Goal: Information Seeking & Learning: Learn about a topic

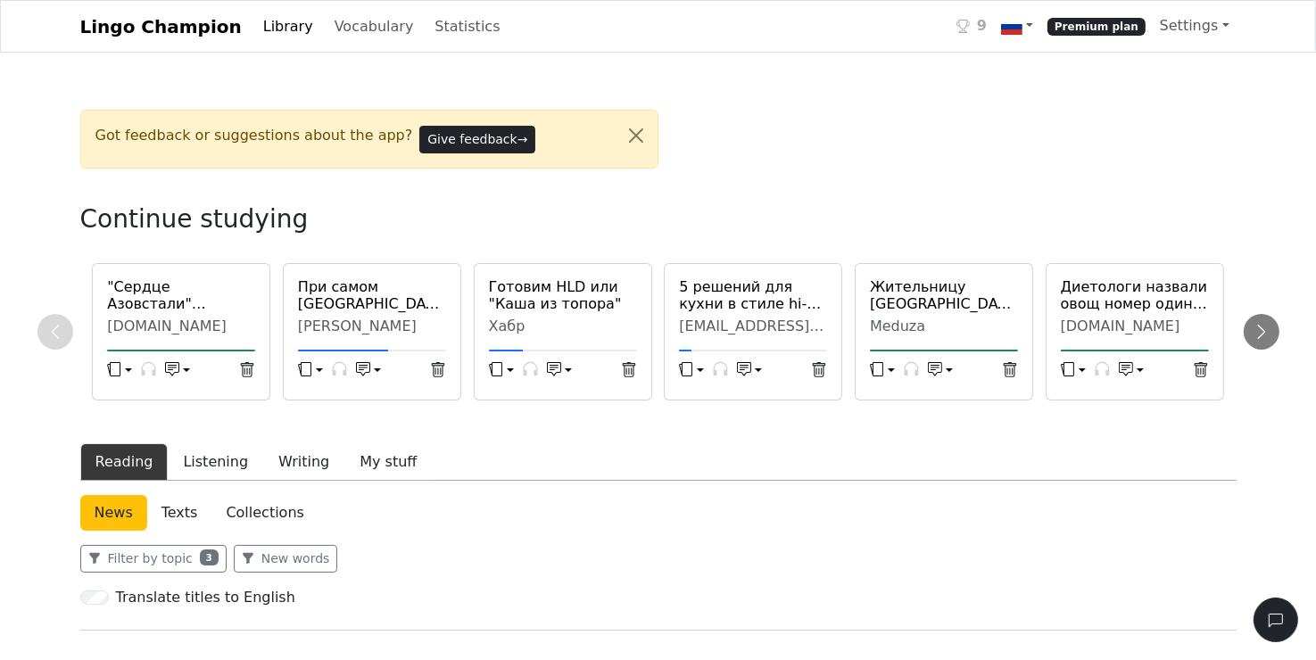
click at [409, 329] on div "[PERSON_NAME]" at bounding box center [372, 327] width 148 height 18
click at [365, 365] on icon "button" at bounding box center [363, 367] width 9 height 5
click at [343, 315] on div "При самом [GEOGRAPHIC_DATA] открыли кофейню [PERSON_NAME]" at bounding box center [371, 310] width 169 height 64
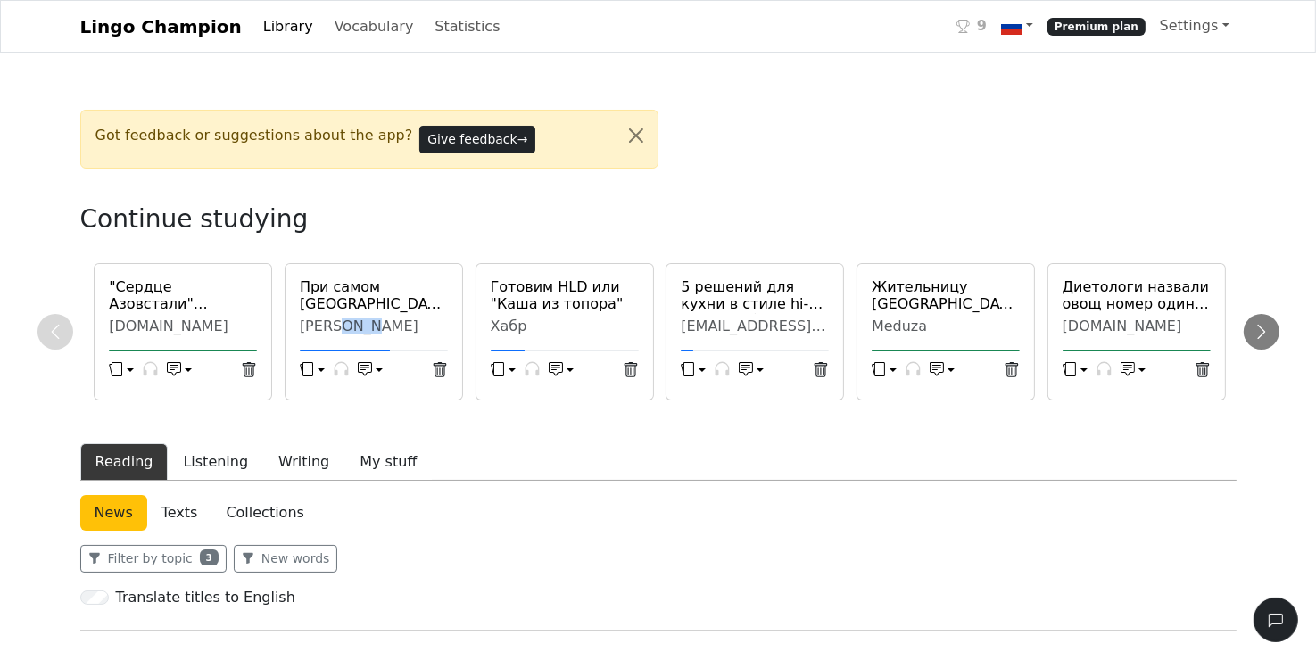
drag, startPoint x: 343, startPoint y: 315, endPoint x: 358, endPoint y: 329, distance: 20.8
click at [358, 329] on div "[PERSON_NAME]" at bounding box center [374, 327] width 148 height 18
click at [369, 363] on icon "button" at bounding box center [363, 369] width 14 height 14
drag, startPoint x: 617, startPoint y: 256, endPoint x: 566, endPoint y: 271, distance: 53.1
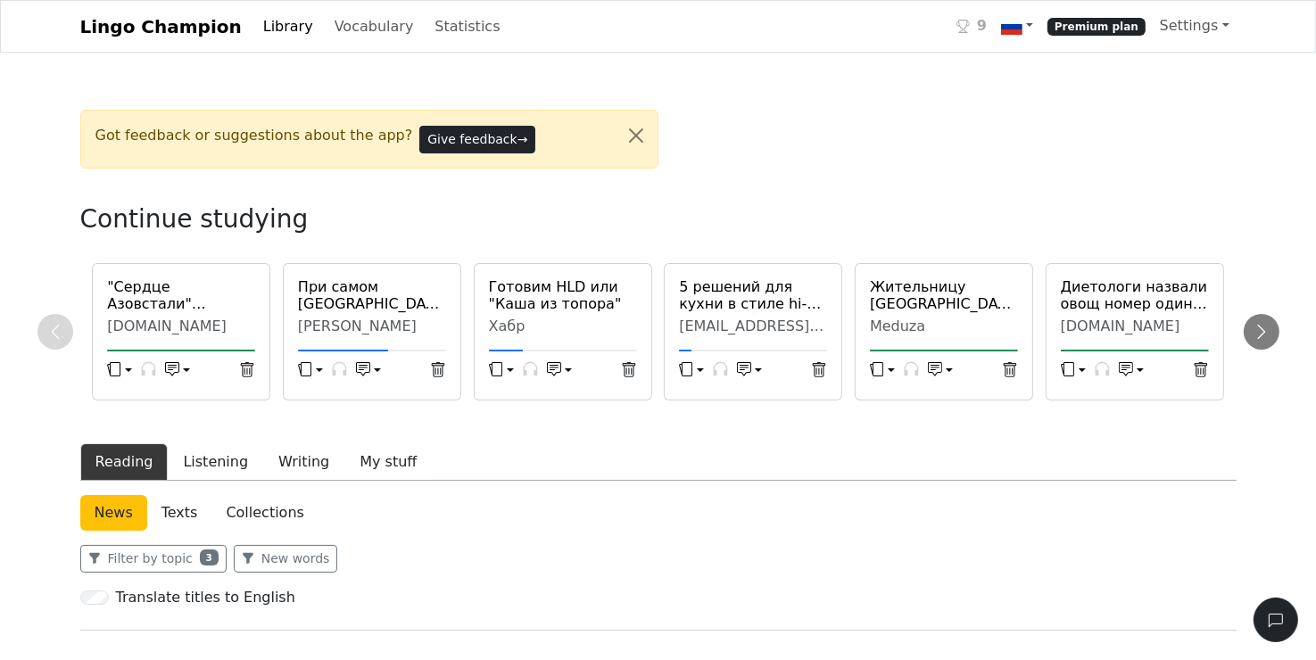
click at [308, 372] on icon "button" at bounding box center [305, 369] width 14 height 14
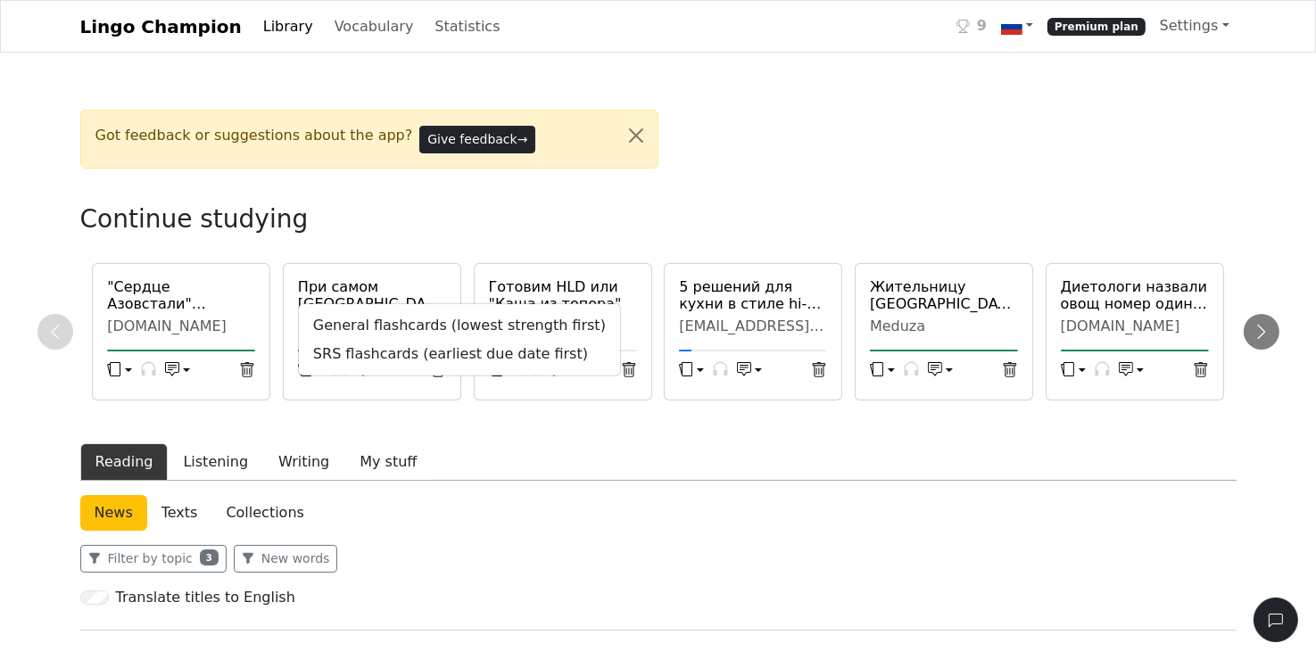
click at [308, 372] on div "General flashcards (lowest strength first) SRS flashcards (earliest due date fi…" at bounding box center [459, 339] width 323 height 73
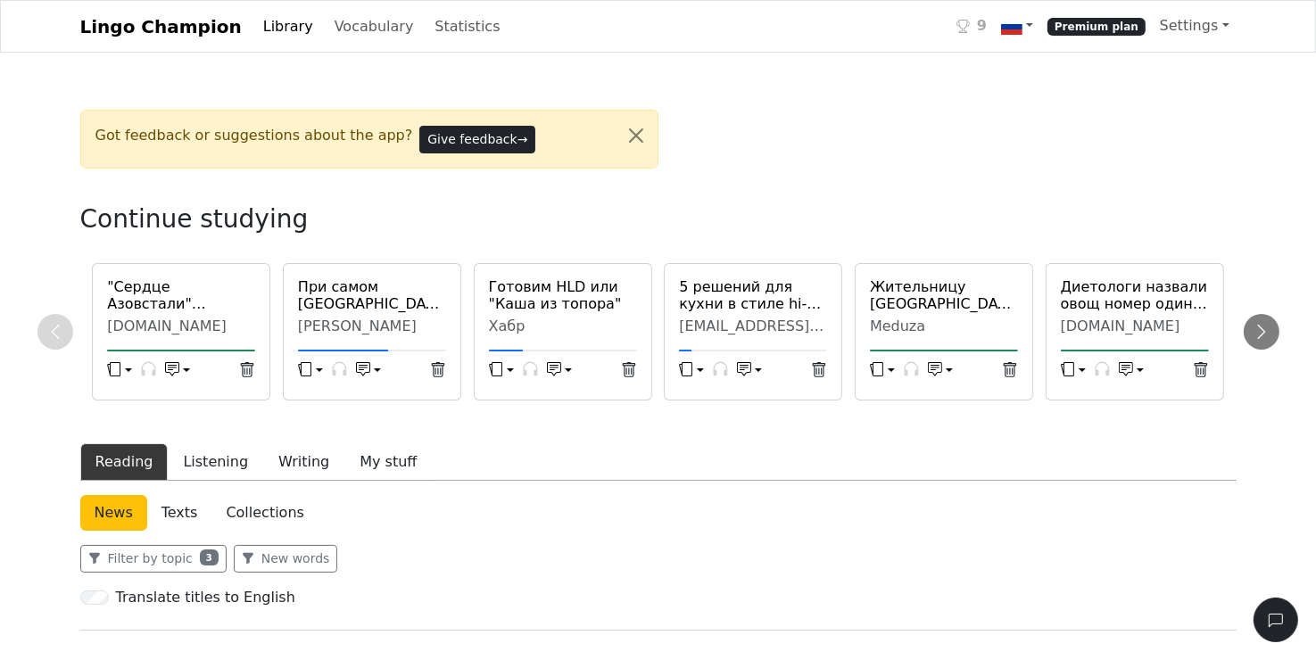
click at [371, 296] on h6 "При самом [GEOGRAPHIC_DATA] открыли кофейню" at bounding box center [372, 295] width 148 height 34
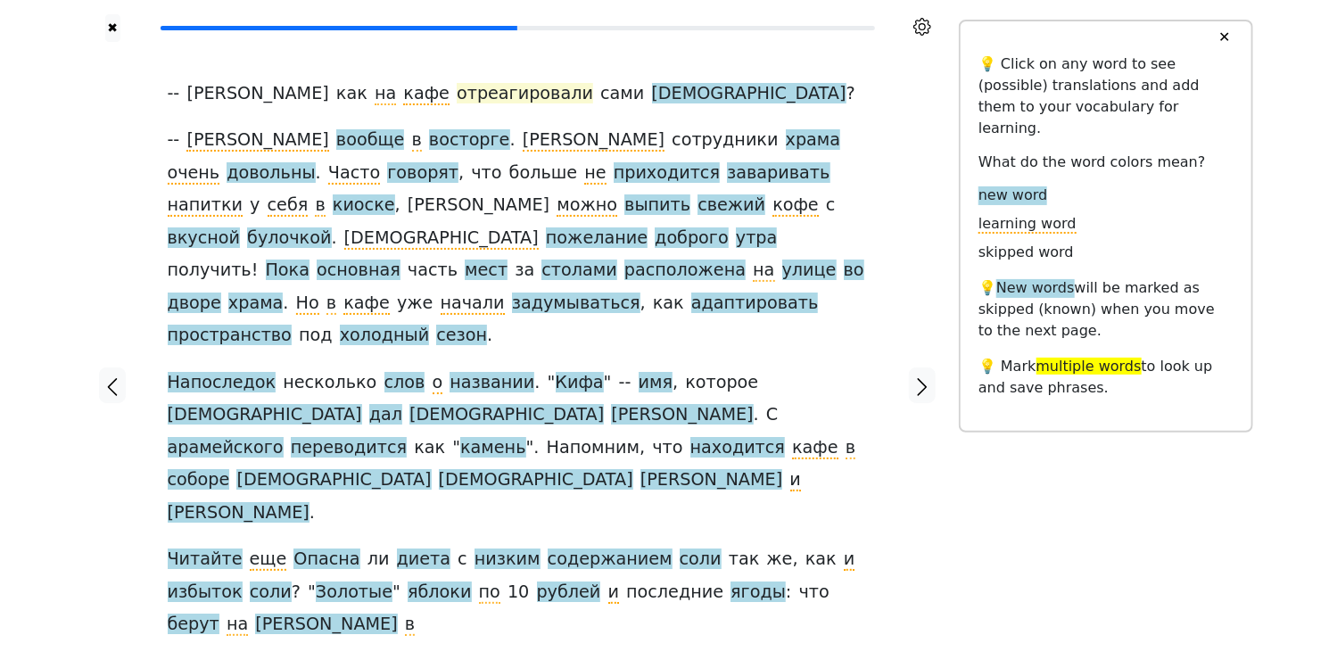
click at [457, 100] on span "отреагировали" at bounding box center [525, 94] width 136 height 22
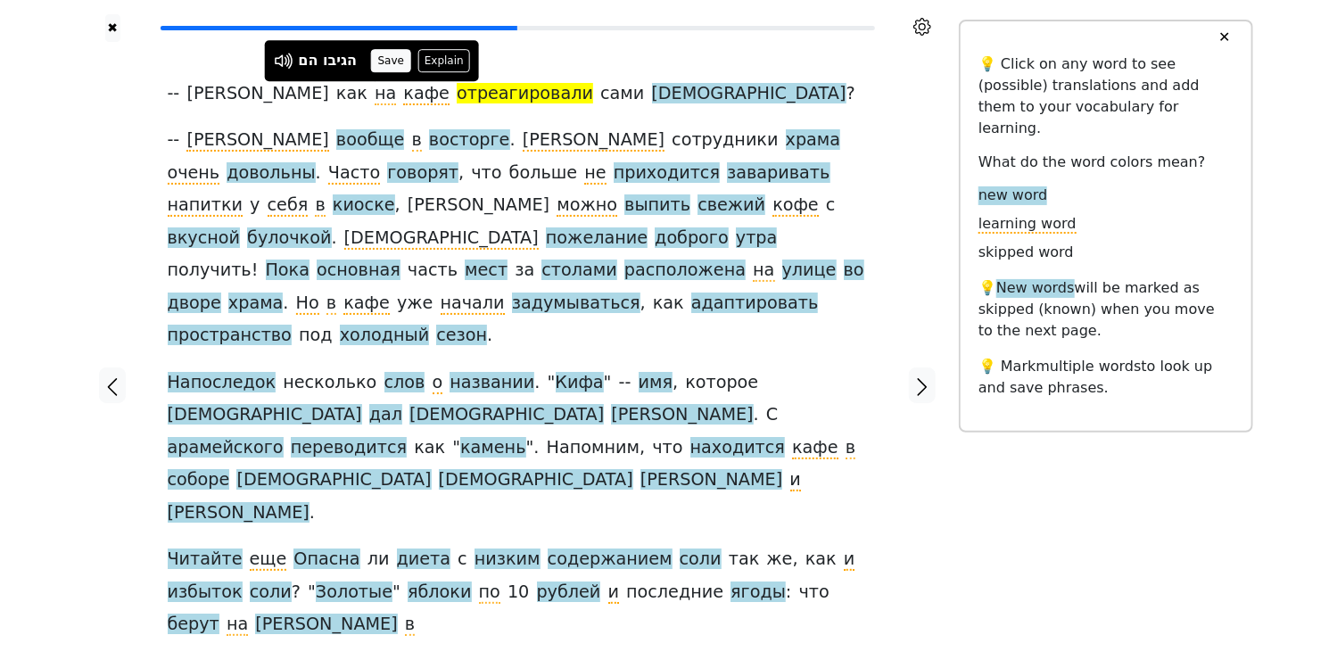
click at [393, 62] on button "Save" at bounding box center [390, 60] width 39 height 23
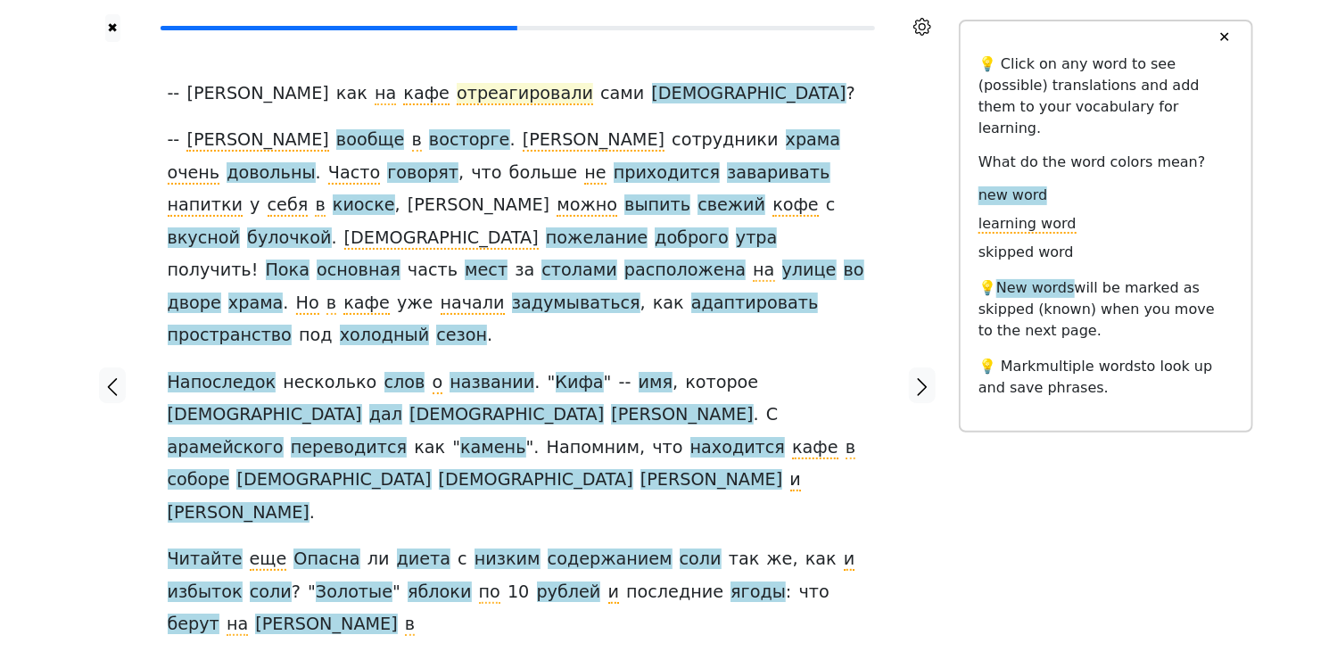
click at [457, 96] on span "отреагировали" at bounding box center [525, 94] width 136 height 22
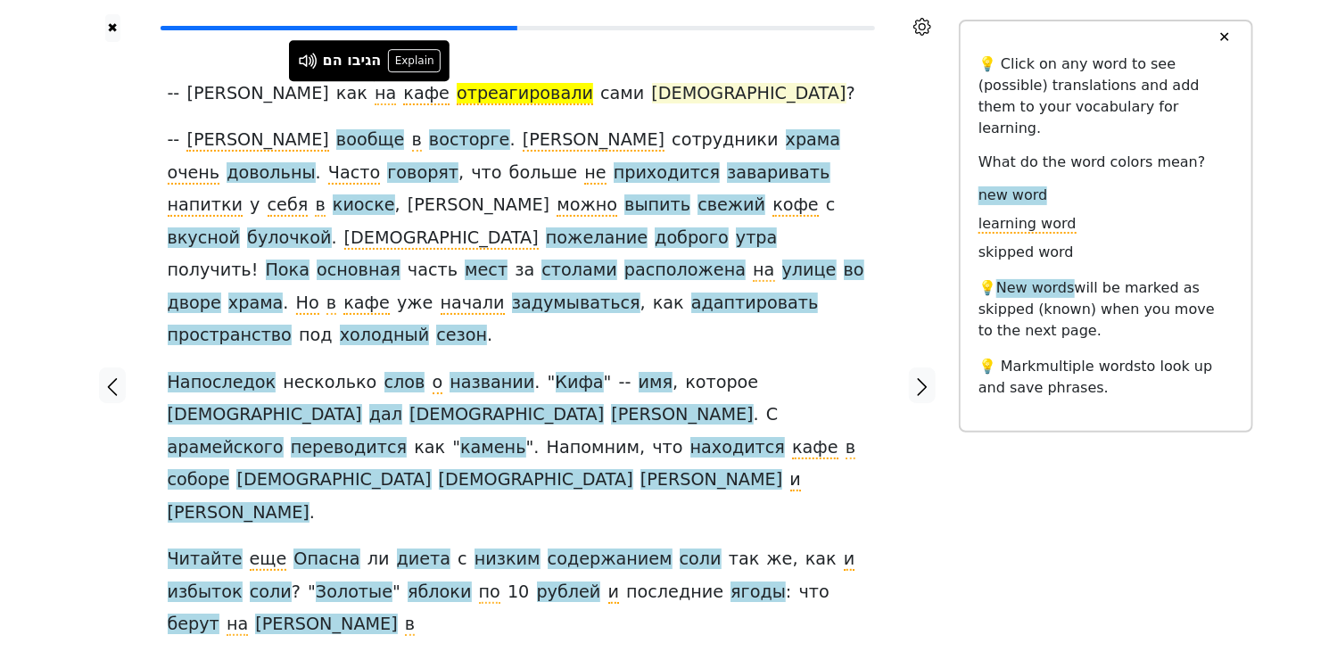
click at [652, 96] on span "[DEMOGRAPHIC_DATA]" at bounding box center [749, 94] width 194 height 22
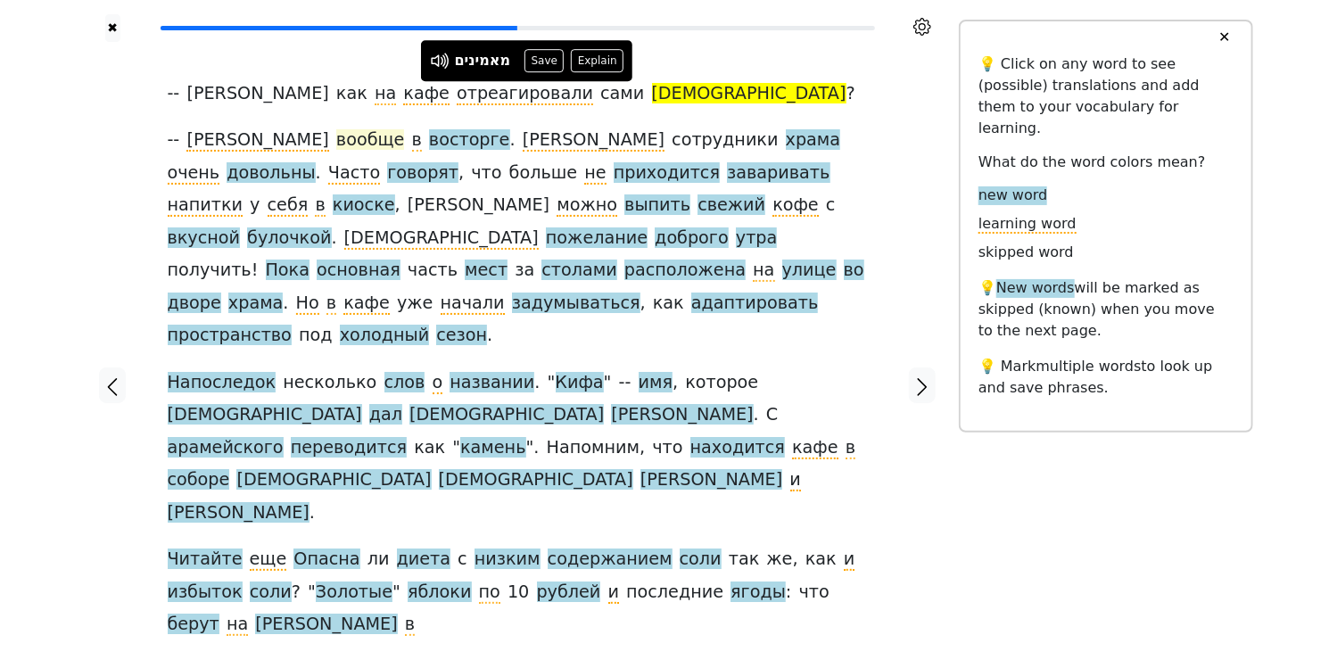
click at [336, 146] on span "вообще" at bounding box center [370, 140] width 69 height 22
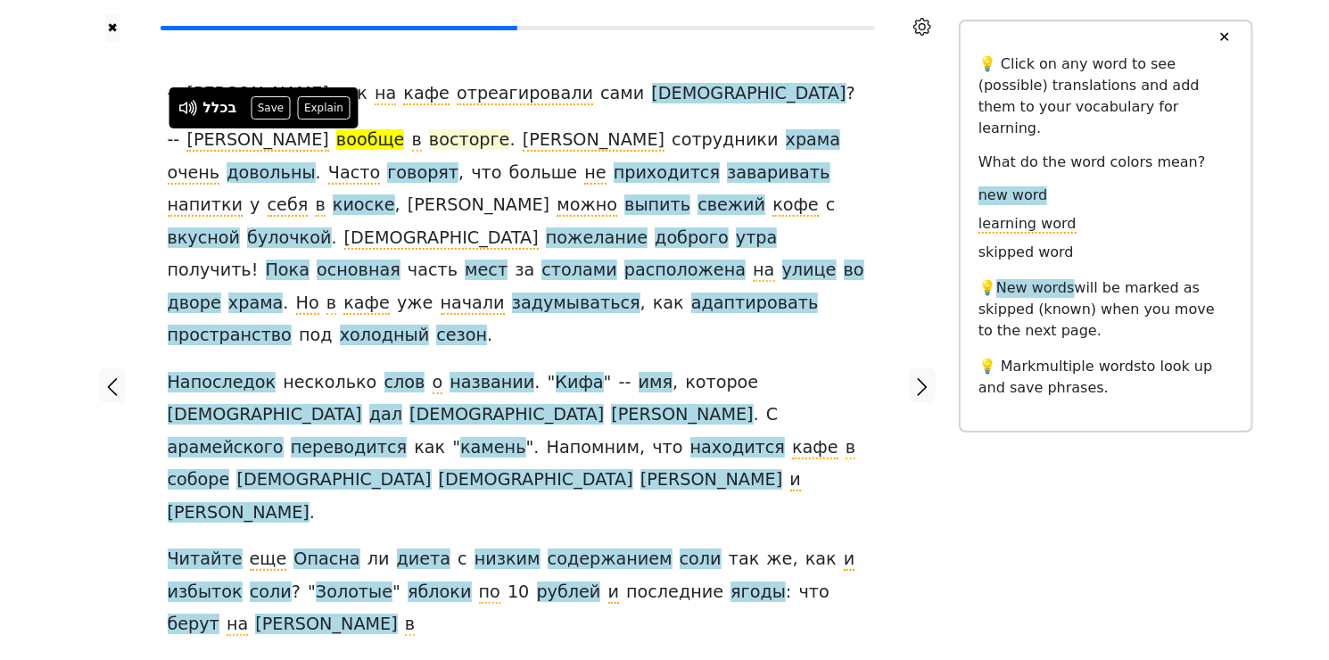
click at [429, 142] on span "восторге" at bounding box center [469, 140] width 81 height 22
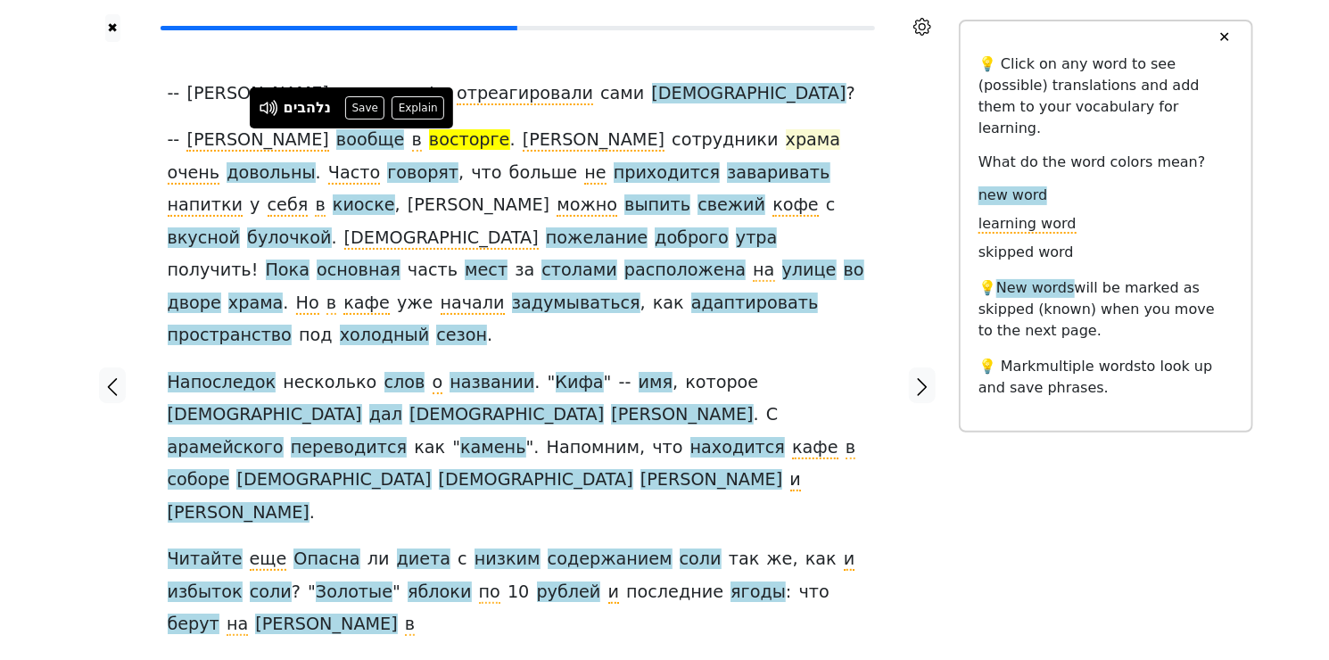
click at [786, 142] on span "храма" at bounding box center [813, 140] width 55 height 22
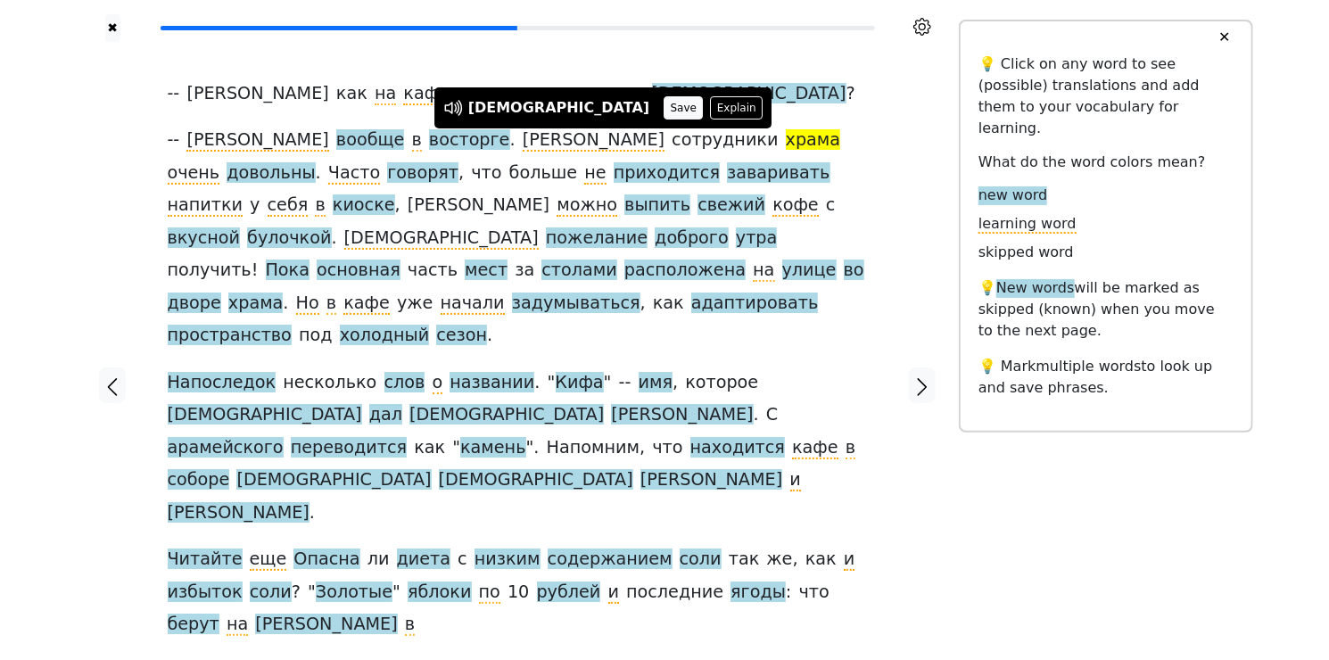
click at [664, 99] on button "Save" at bounding box center [683, 107] width 39 height 23
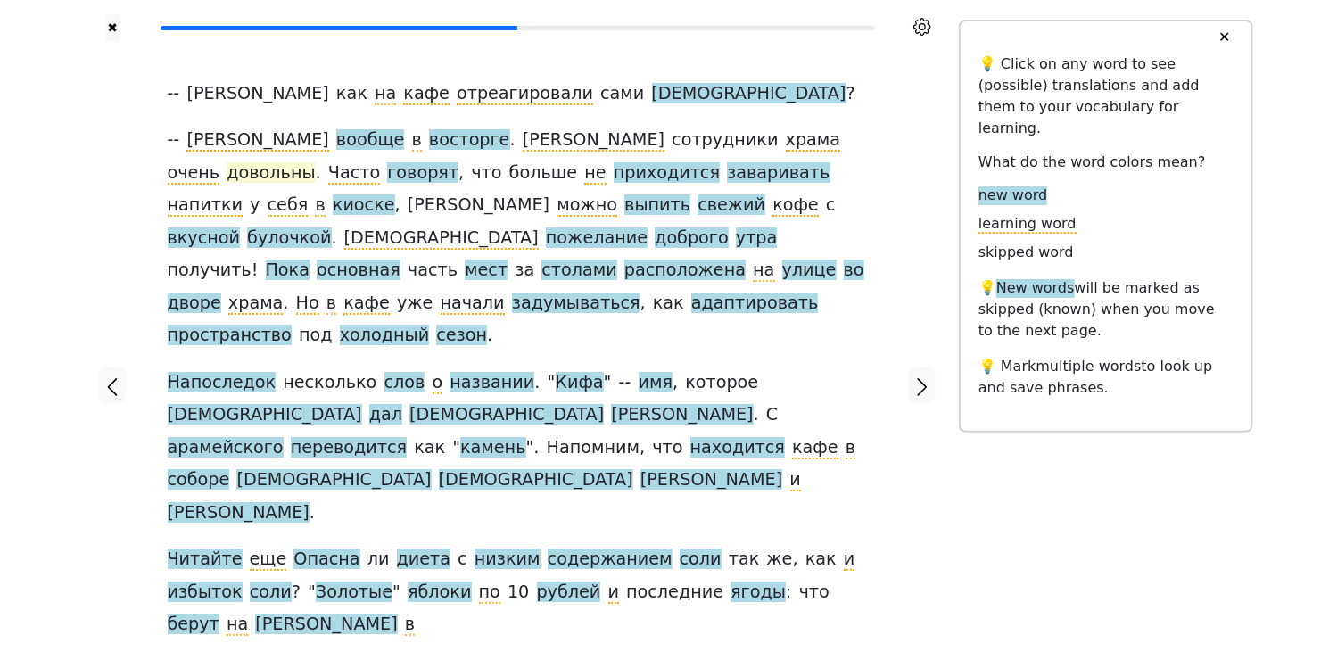
click at [315, 162] on span "довольны" at bounding box center [271, 173] width 88 height 22
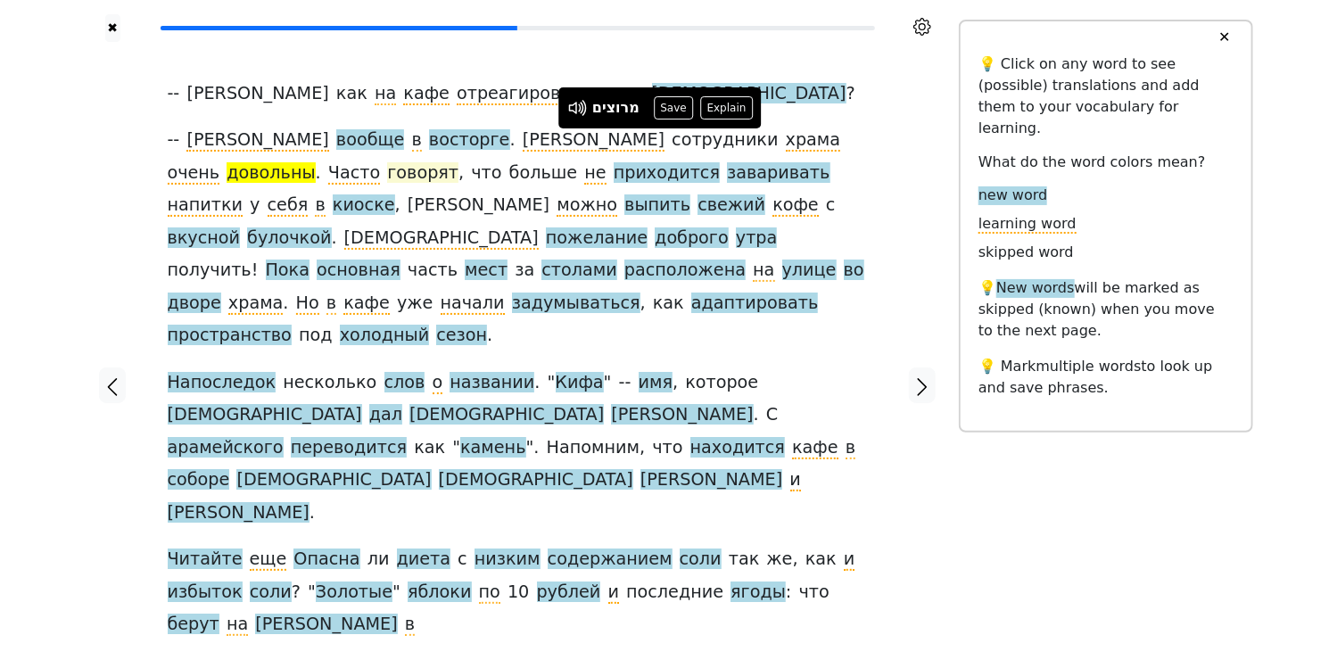
click at [458, 162] on span "говорят" at bounding box center [422, 173] width 71 height 22
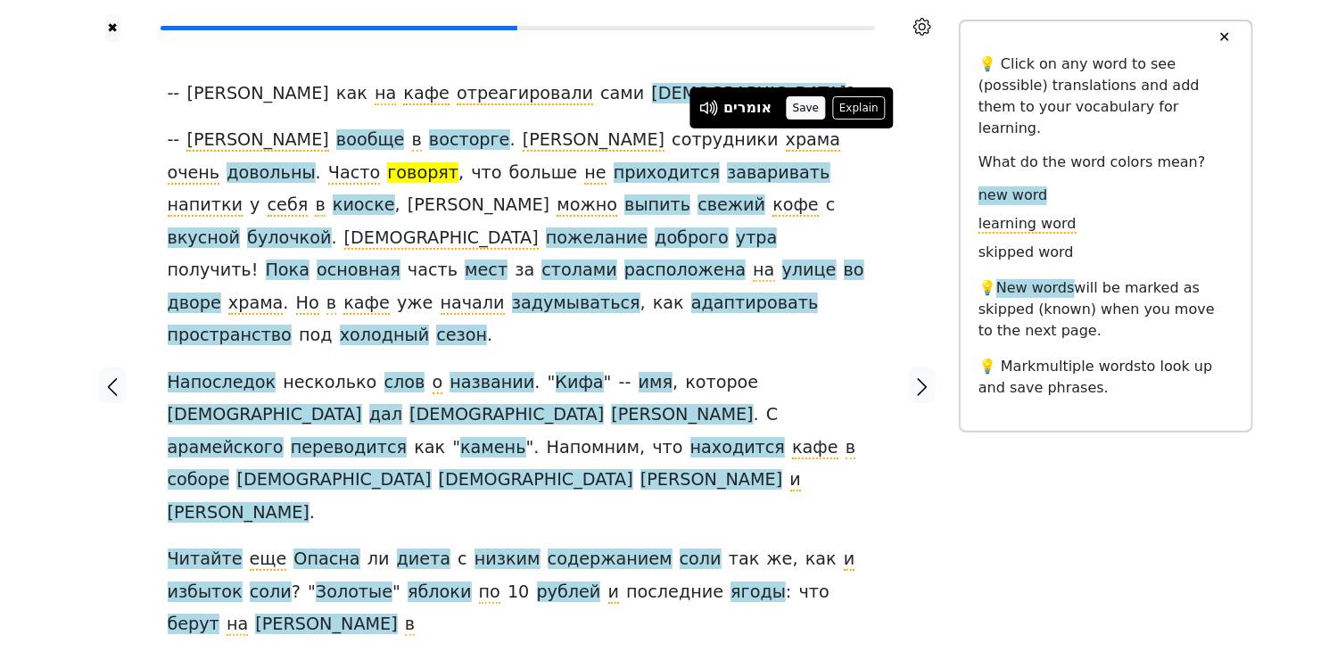
click at [808, 104] on button "Save" at bounding box center [805, 107] width 39 height 23
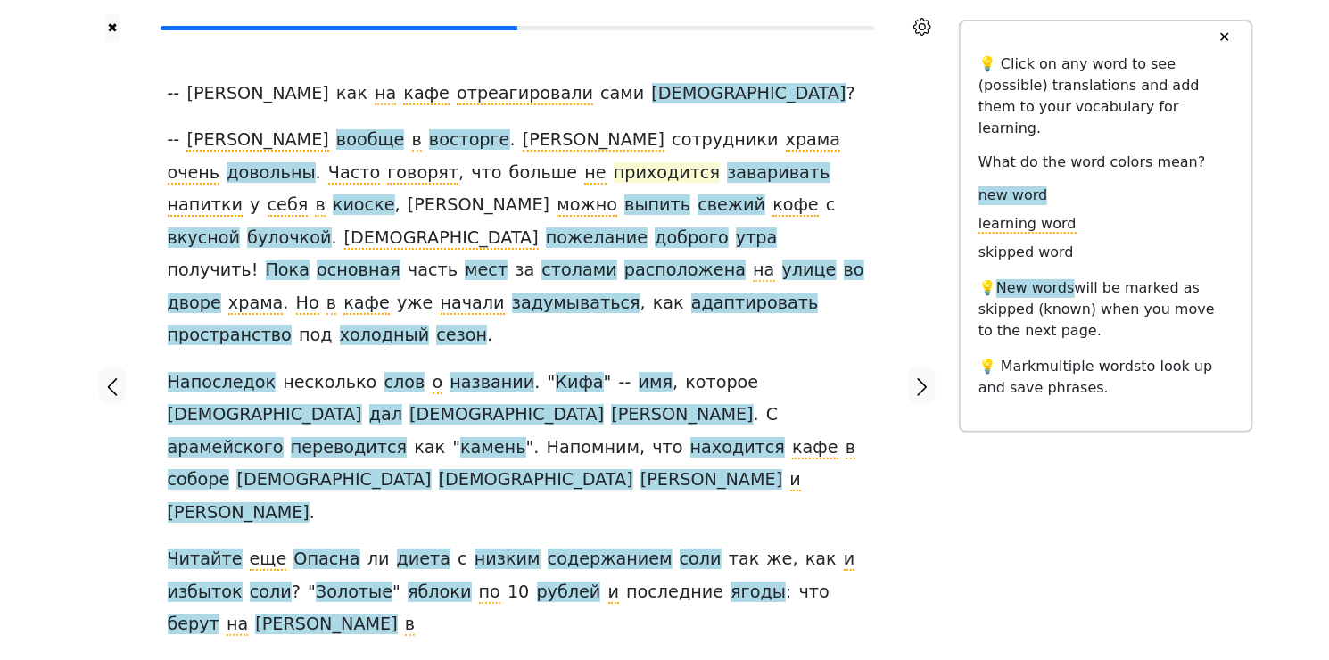
click at [614, 177] on span "приходится" at bounding box center [667, 173] width 106 height 22
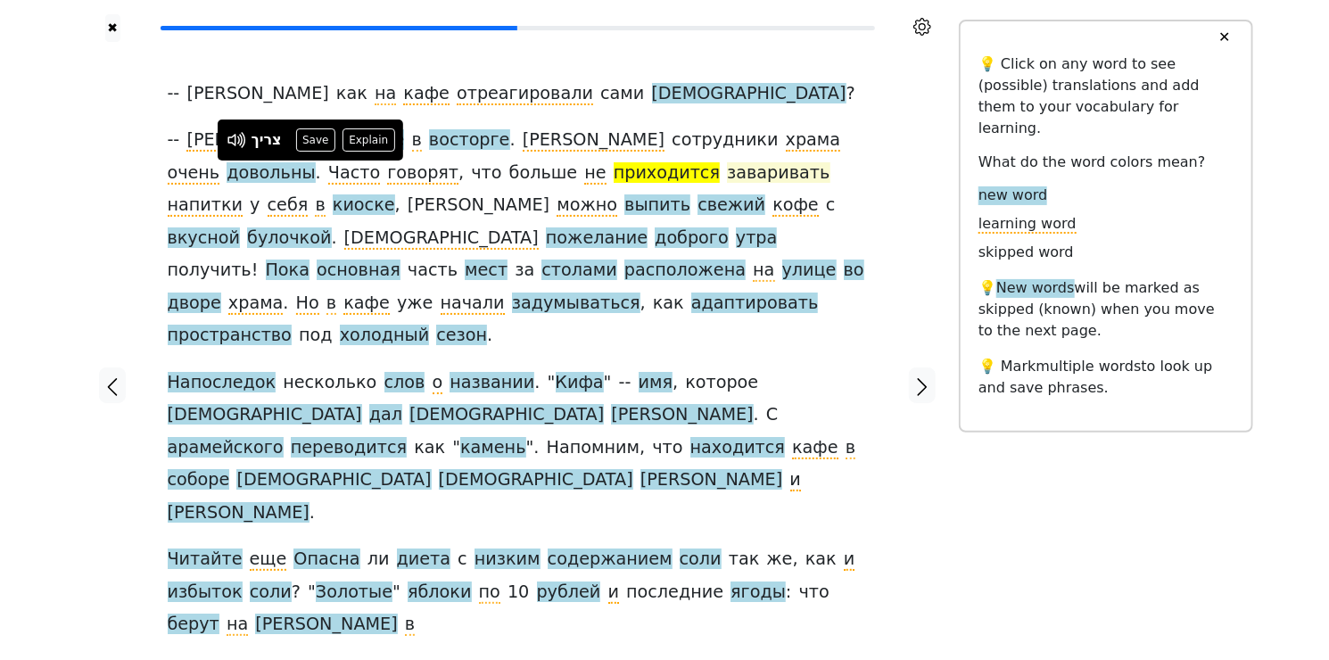
click at [727, 174] on span "заваривать" at bounding box center [778, 173] width 103 height 22
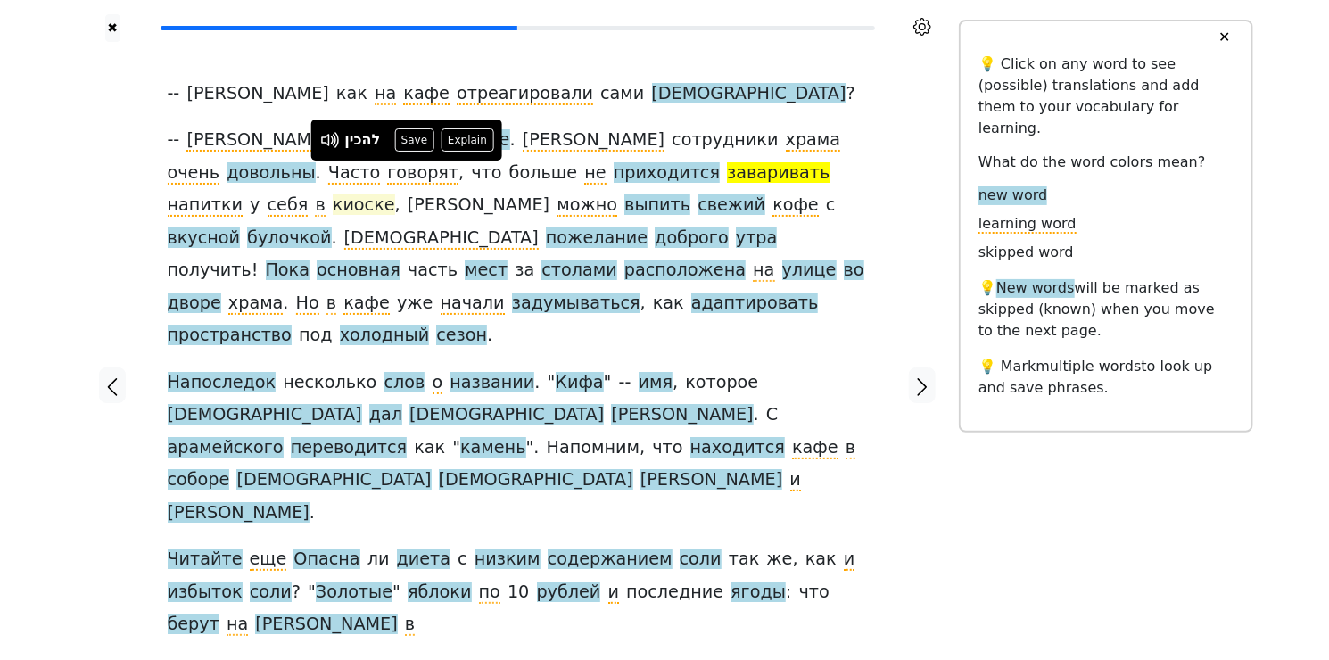
click at [395, 194] on span "киоске" at bounding box center [364, 205] width 62 height 22
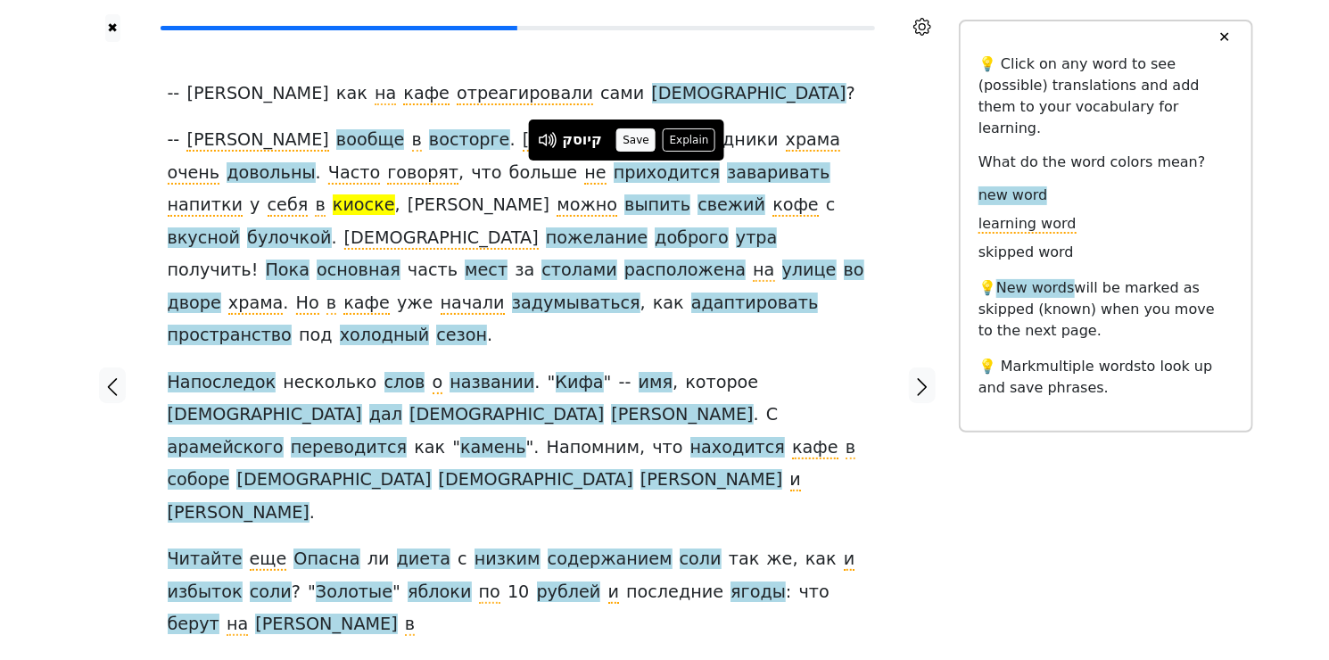
click at [632, 140] on button "Save" at bounding box center [635, 139] width 39 height 23
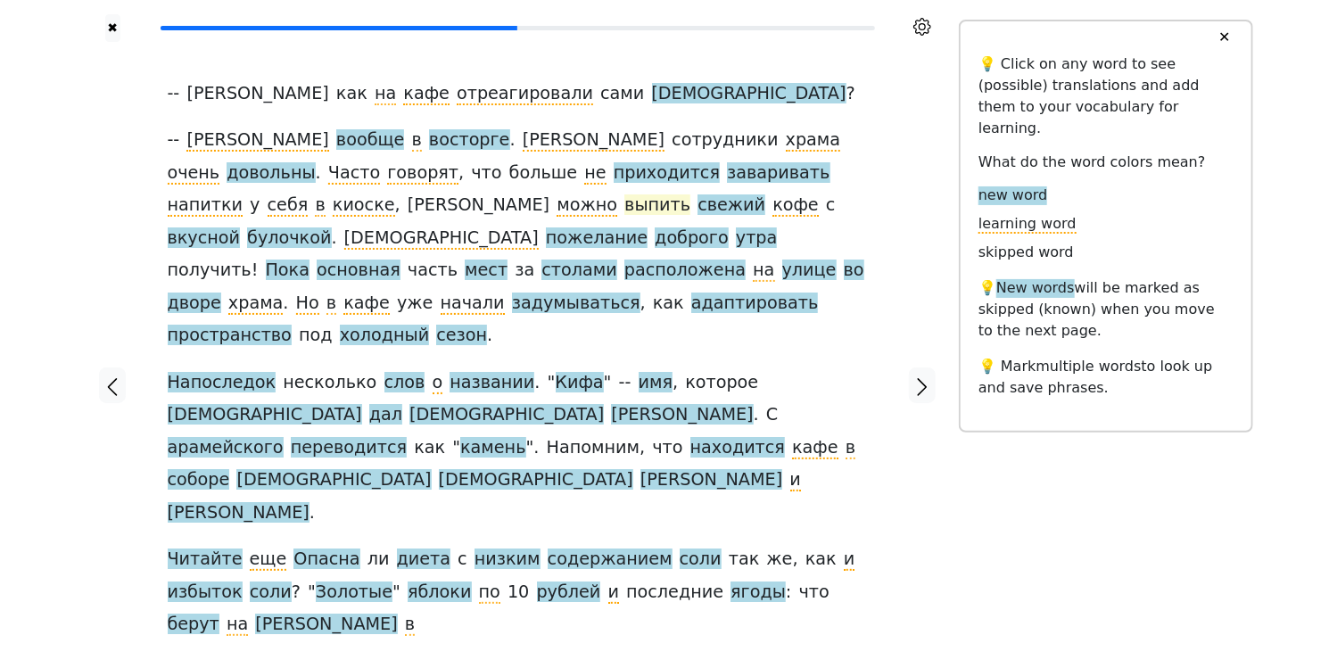
click at [690, 194] on span "выпить" at bounding box center [657, 205] width 66 height 22
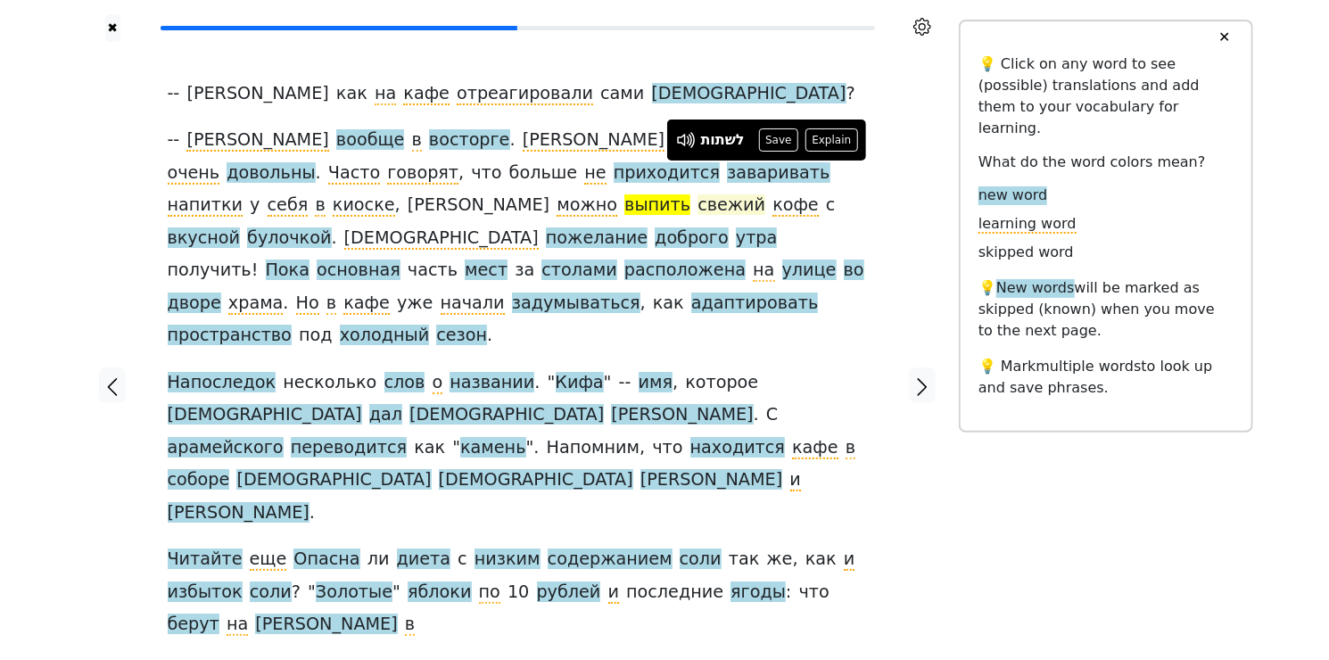
click at [765, 194] on span "свежий" at bounding box center [732, 205] width 68 height 22
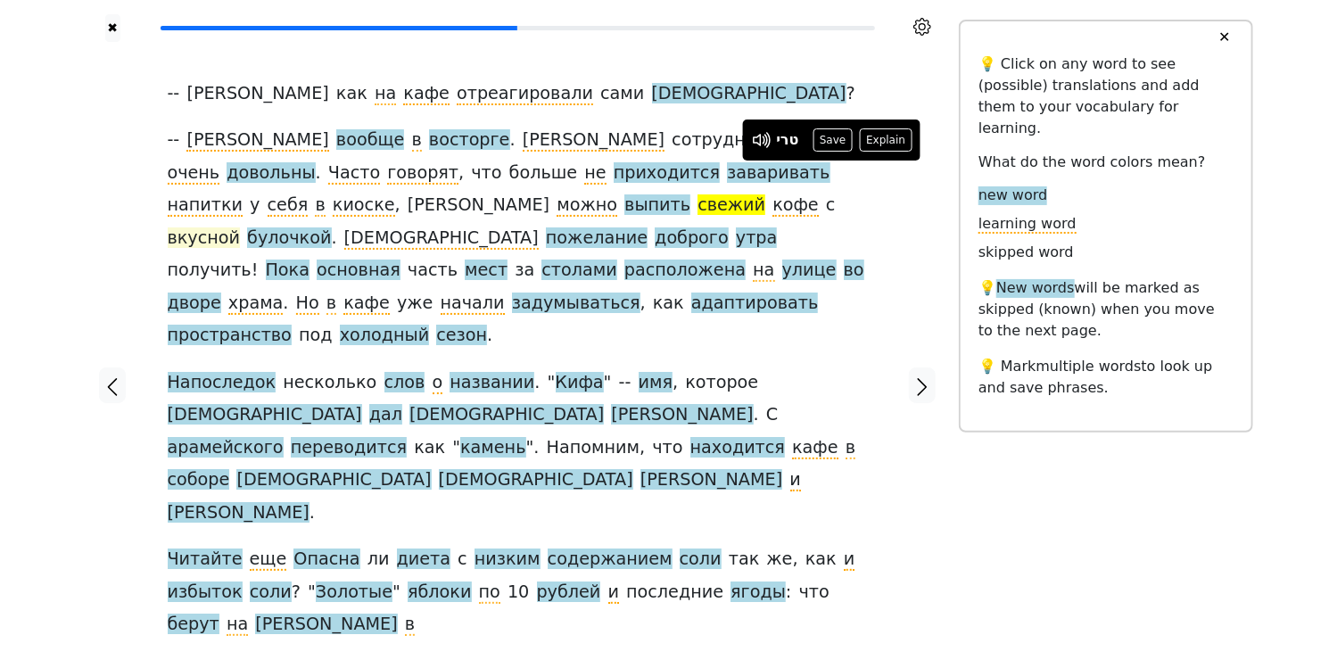
click at [241, 227] on span "вкусной" at bounding box center [204, 238] width 73 height 22
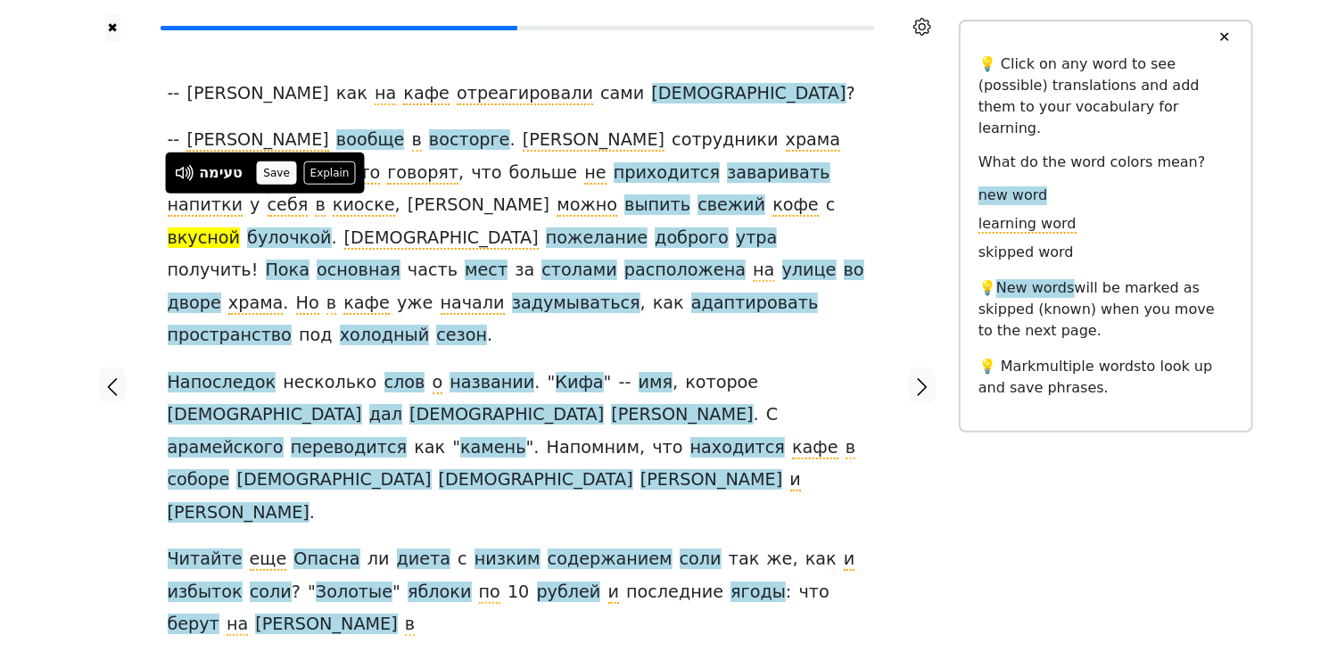
click at [285, 171] on button "Save" at bounding box center [276, 172] width 39 height 23
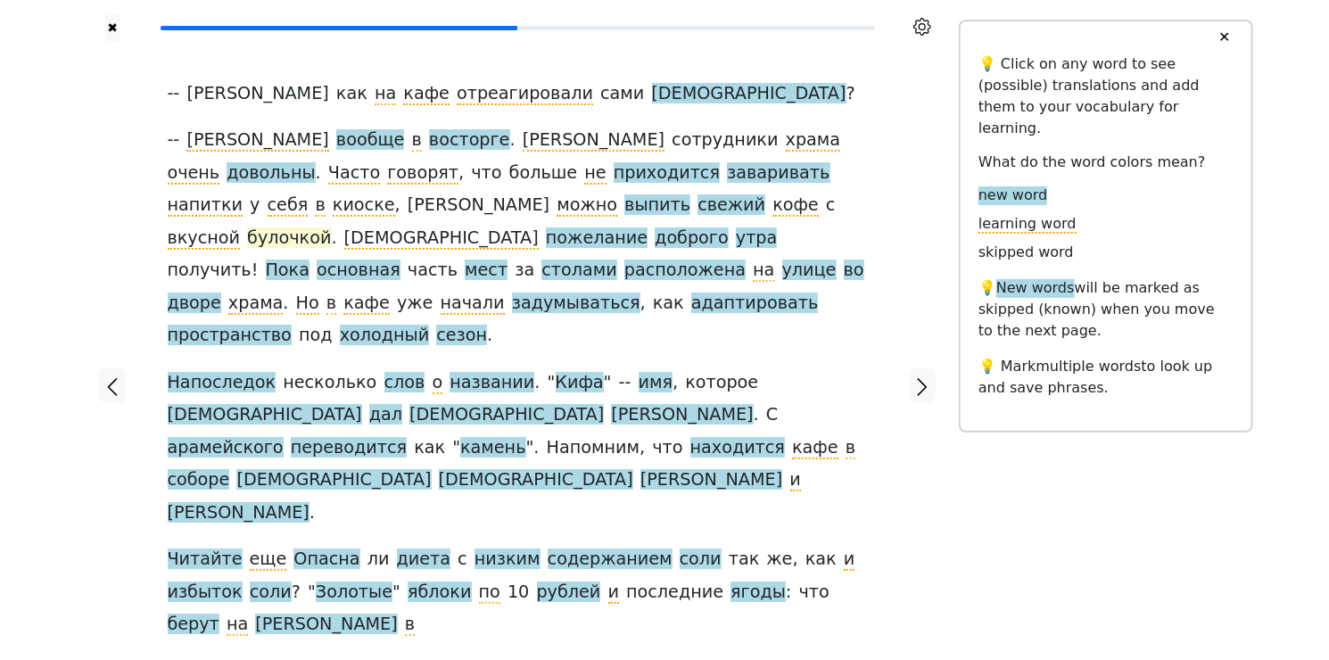
click at [331, 227] on span "булочкой" at bounding box center [289, 238] width 84 height 22
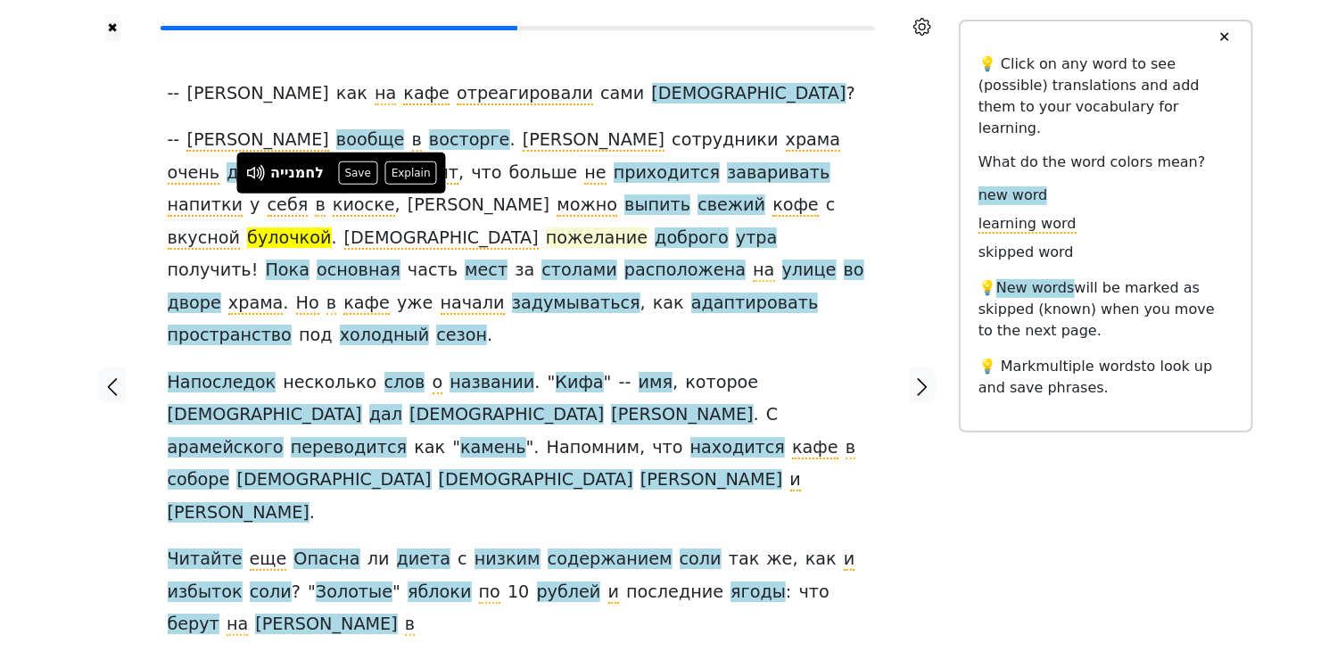
click at [546, 227] on span "пожелание" at bounding box center [597, 238] width 102 height 22
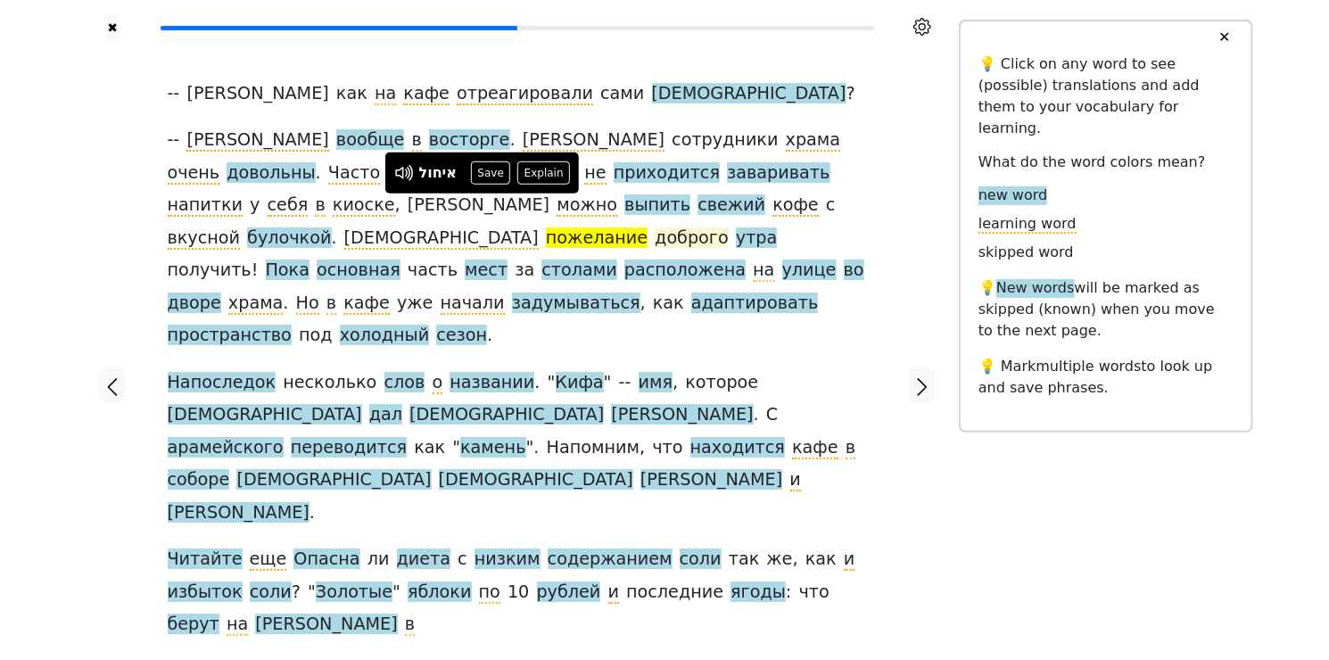
click at [655, 227] on span "доброго" at bounding box center [692, 238] width 74 height 22
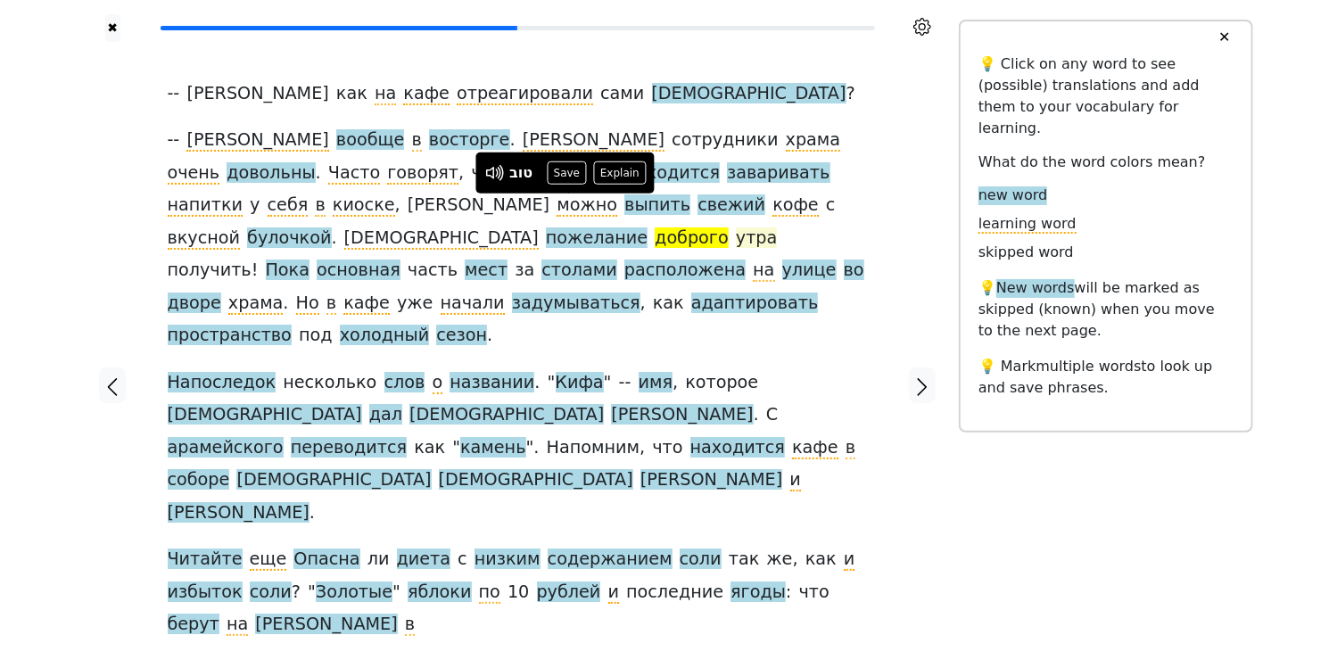
click at [736, 227] on span "утра" at bounding box center [756, 238] width 41 height 22
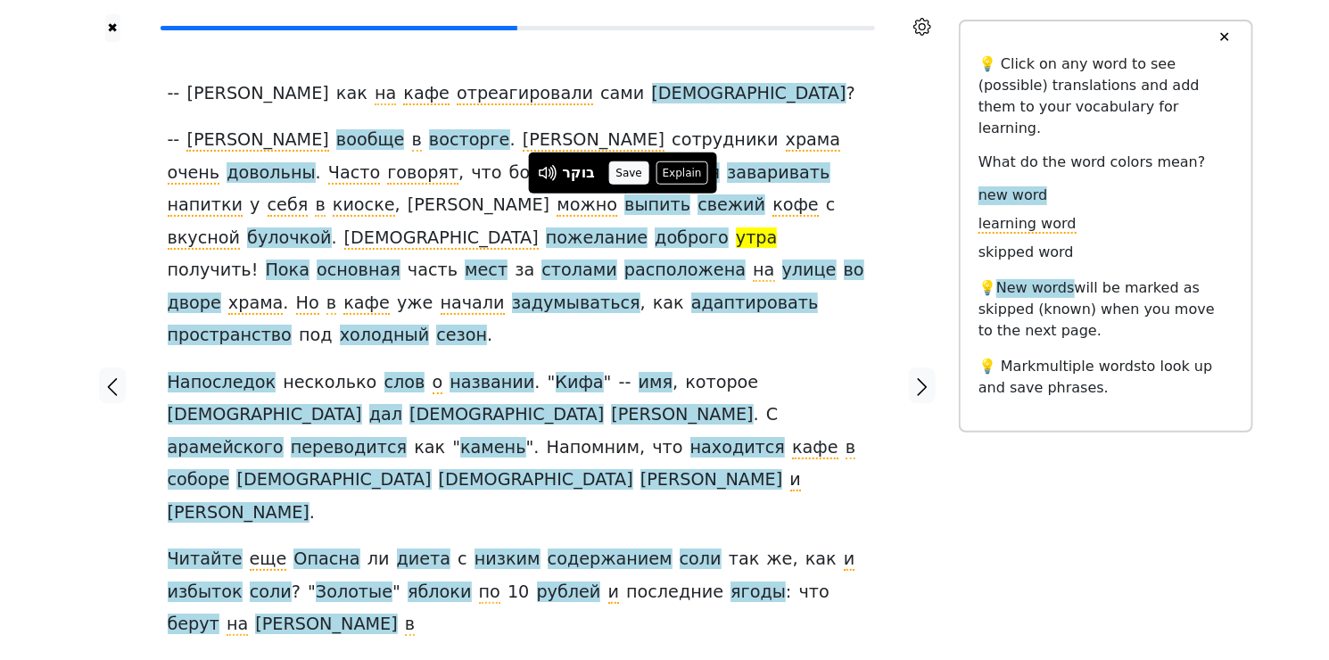
click at [624, 174] on button "Save" at bounding box center [628, 172] width 39 height 23
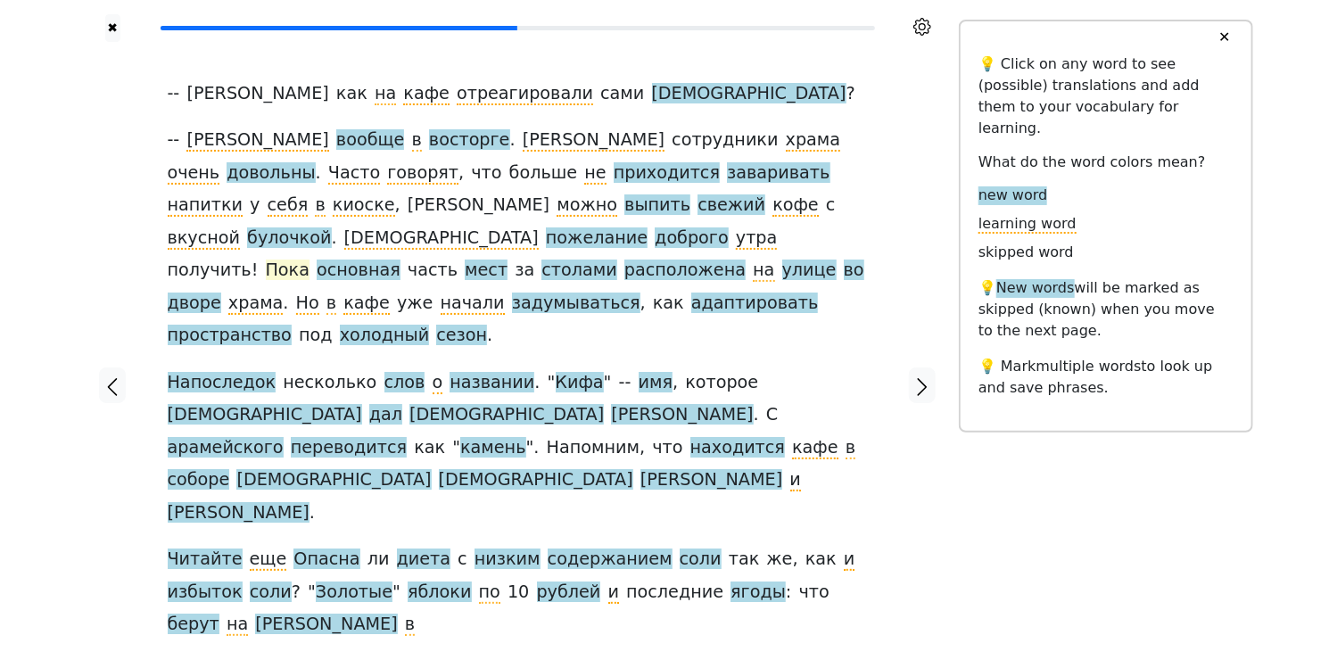
click at [310, 260] on span "Пока" at bounding box center [288, 271] width 45 height 22
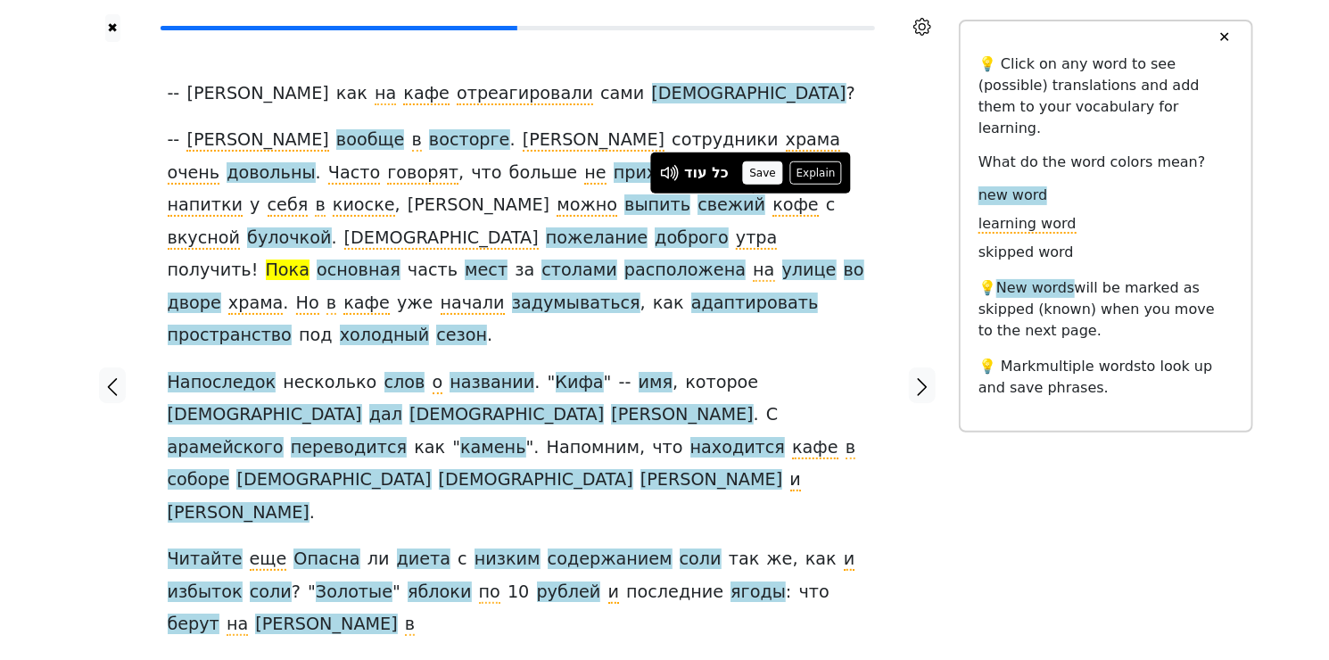
click at [765, 171] on button "Save" at bounding box center [762, 172] width 39 height 23
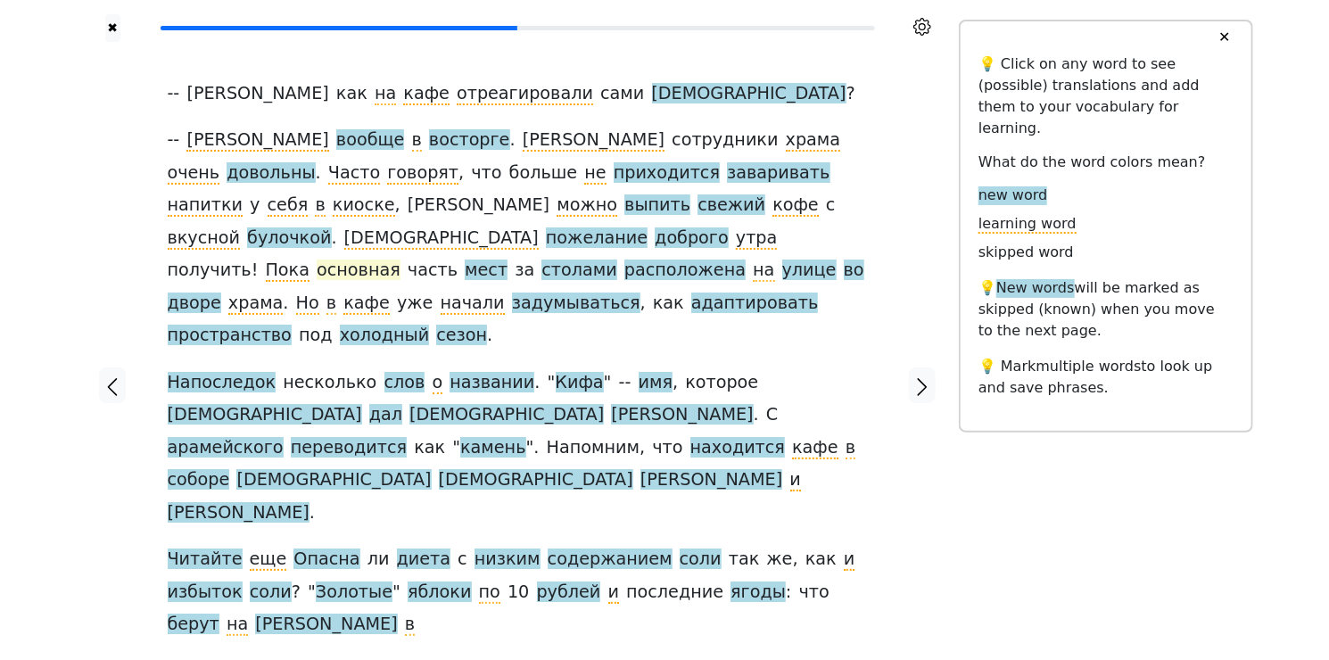
click at [401, 260] on span "основная" at bounding box center [359, 271] width 84 height 22
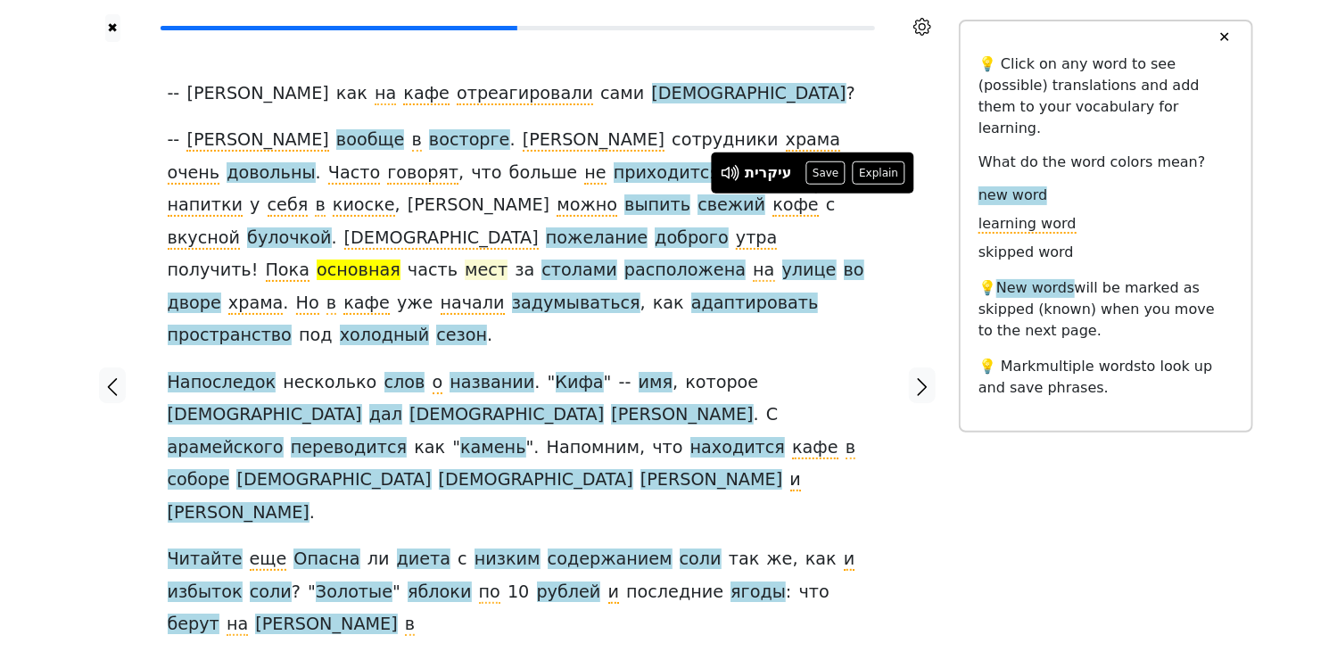
click at [465, 260] on span "мест" at bounding box center [486, 271] width 43 height 22
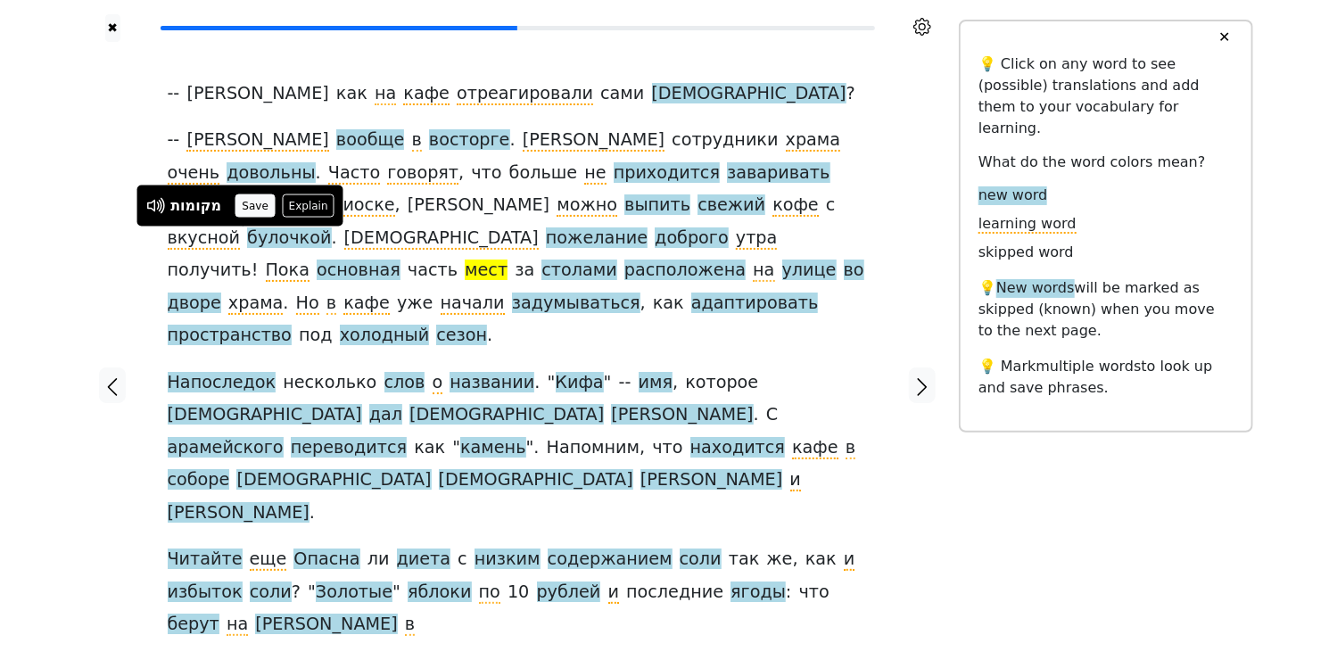
click at [260, 207] on button "Save" at bounding box center [254, 205] width 39 height 23
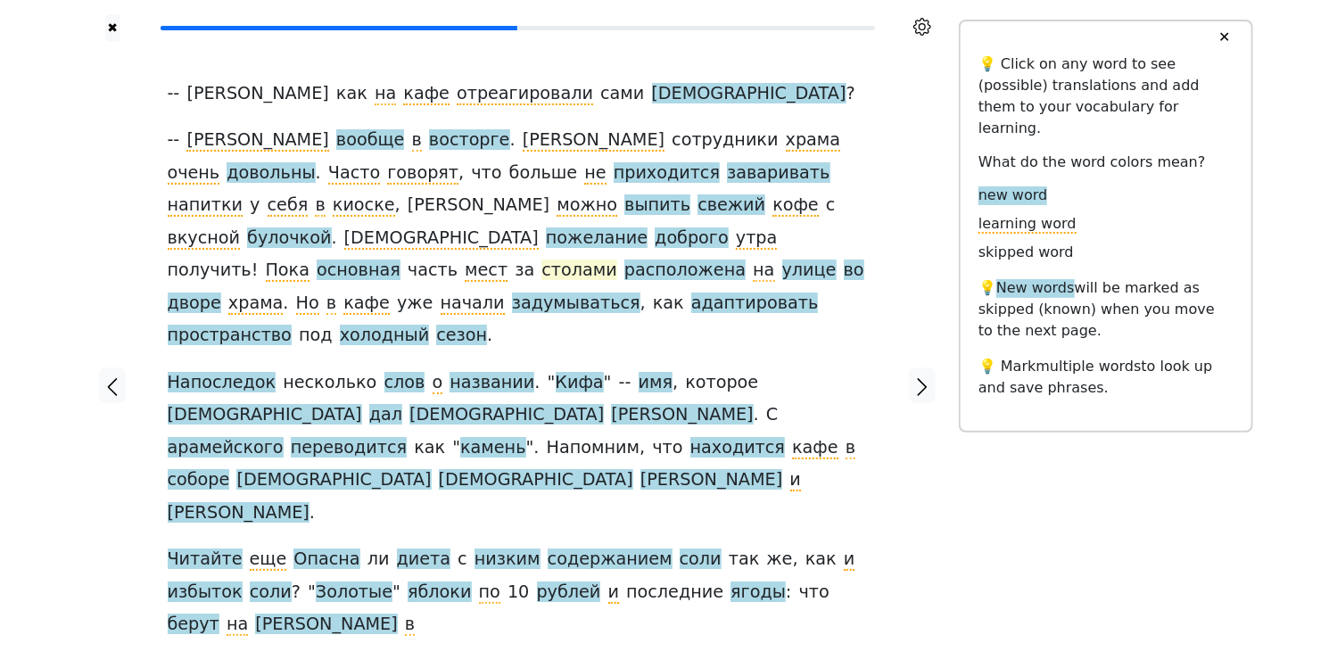
click at [541, 260] on span "столами" at bounding box center [578, 271] width 75 height 22
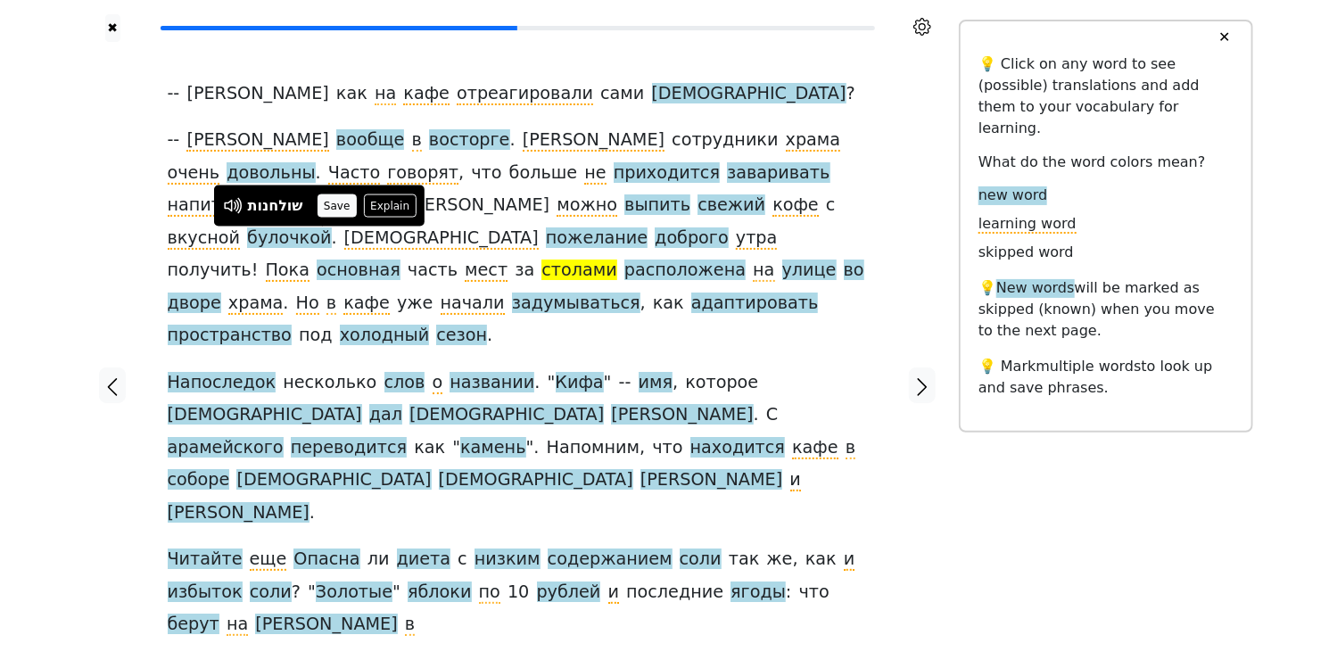
click at [345, 210] on button "Save" at bounding box center [337, 205] width 39 height 23
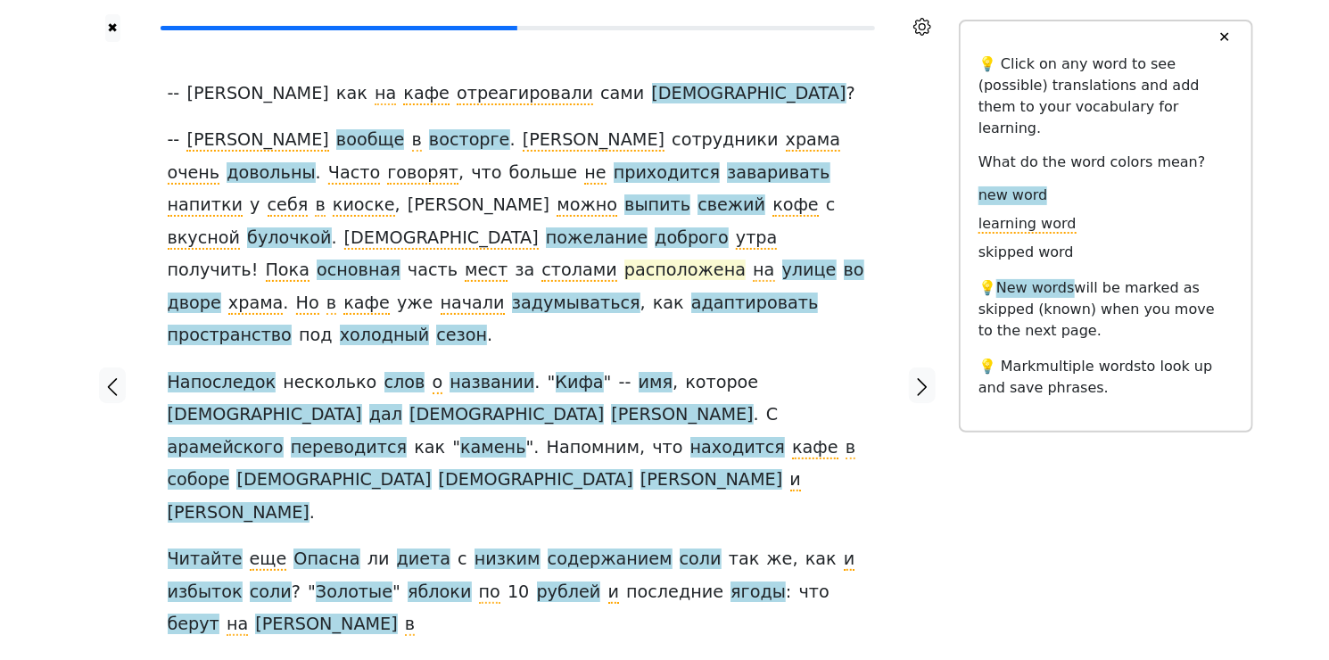
click at [624, 260] on span "расположена" at bounding box center [684, 271] width 121 height 22
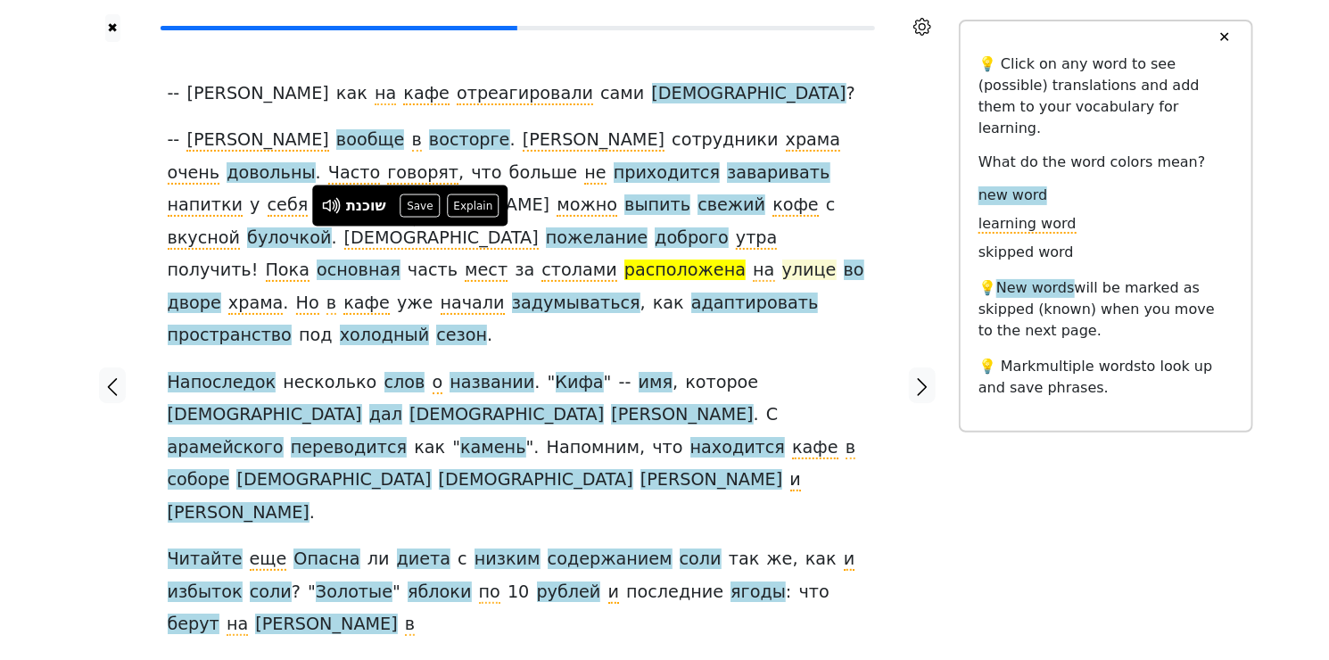
click at [782, 260] on span "улице" at bounding box center [809, 271] width 54 height 22
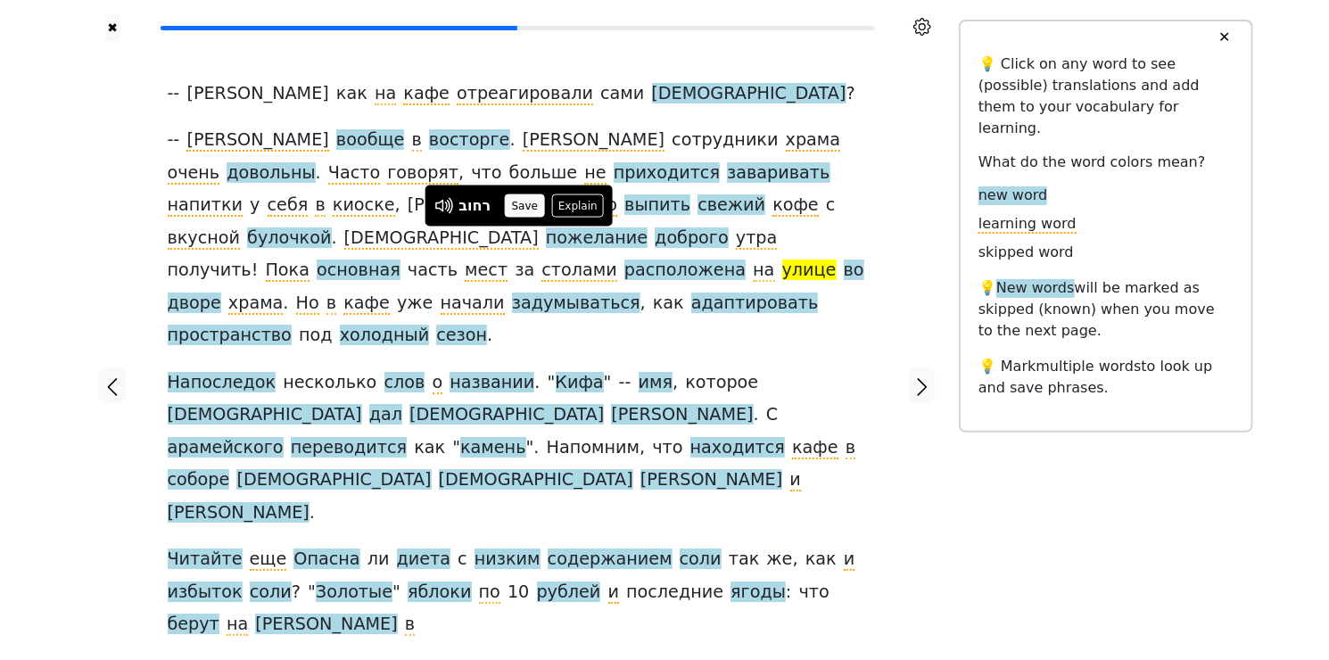
click at [522, 207] on button "Save" at bounding box center [524, 205] width 39 height 23
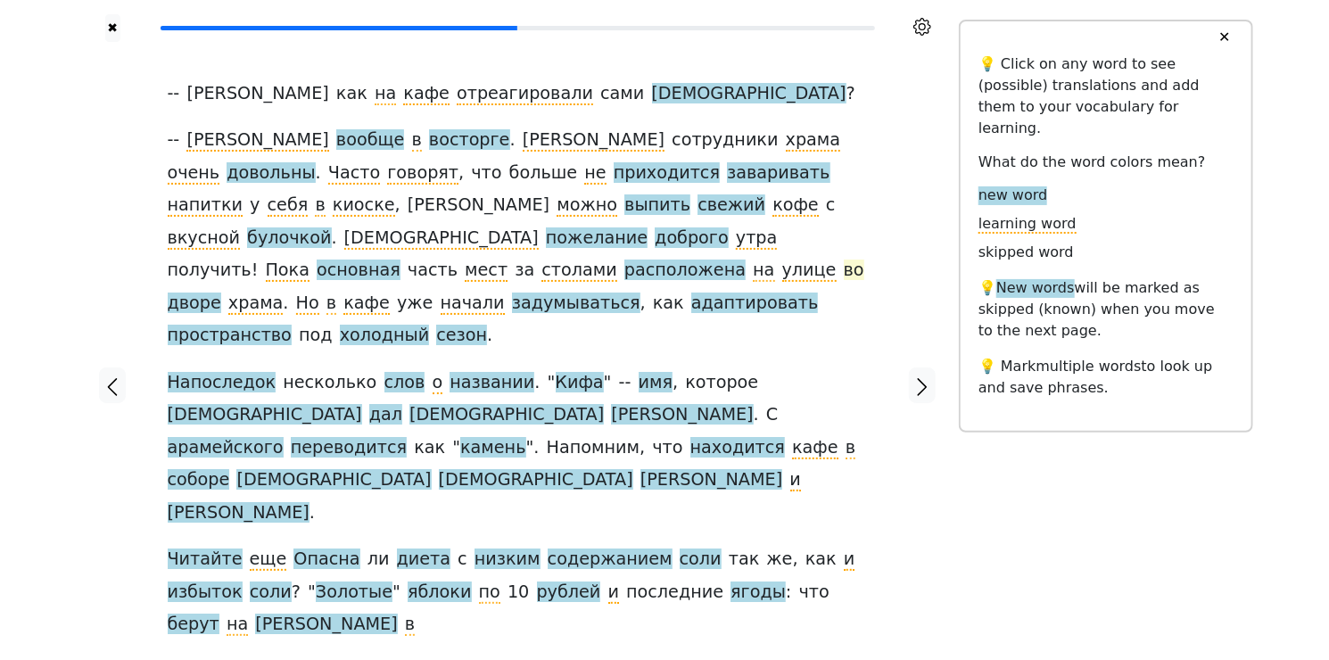
click at [844, 260] on span "во" at bounding box center [854, 271] width 21 height 22
click at [552, 207] on button "Save" at bounding box center [552, 205] width 39 height 23
click at [221, 293] on span "дворе" at bounding box center [195, 304] width 54 height 22
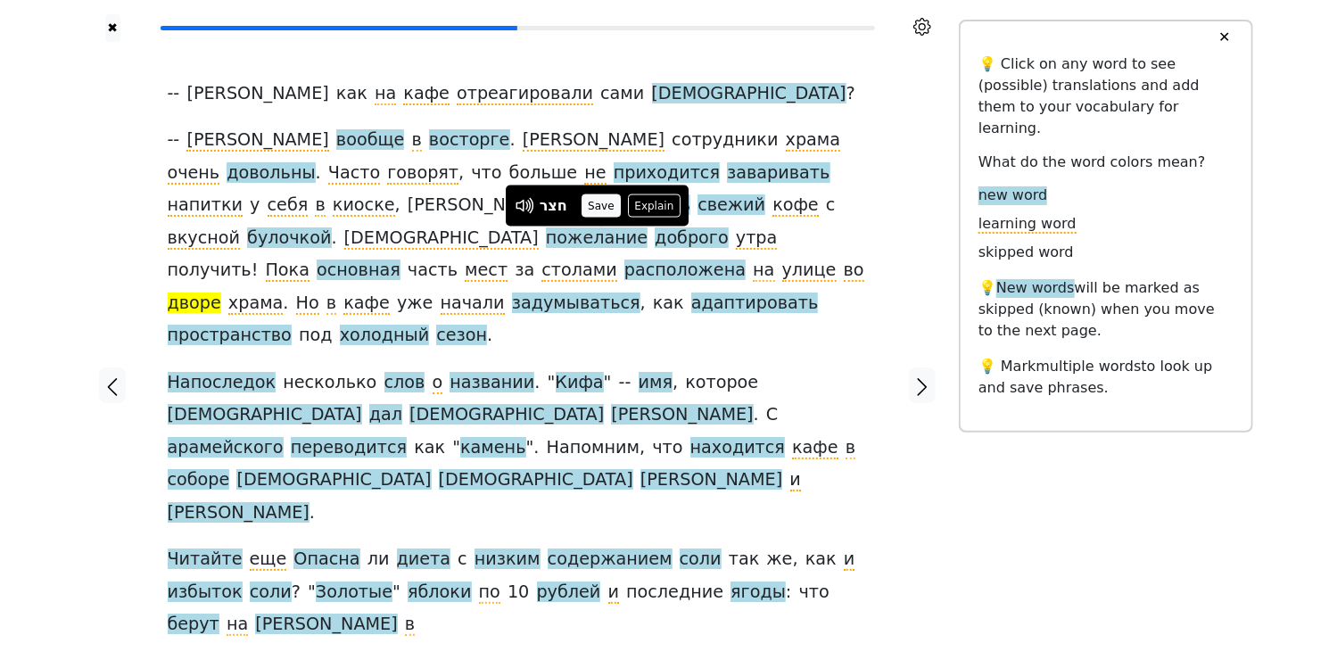
click at [591, 208] on button "Save" at bounding box center [601, 205] width 39 height 23
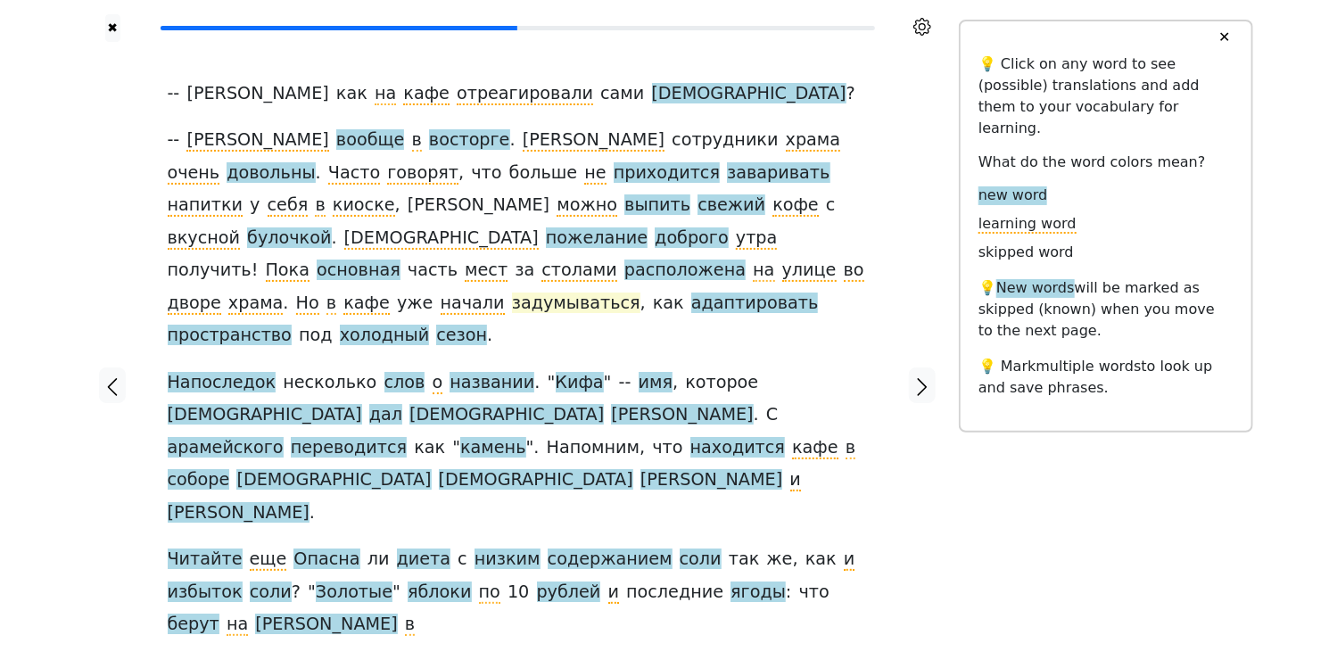
click at [512, 293] on span "задумываться" at bounding box center [576, 304] width 128 height 22
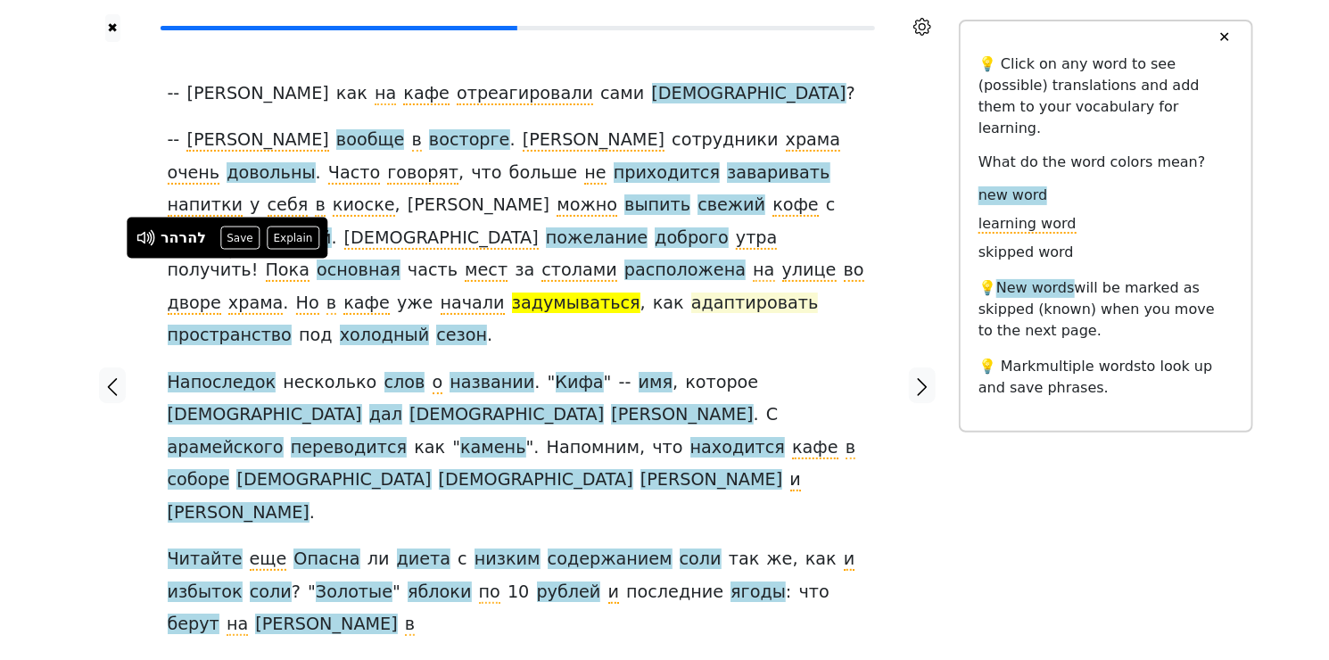
click at [691, 293] on span "адаптировать" at bounding box center [754, 304] width 127 height 22
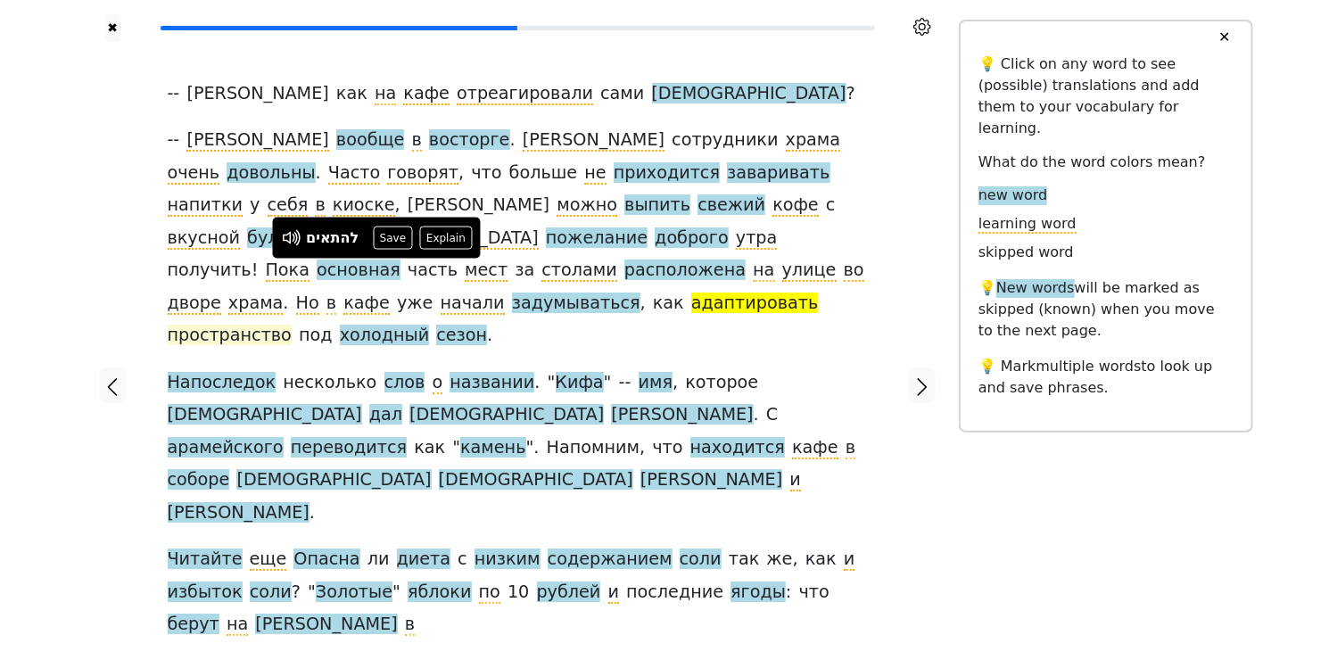
click at [292, 325] on span "пространство" at bounding box center [230, 336] width 124 height 22
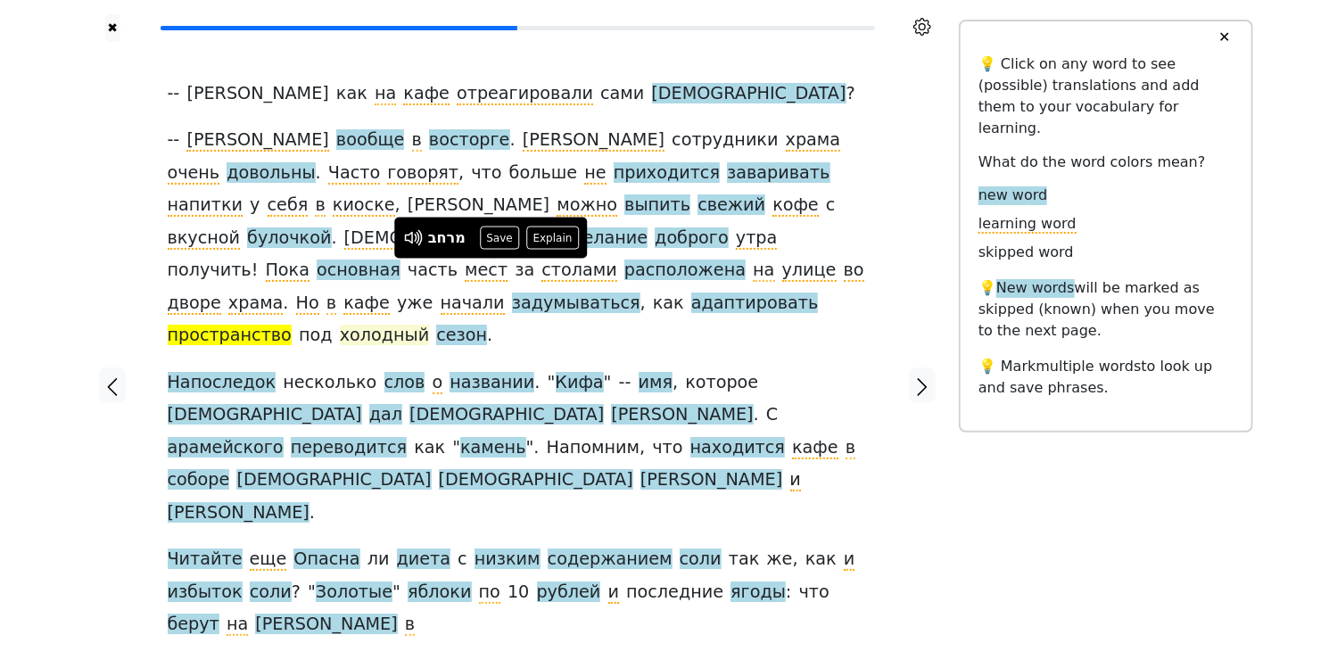
click at [430, 325] on span "холодный" at bounding box center [385, 336] width 90 height 22
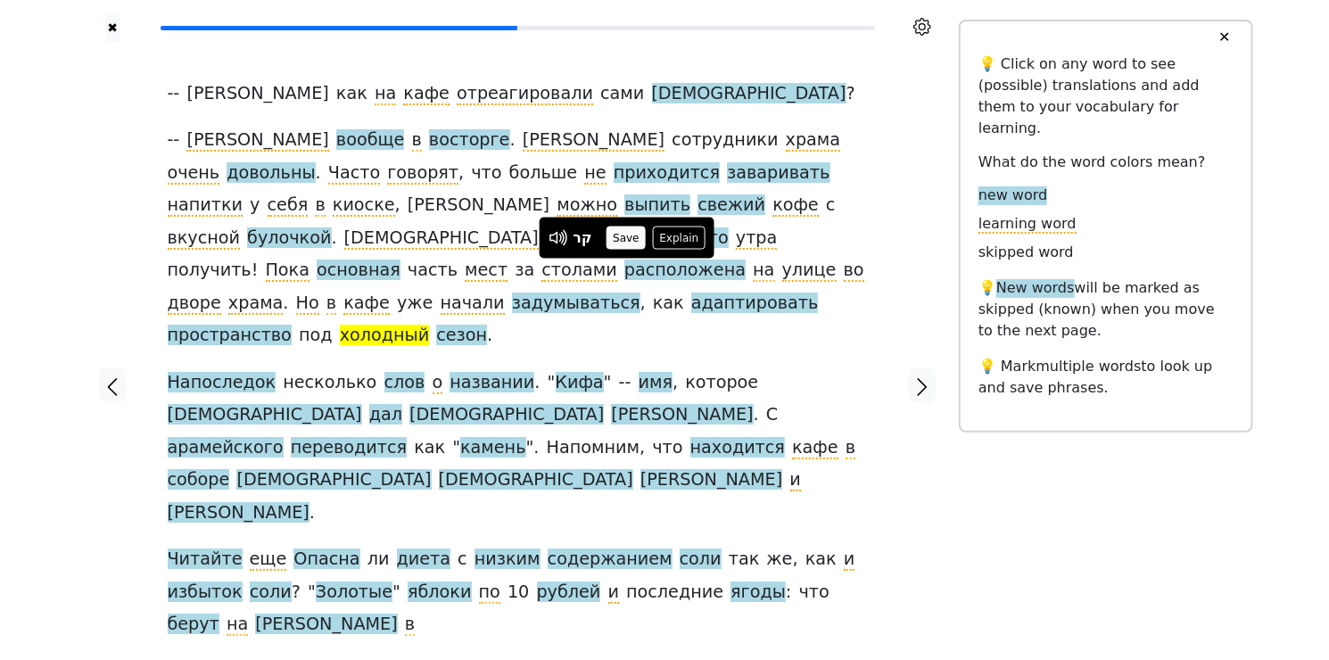
click at [632, 235] on button "Save" at bounding box center [626, 238] width 39 height 23
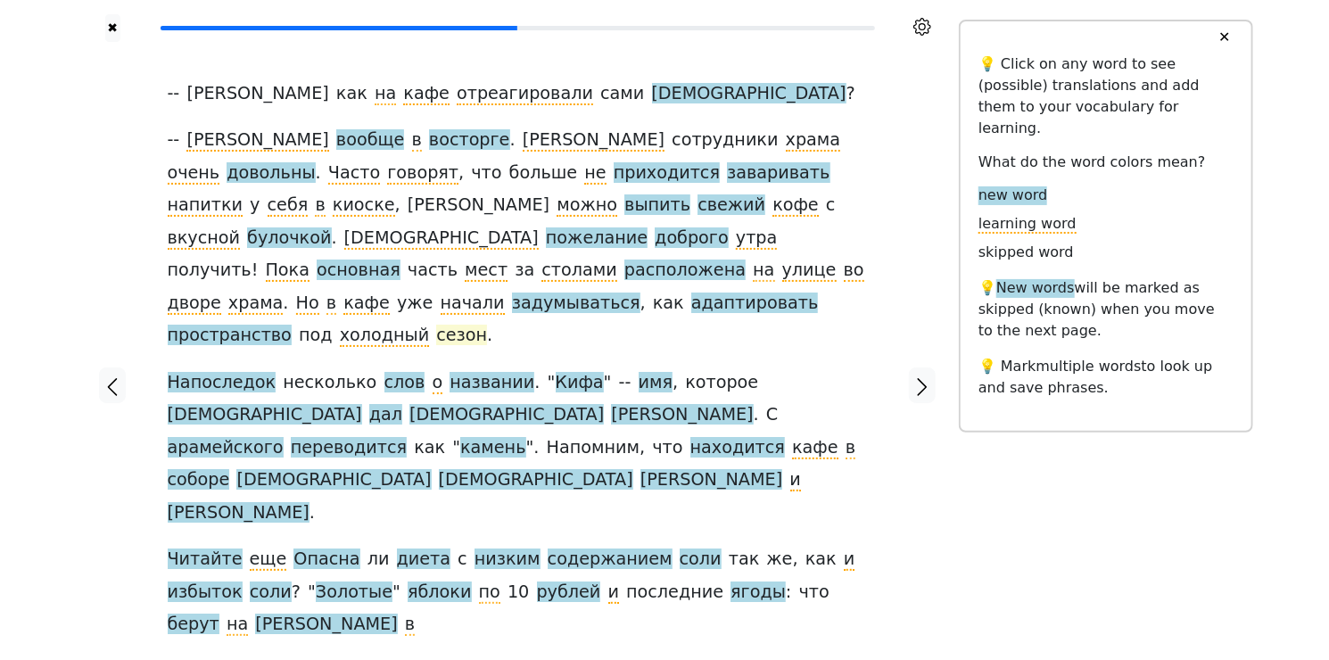
click at [487, 325] on span "сезон" at bounding box center [461, 336] width 51 height 22
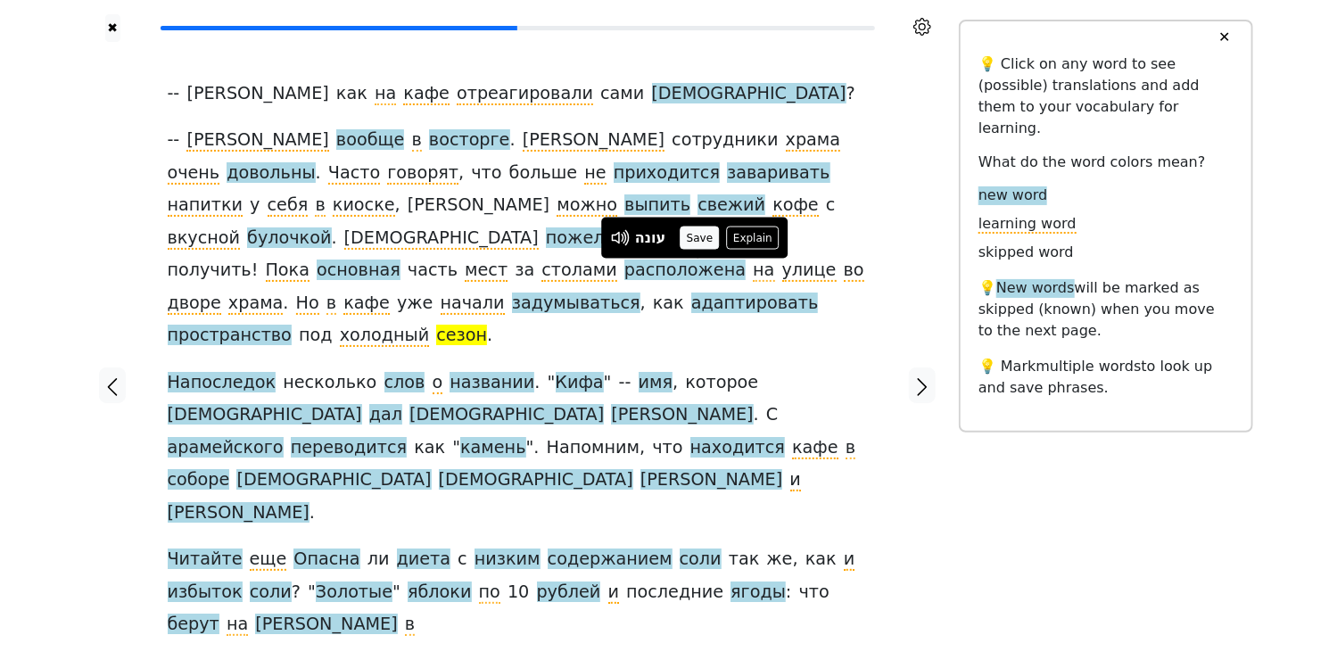
click at [707, 239] on button "Save" at bounding box center [699, 238] width 39 height 23
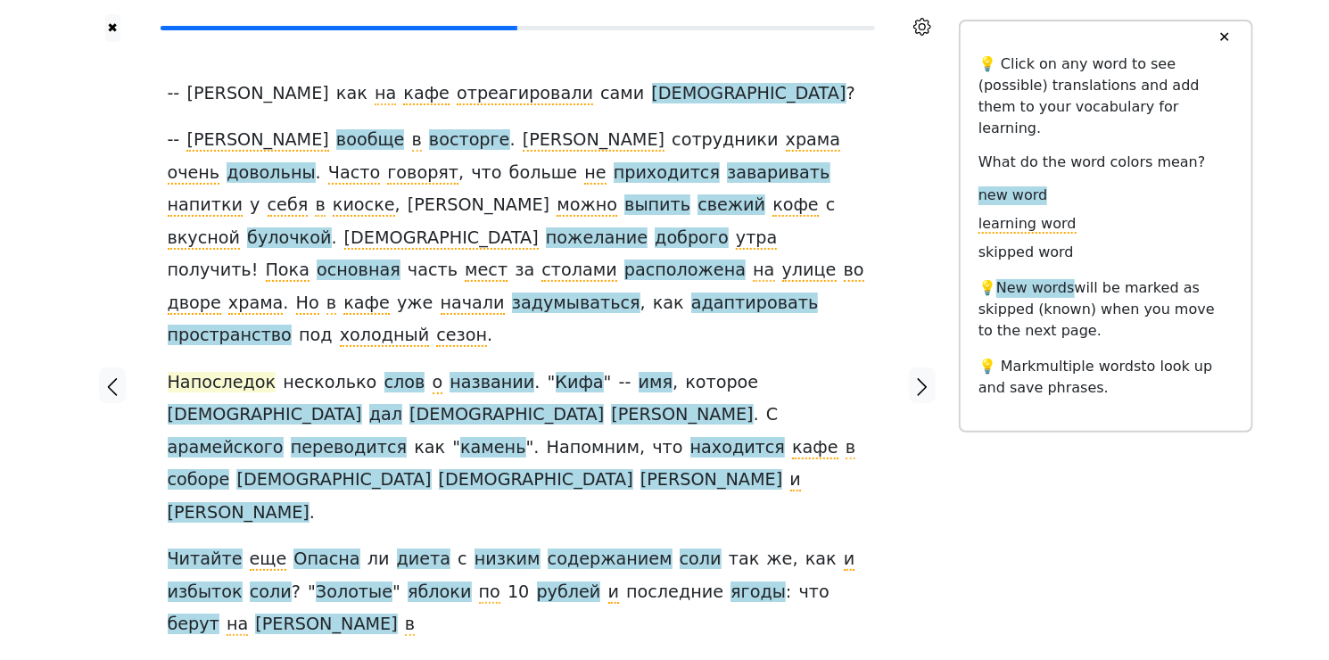
click at [234, 372] on span "Напоследок" at bounding box center [222, 383] width 109 height 22
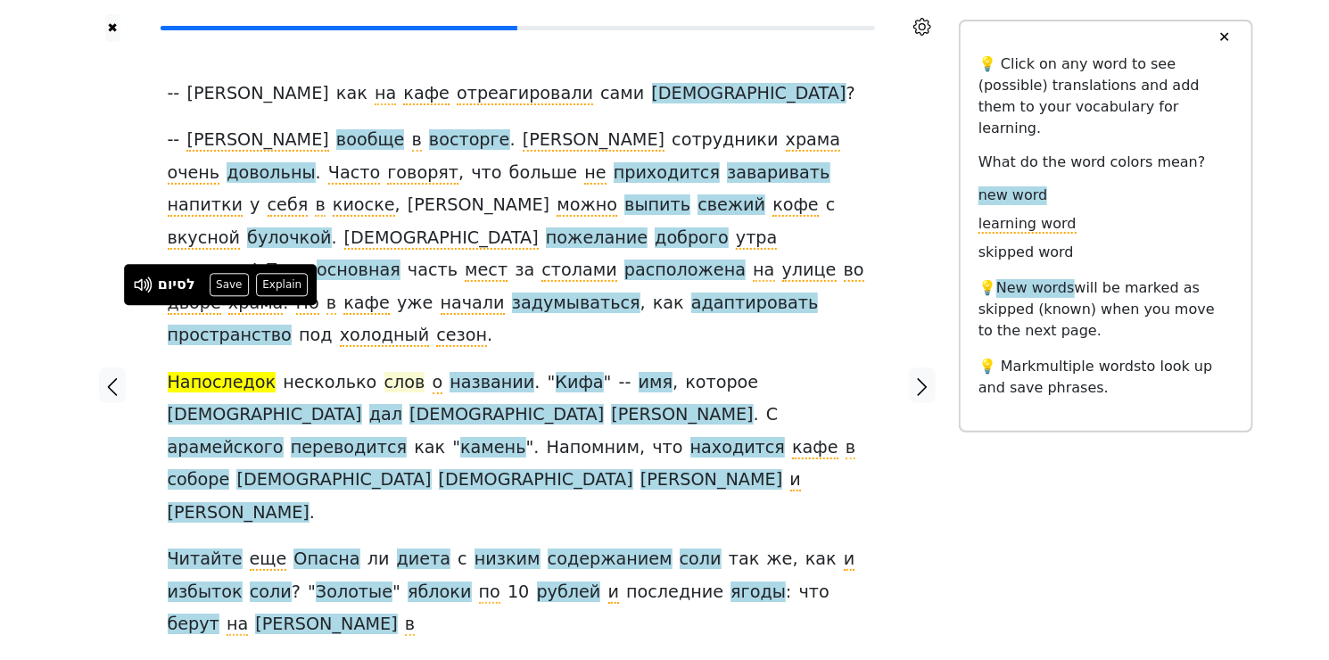
click at [384, 372] on span "слов" at bounding box center [404, 383] width 41 height 22
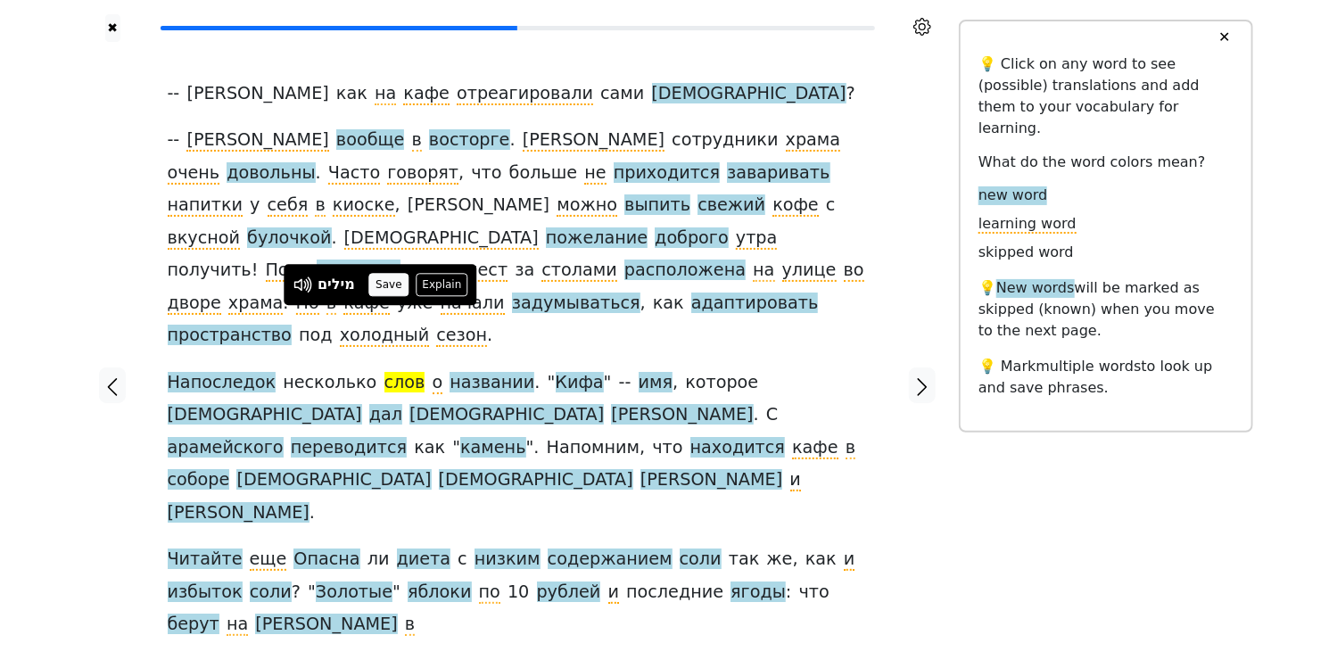
click at [381, 289] on button "Save" at bounding box center [388, 284] width 39 height 23
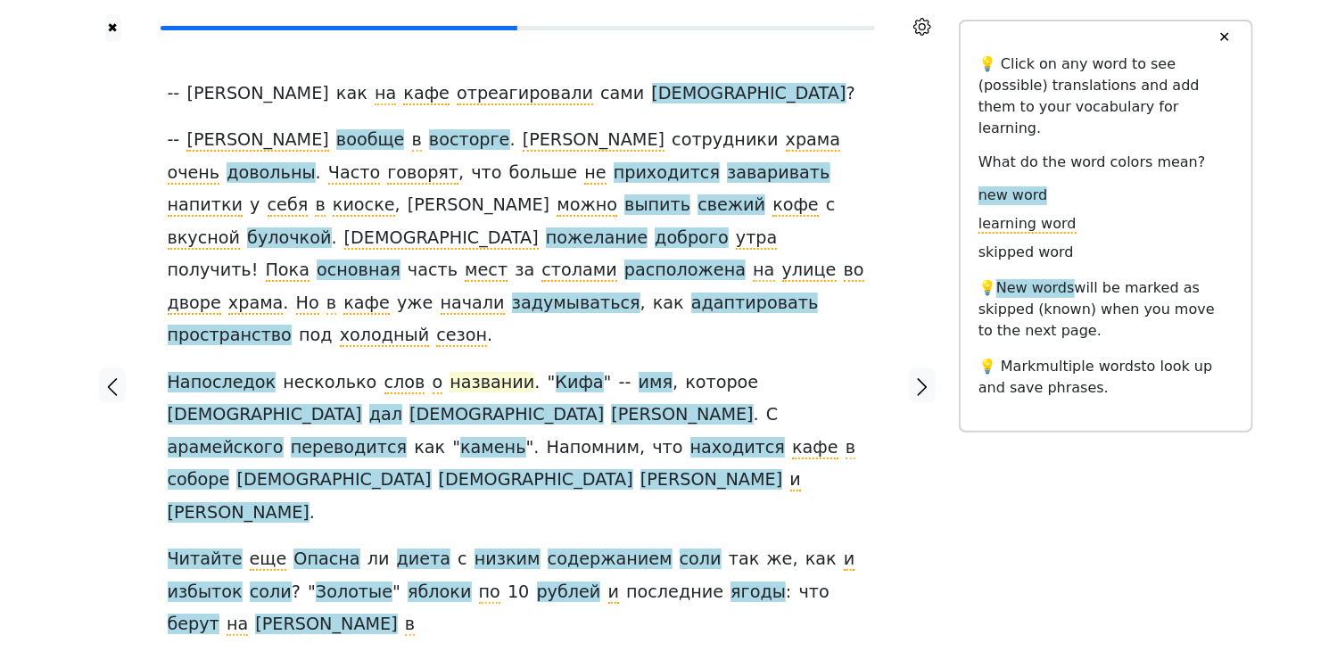
click at [469, 372] on span "названии" at bounding box center [492, 383] width 85 height 22
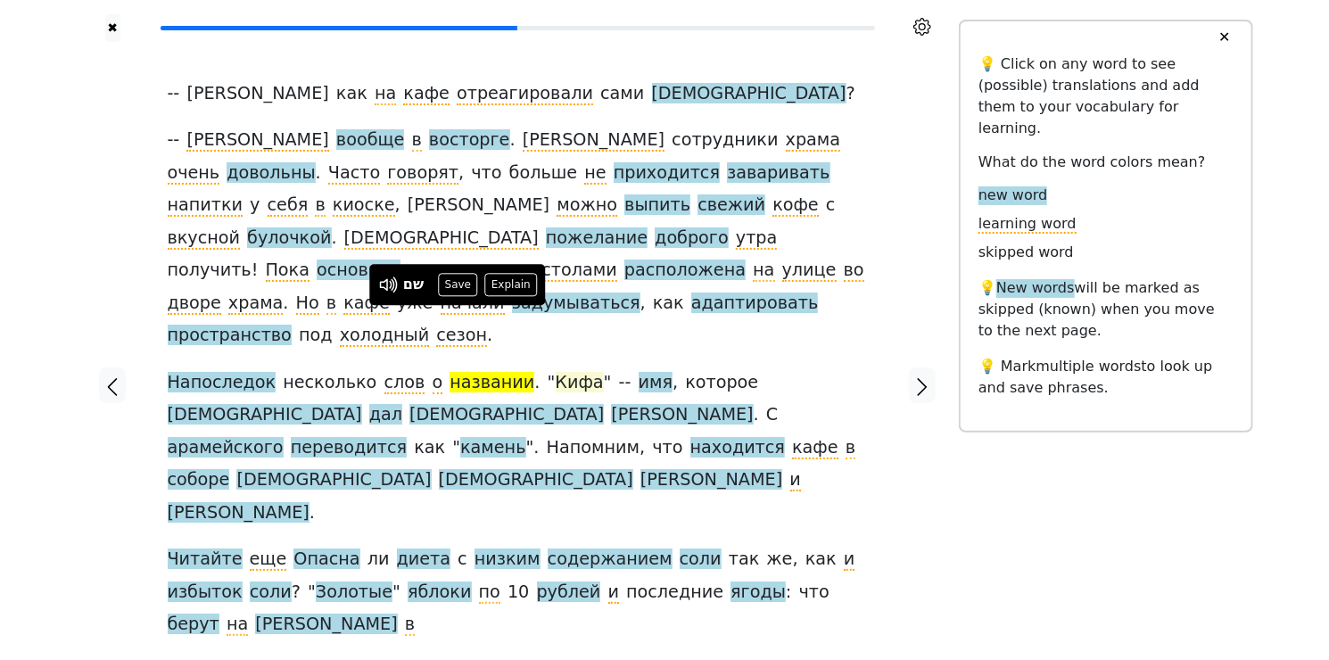
click at [556, 372] on span "Кифа" at bounding box center [580, 383] width 48 height 22
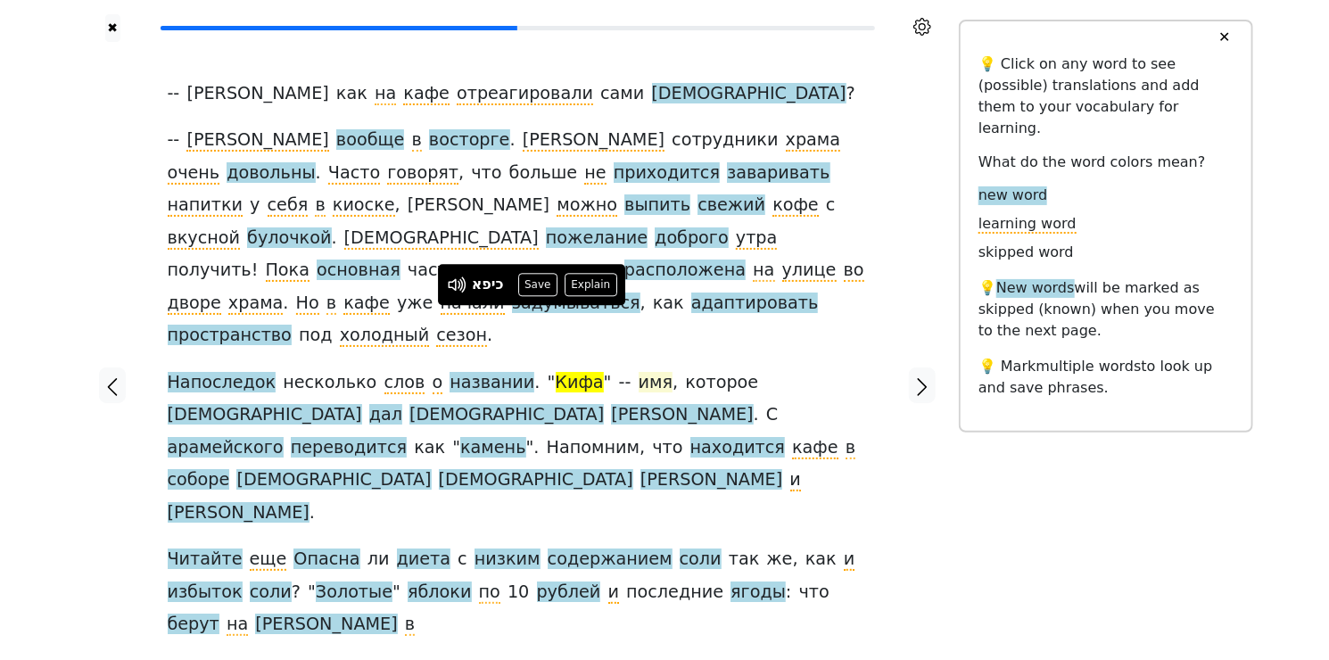
click at [639, 372] on span "имя" at bounding box center [656, 383] width 35 height 22
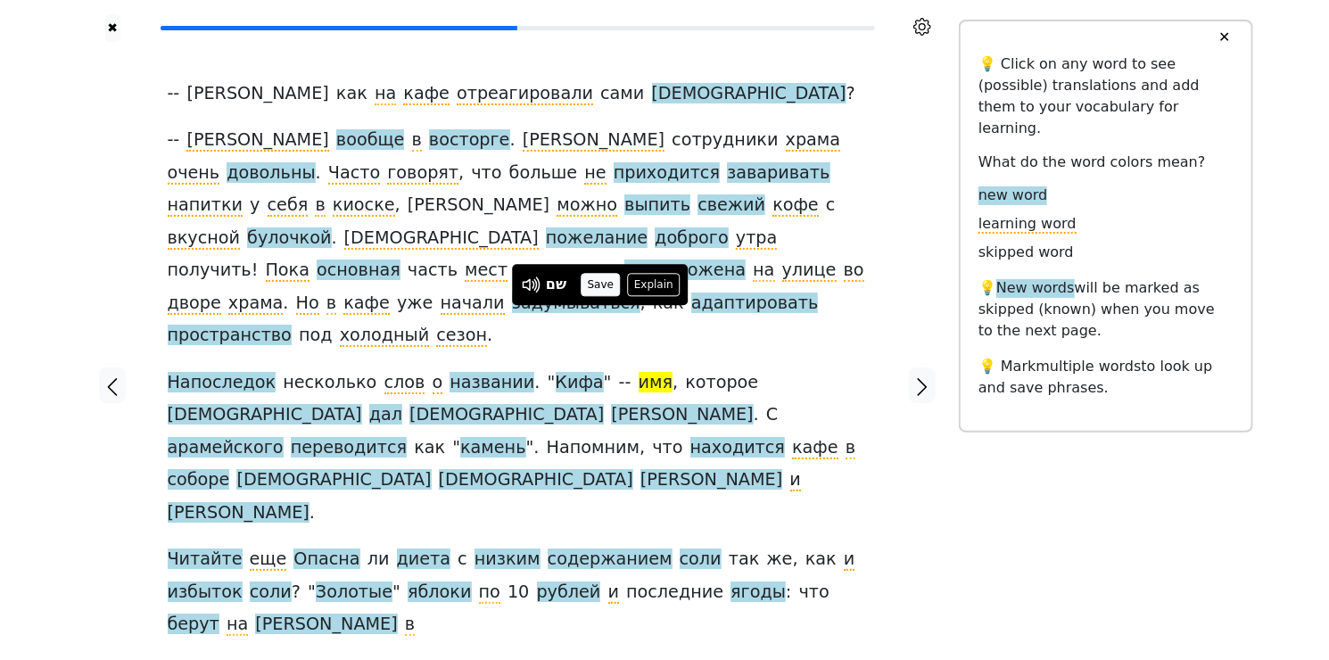
click at [601, 288] on button "Save" at bounding box center [600, 284] width 39 height 23
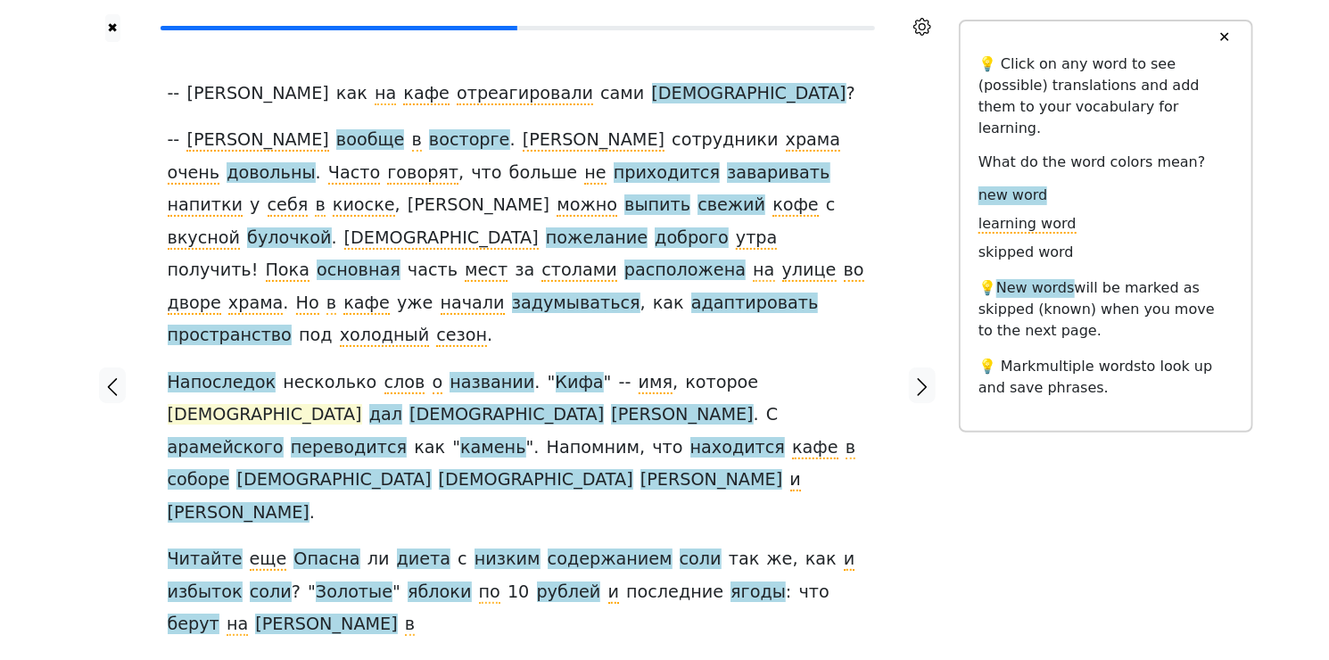
click at [362, 404] on span "[DEMOGRAPHIC_DATA]" at bounding box center [265, 415] width 194 height 22
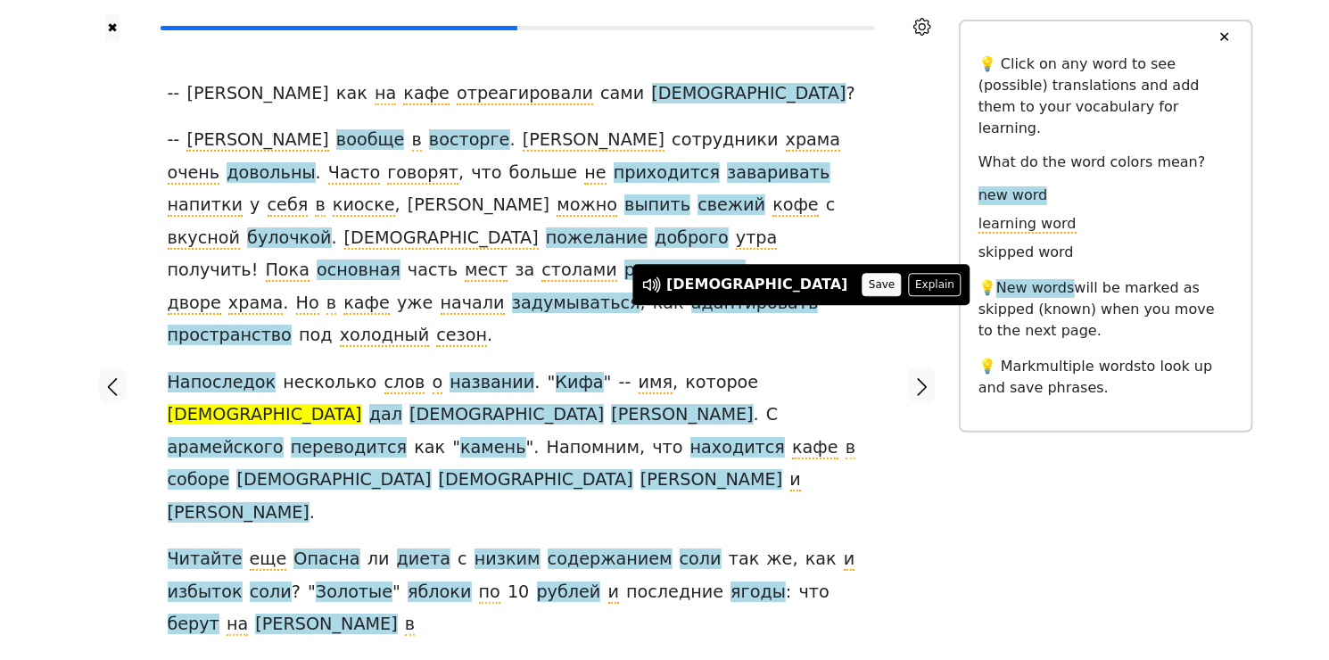
click at [863, 282] on button "Save" at bounding box center [882, 284] width 39 height 23
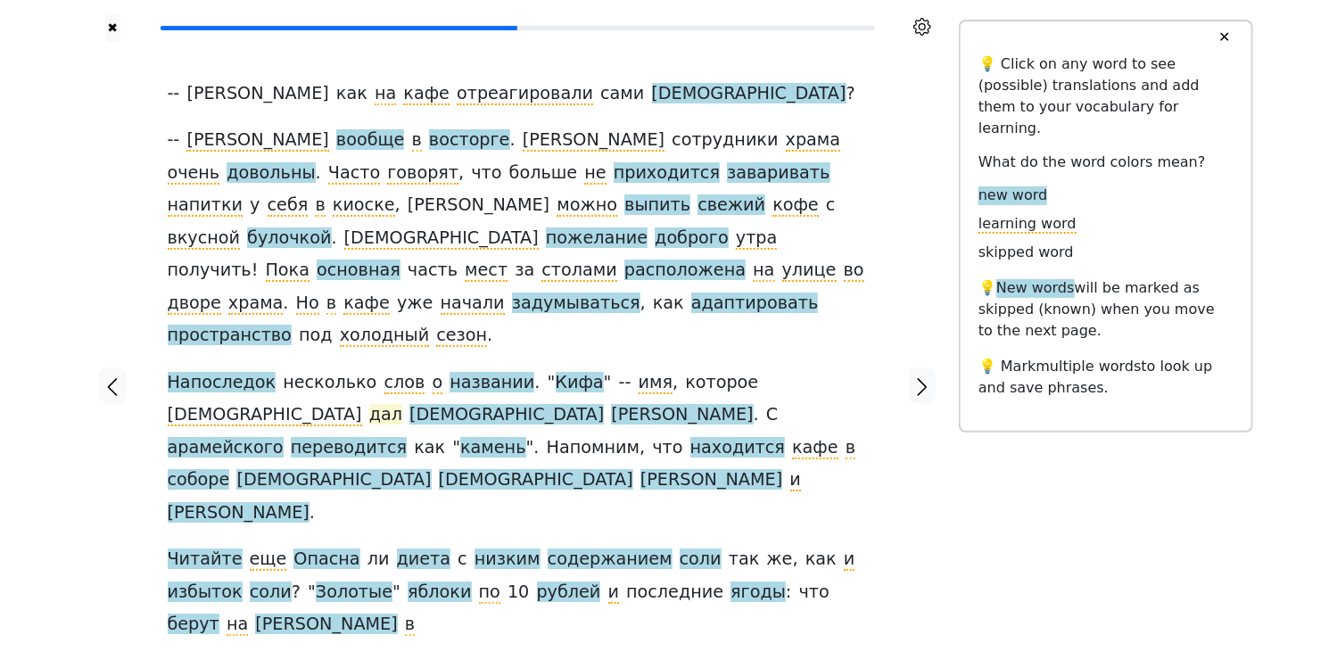
click at [402, 404] on span "дал" at bounding box center [385, 415] width 33 height 22
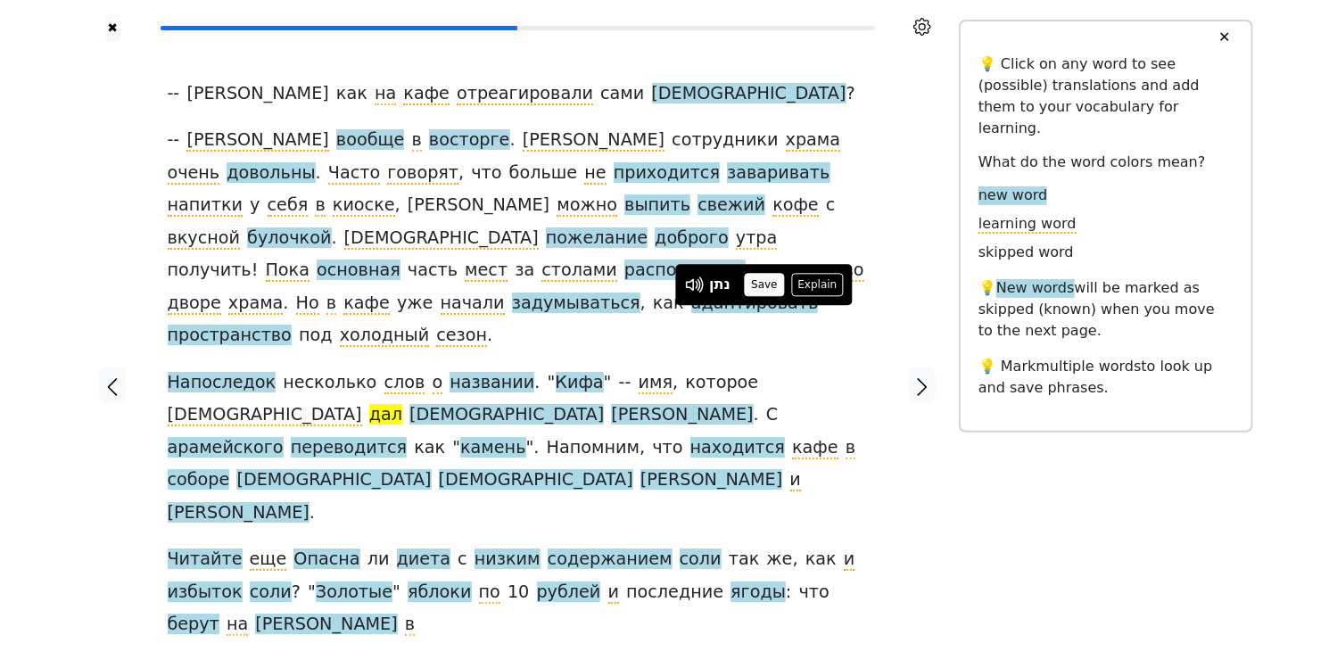
click at [770, 286] on button "Save" at bounding box center [764, 284] width 39 height 23
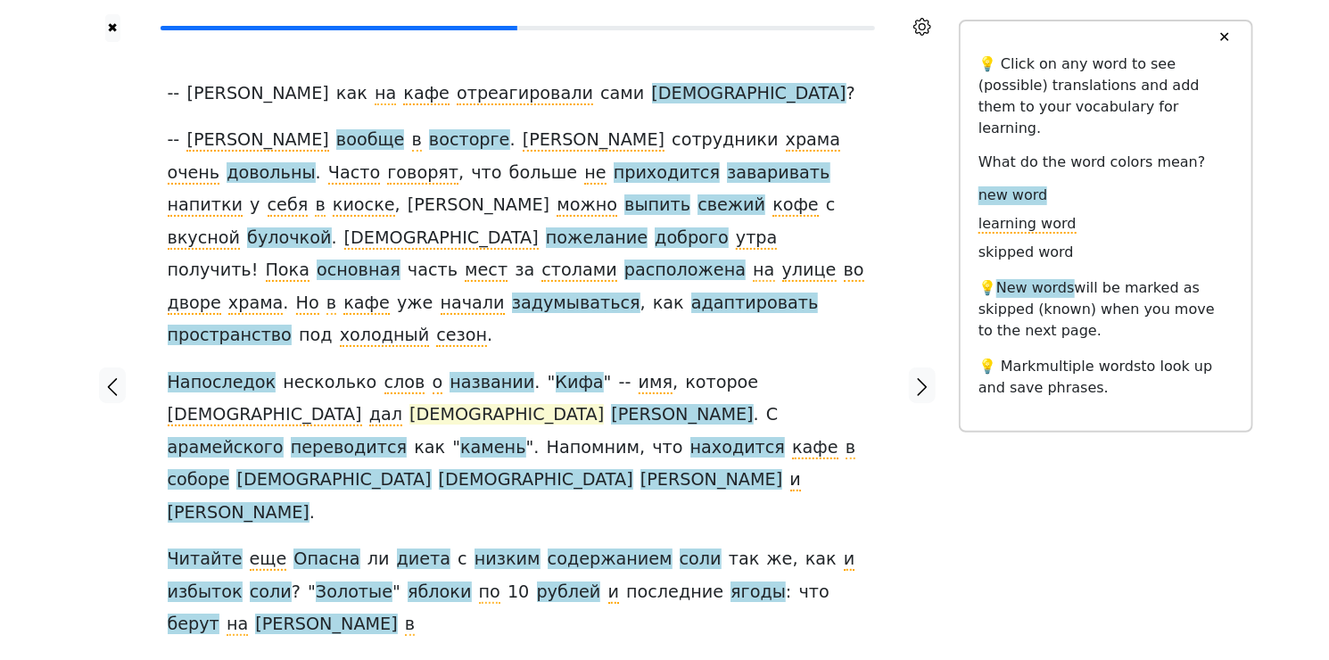
click at [604, 404] on span "[DEMOGRAPHIC_DATA]" at bounding box center [506, 415] width 194 height 22
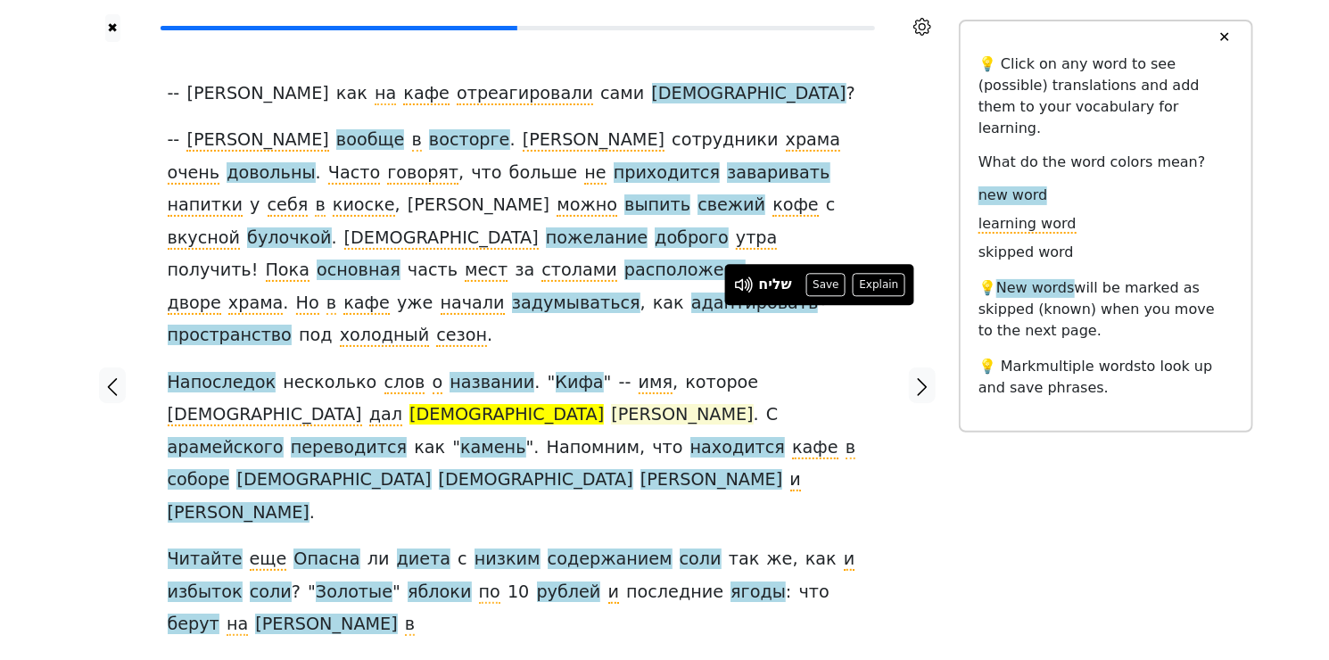
click at [611, 404] on span "[PERSON_NAME]" at bounding box center [682, 415] width 142 height 22
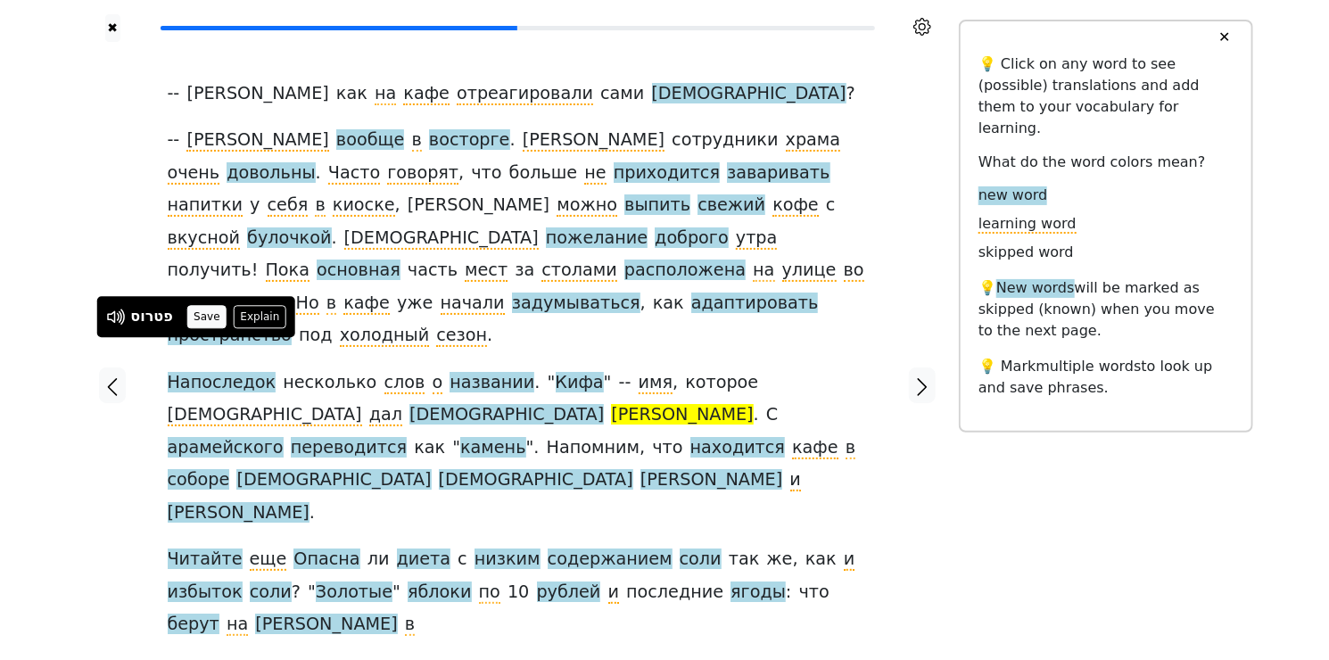
click at [216, 318] on button "Save" at bounding box center [206, 316] width 39 height 23
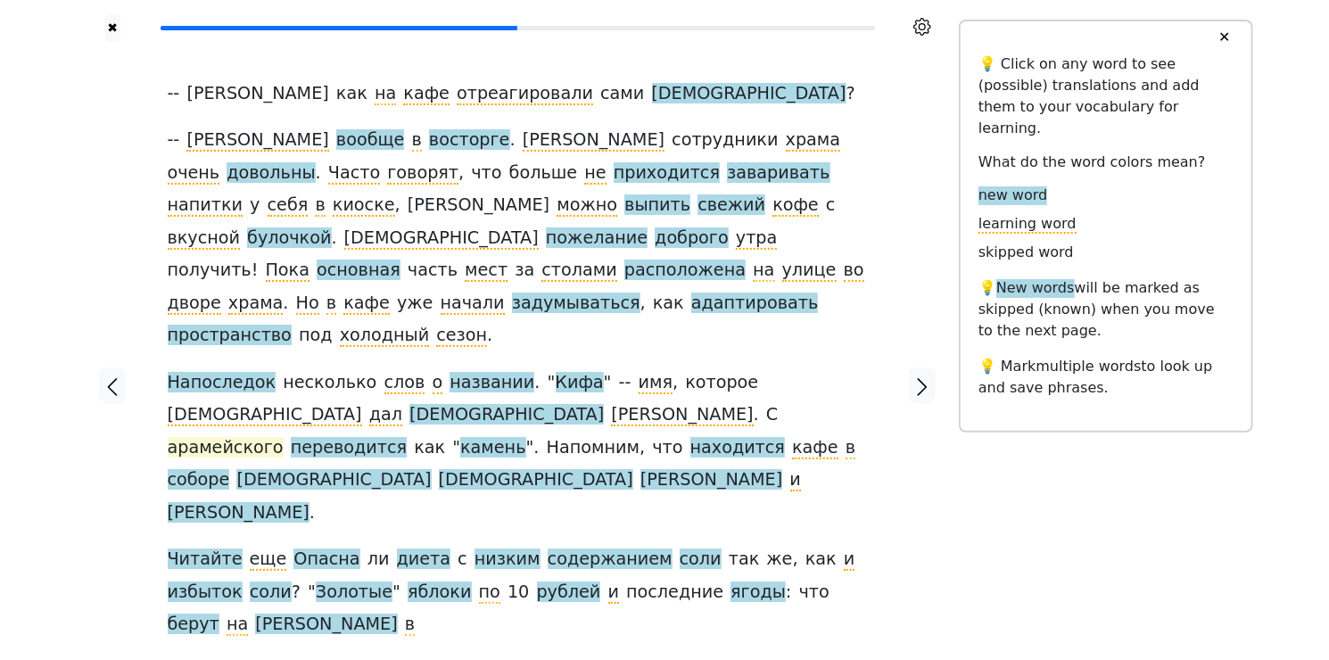
click at [284, 437] on span "арамейского" at bounding box center [226, 448] width 116 height 22
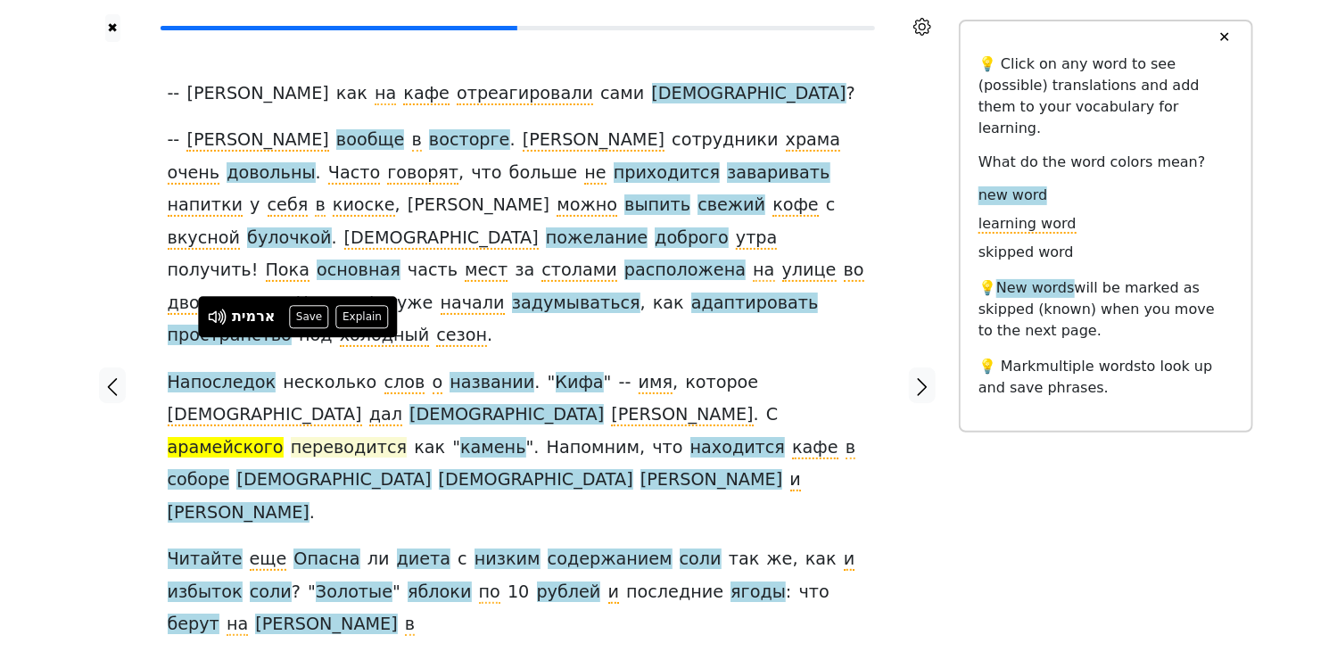
click at [388, 437] on span "переводится" at bounding box center [349, 448] width 116 height 22
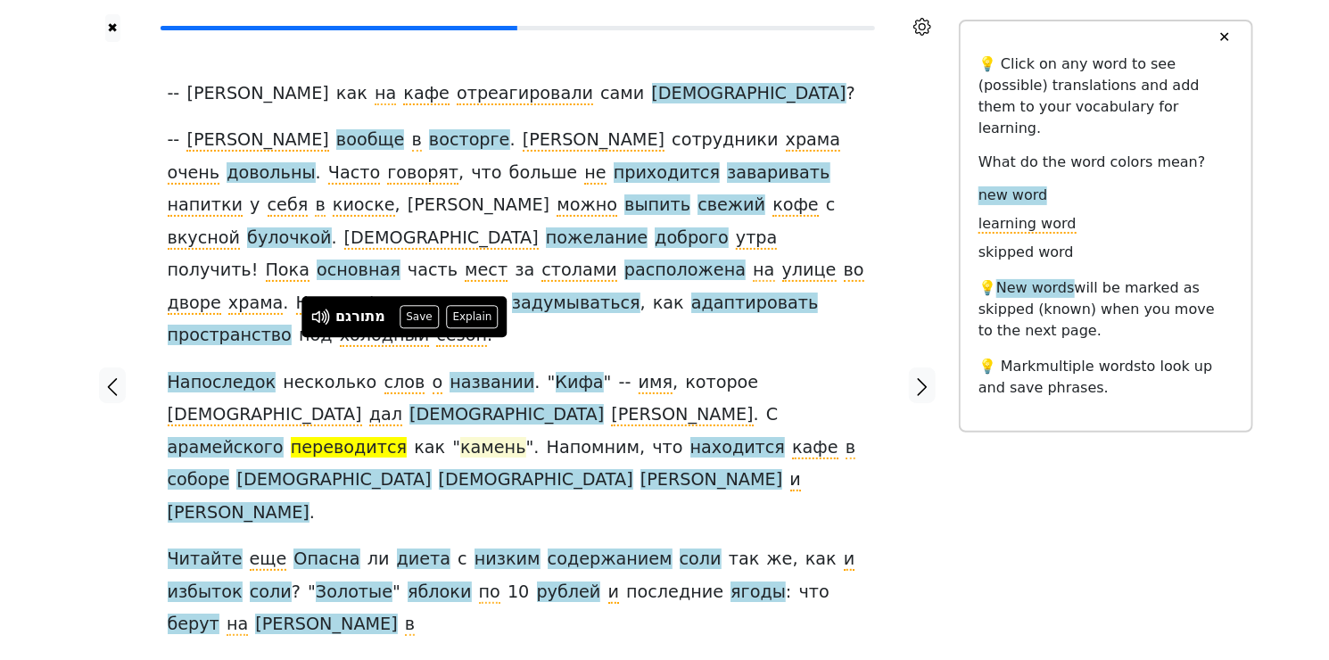
click at [523, 437] on span "камень" at bounding box center [492, 448] width 65 height 22
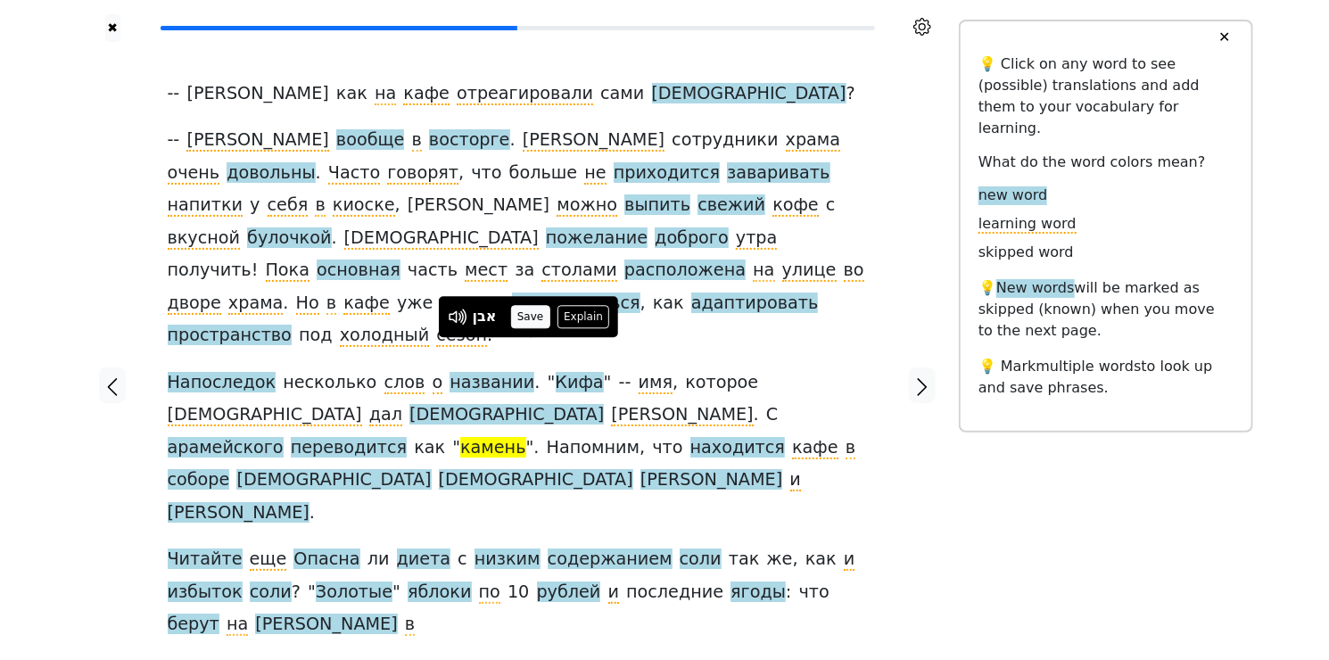
click at [533, 319] on button "Save" at bounding box center [530, 316] width 39 height 23
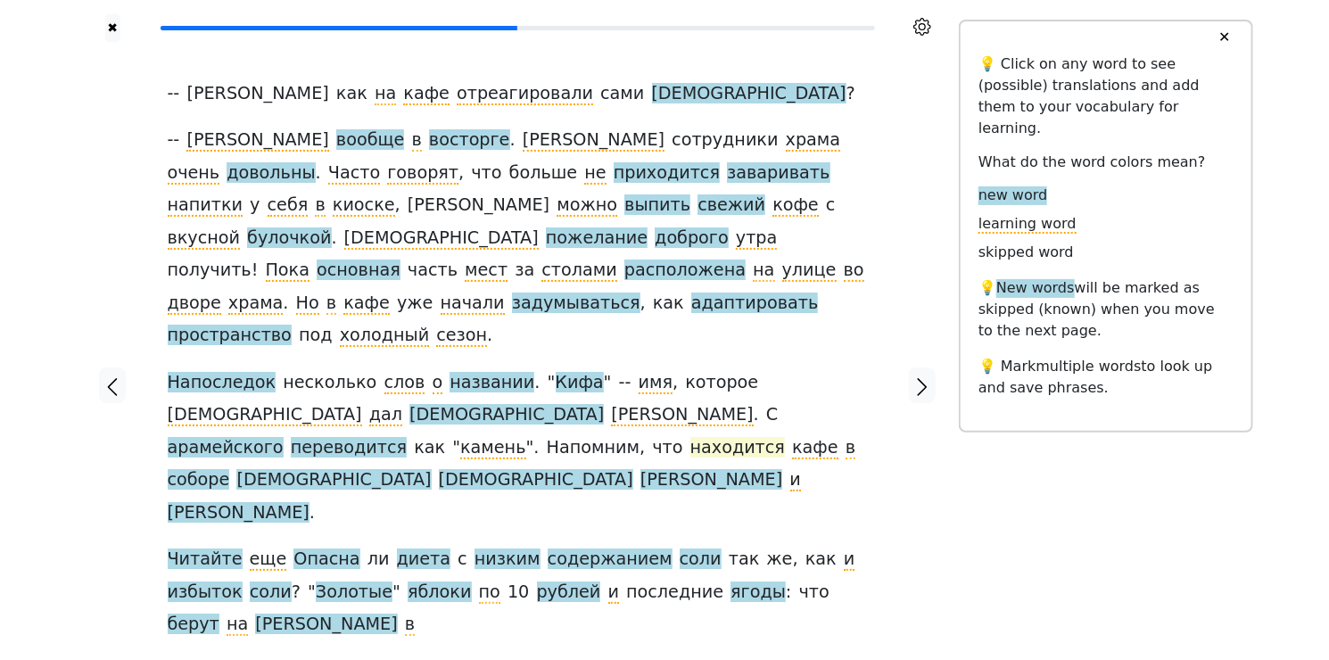
click at [757, 437] on span "находится" at bounding box center [737, 448] width 95 height 22
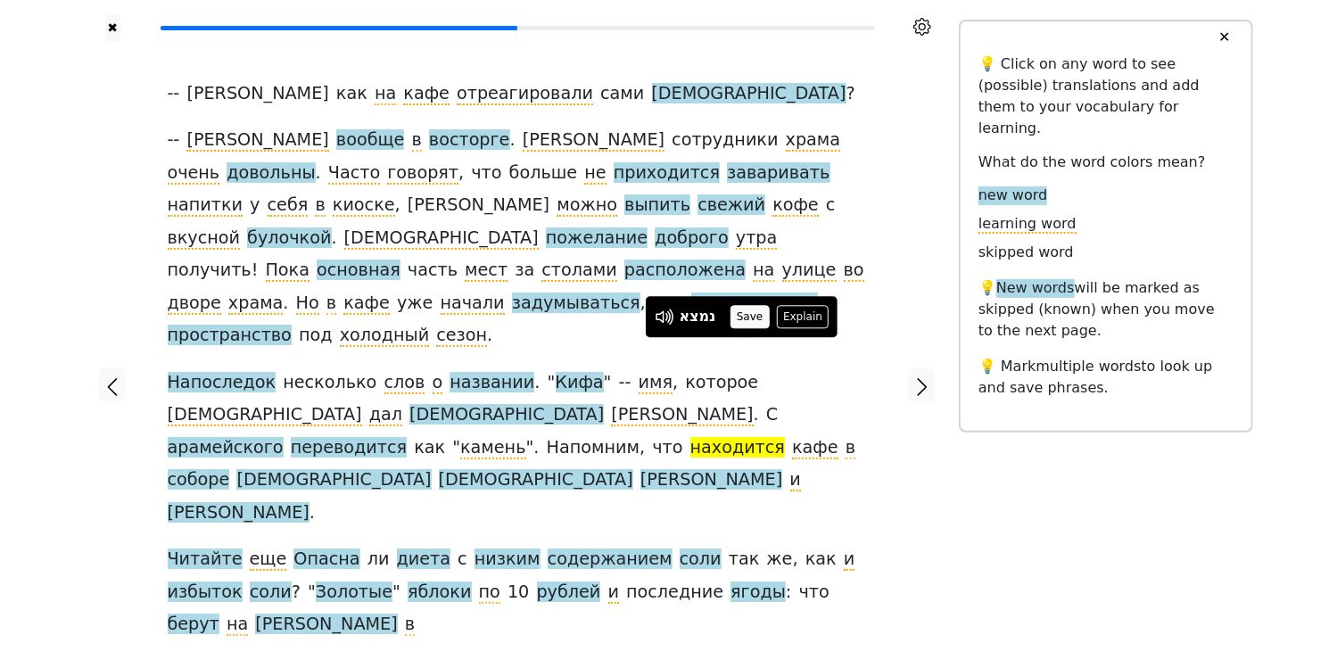
click at [751, 318] on button "Save" at bounding box center [750, 316] width 39 height 23
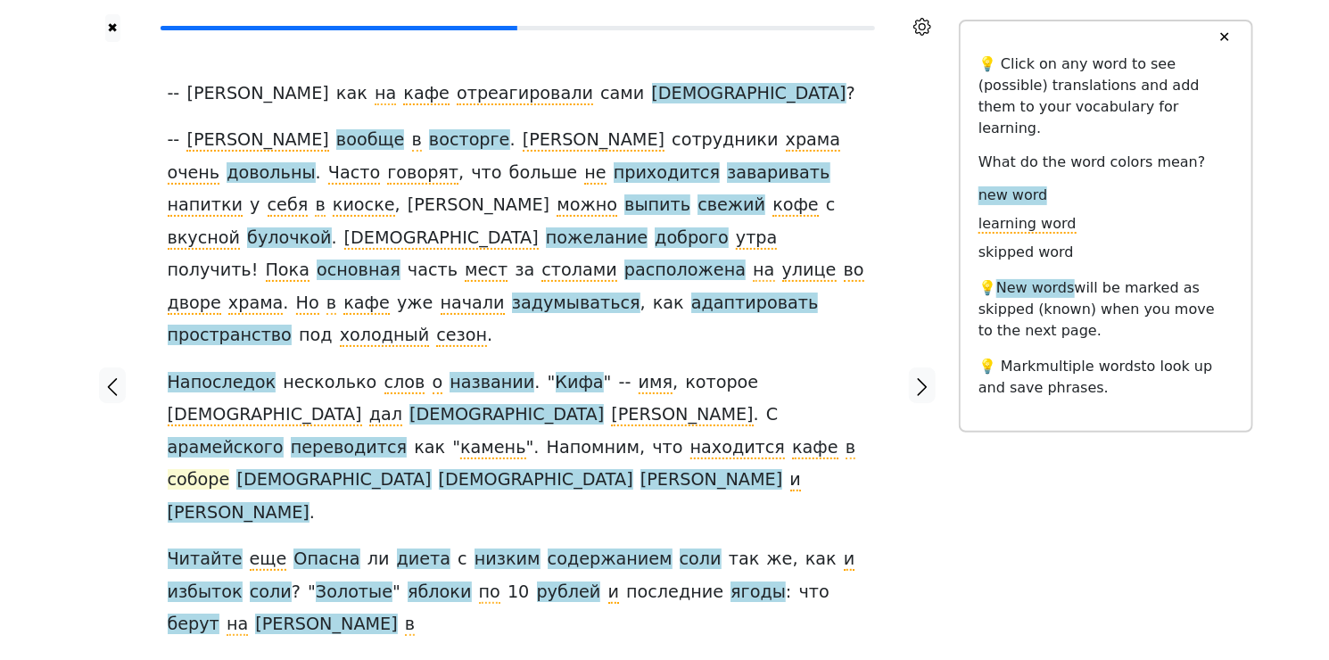
click at [210, 469] on span "соборе" at bounding box center [199, 480] width 62 height 22
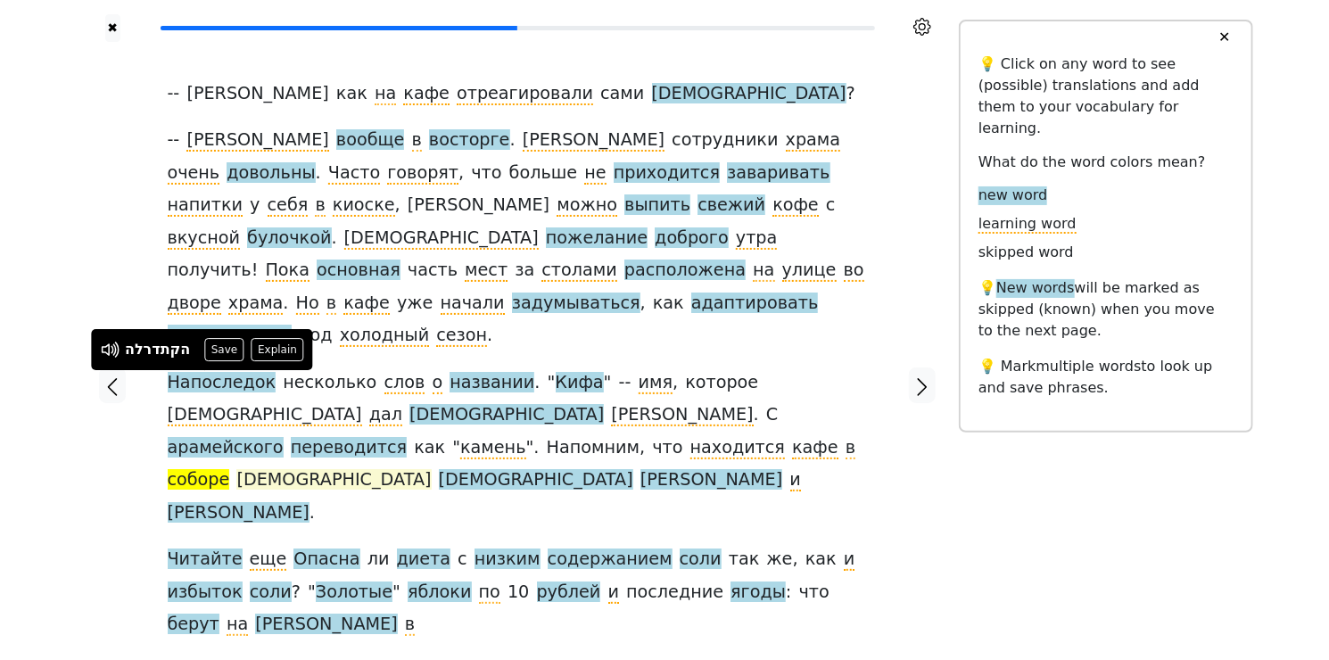
click at [264, 469] on span "[DEMOGRAPHIC_DATA]" at bounding box center [333, 480] width 194 height 22
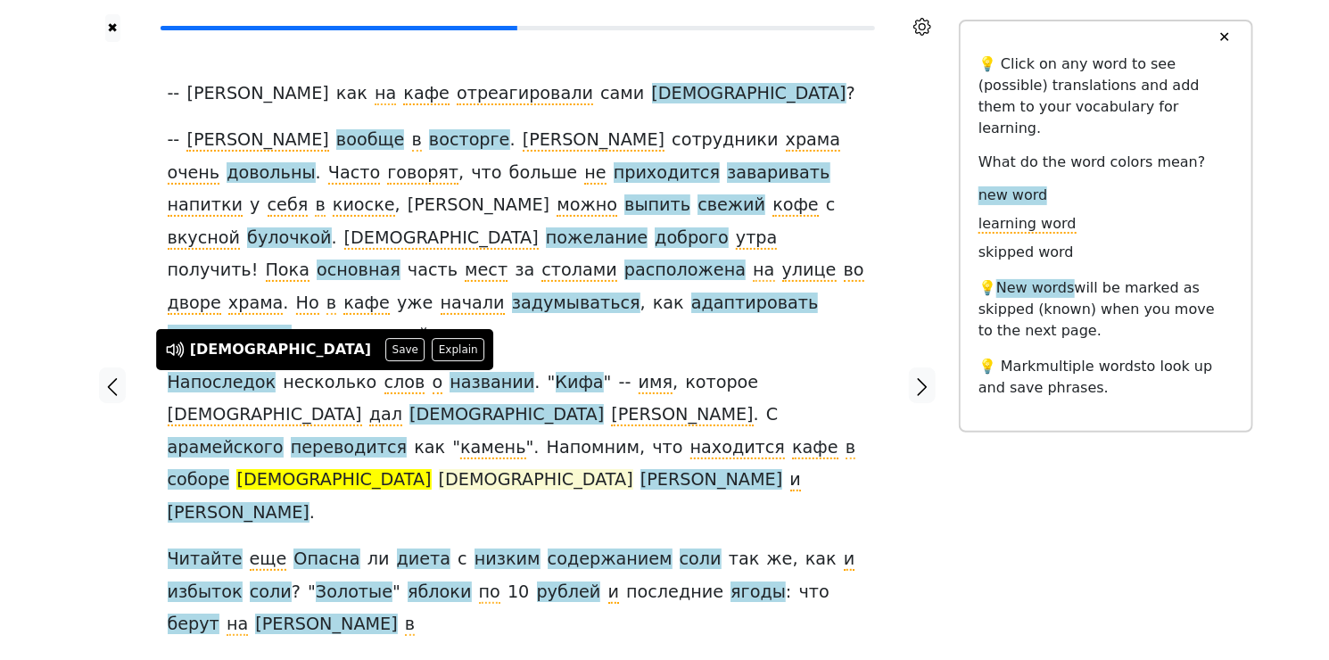
click at [439, 469] on span "[DEMOGRAPHIC_DATA]" at bounding box center [536, 480] width 194 height 22
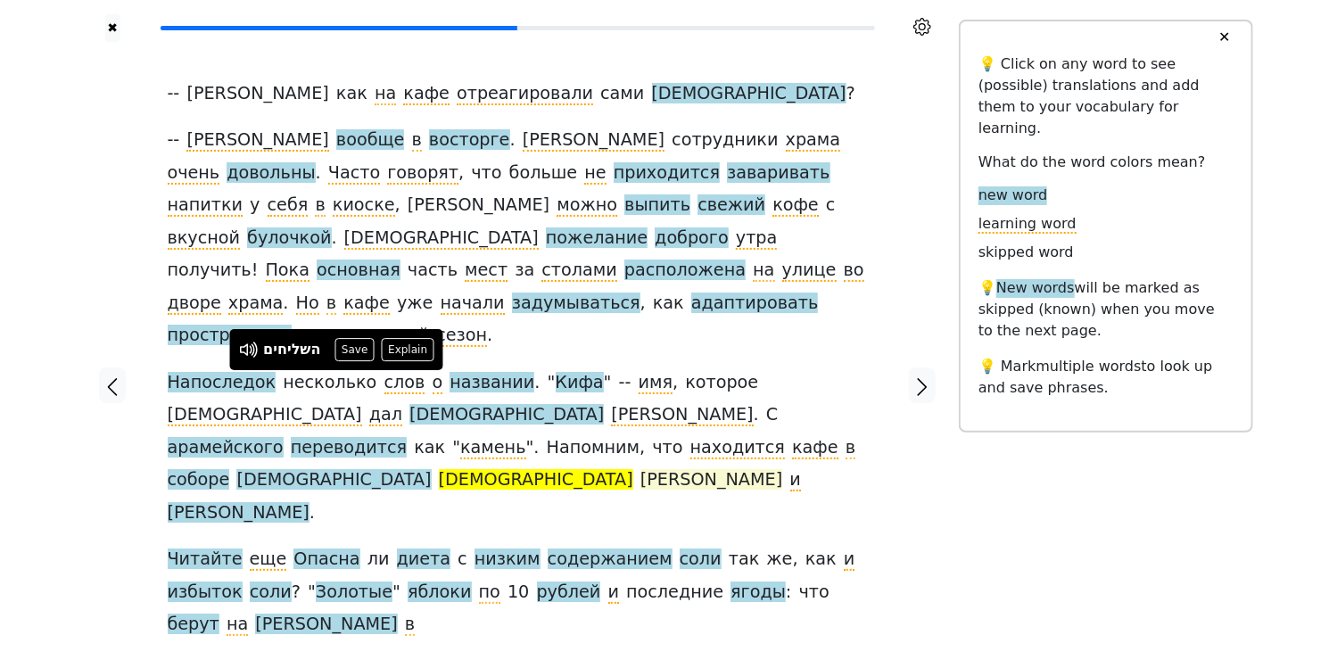
click at [640, 469] on span "[PERSON_NAME]" at bounding box center [711, 480] width 142 height 22
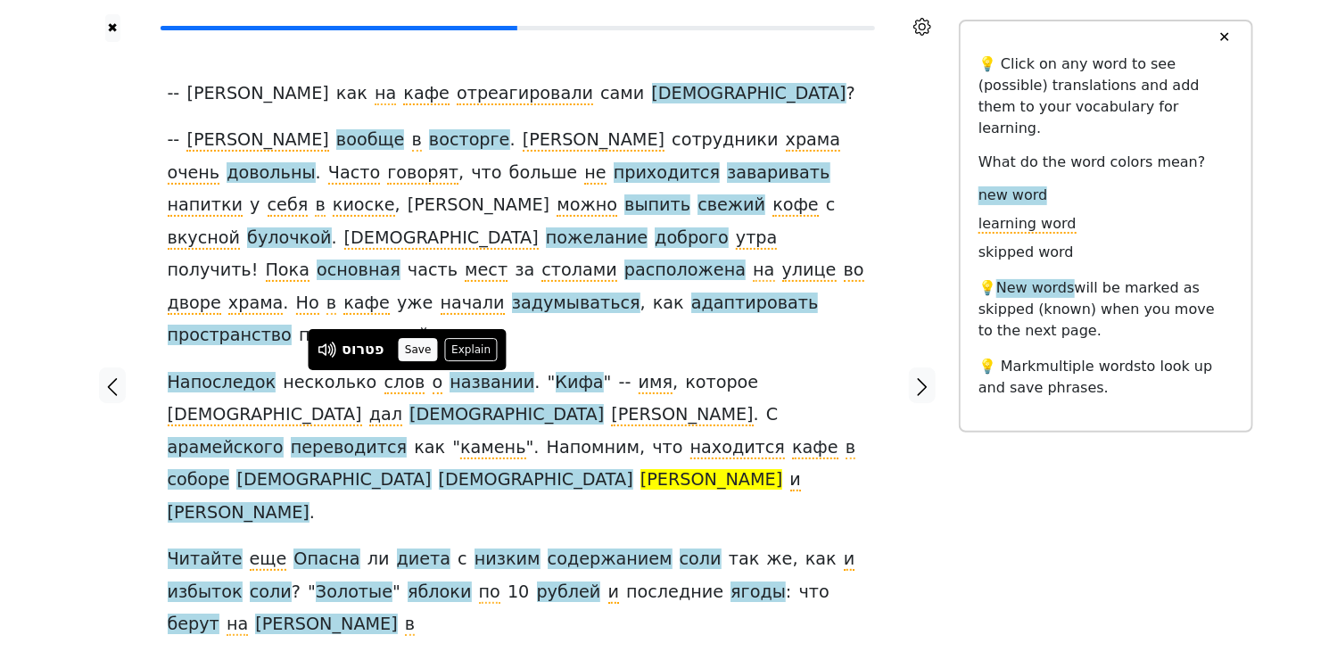
click at [413, 357] on button "Save" at bounding box center [418, 349] width 39 height 23
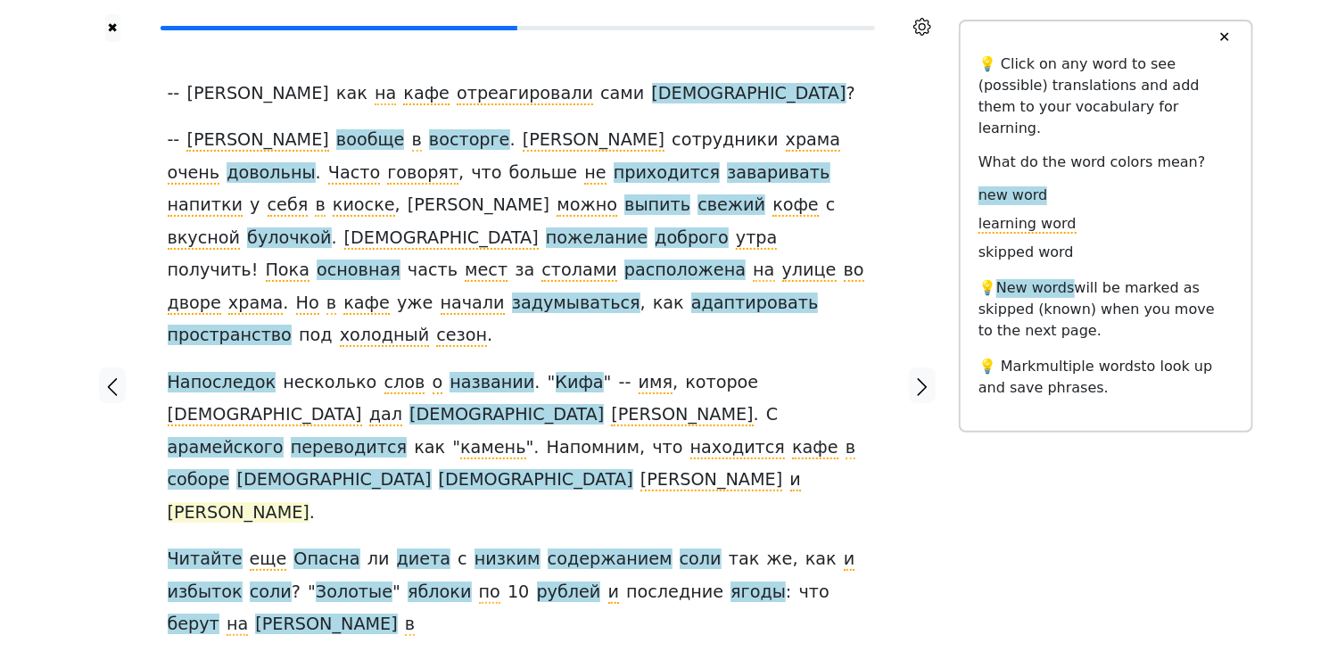
click at [310, 502] on span "[PERSON_NAME]" at bounding box center [239, 513] width 142 height 22
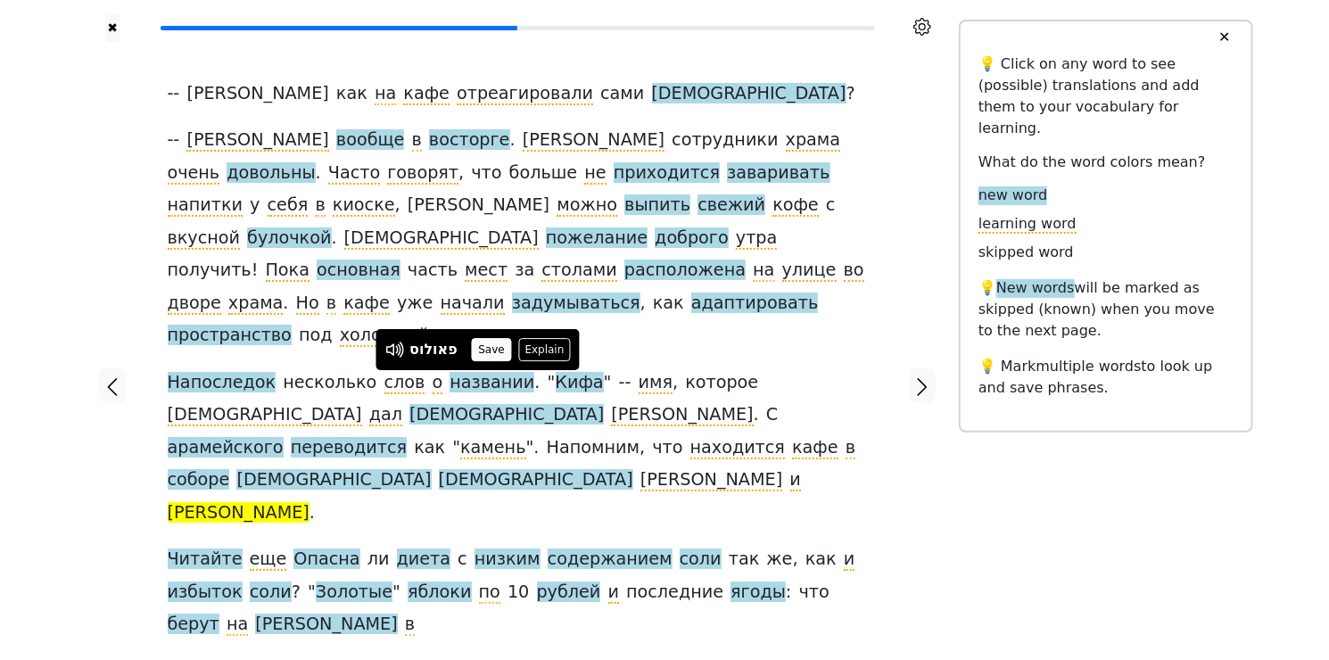
click at [491, 350] on button "Save" at bounding box center [491, 349] width 39 height 23
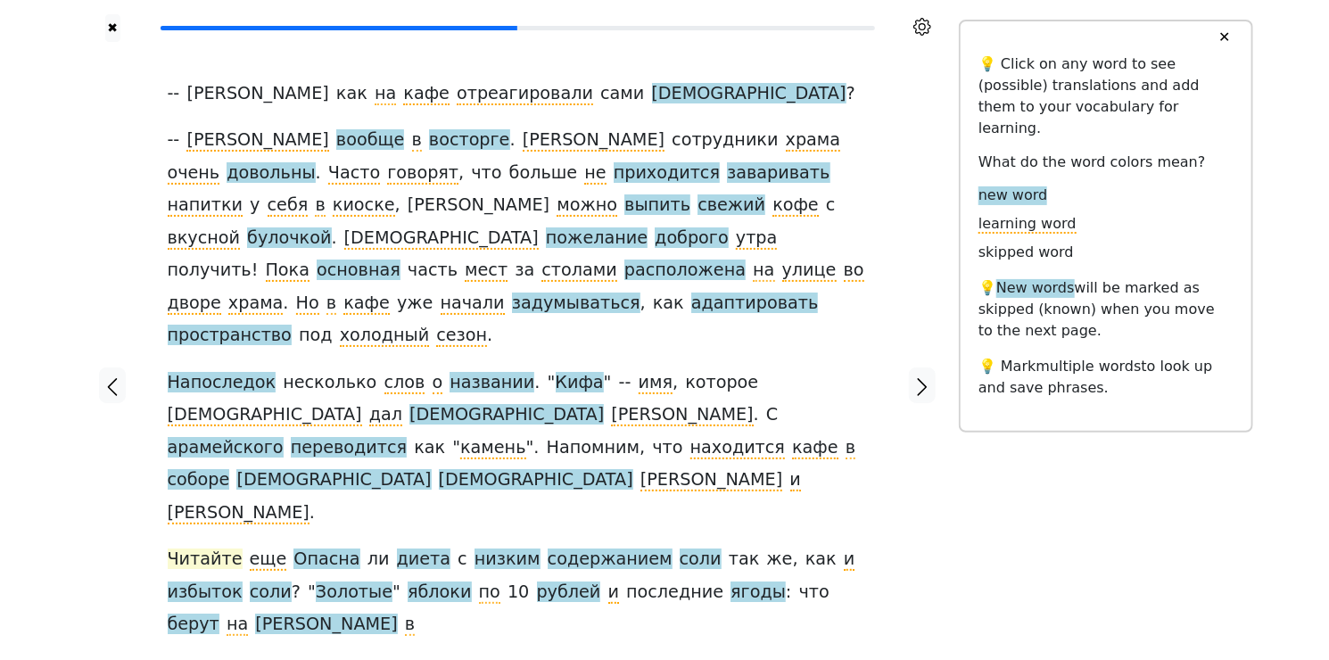
click at [211, 549] on span "Читайте" at bounding box center [205, 560] width 75 height 22
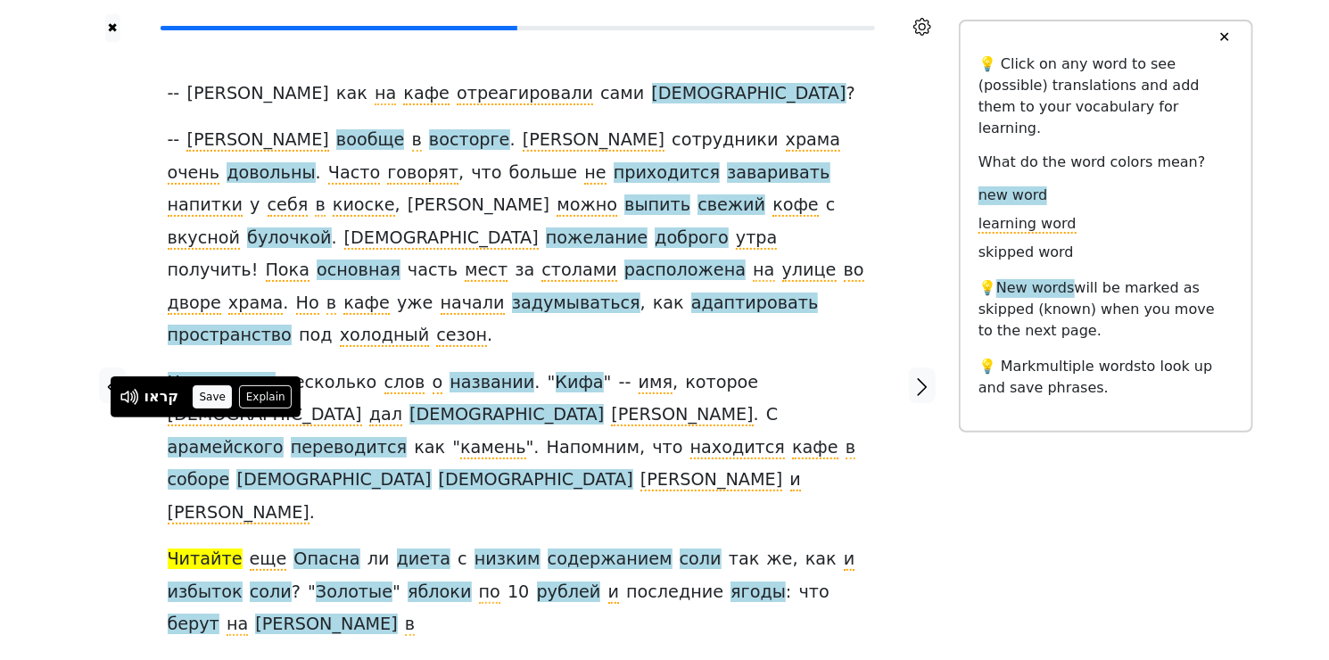
click at [214, 396] on button "Save" at bounding box center [212, 396] width 39 height 23
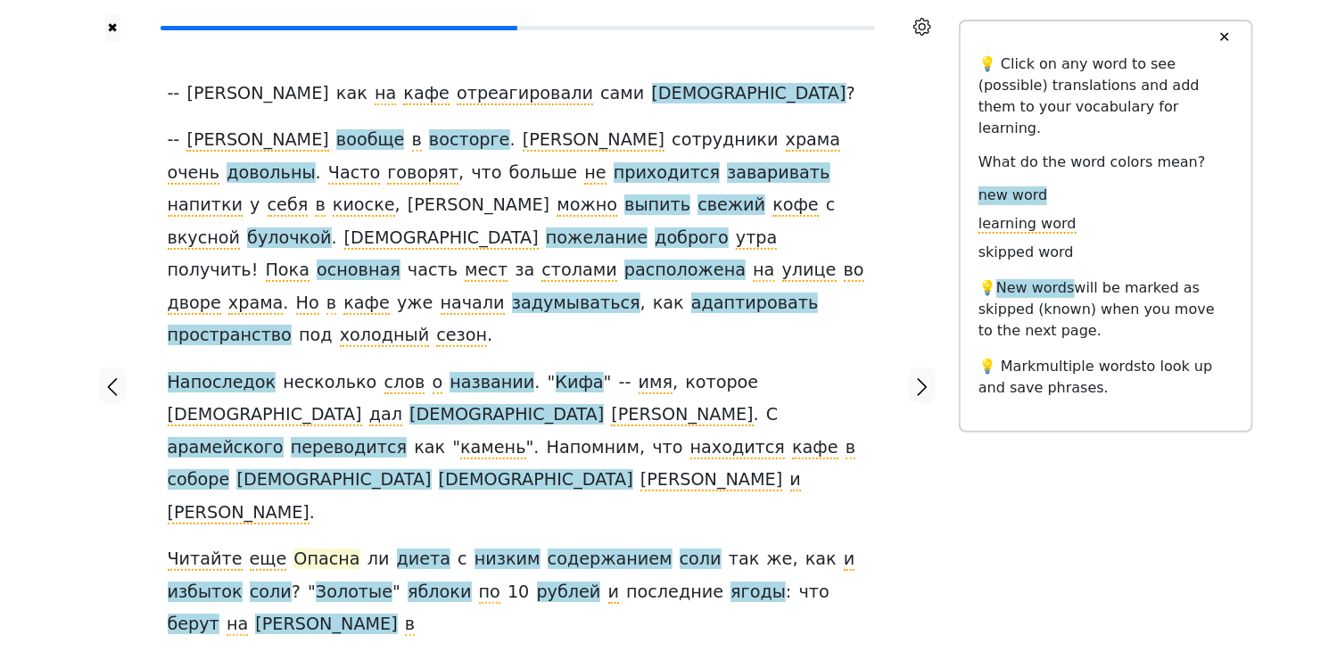
click at [301, 549] on span "Опасна" at bounding box center [326, 560] width 66 height 22
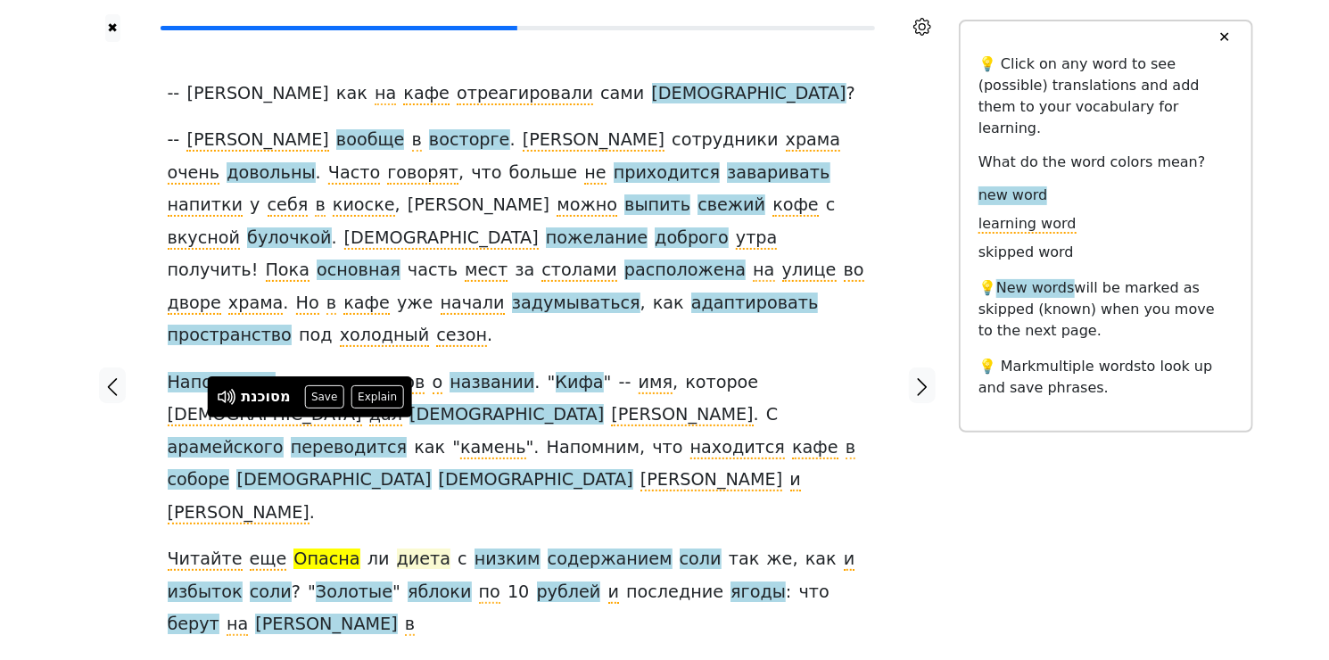
click at [401, 549] on span "диета" at bounding box center [424, 560] width 54 height 22
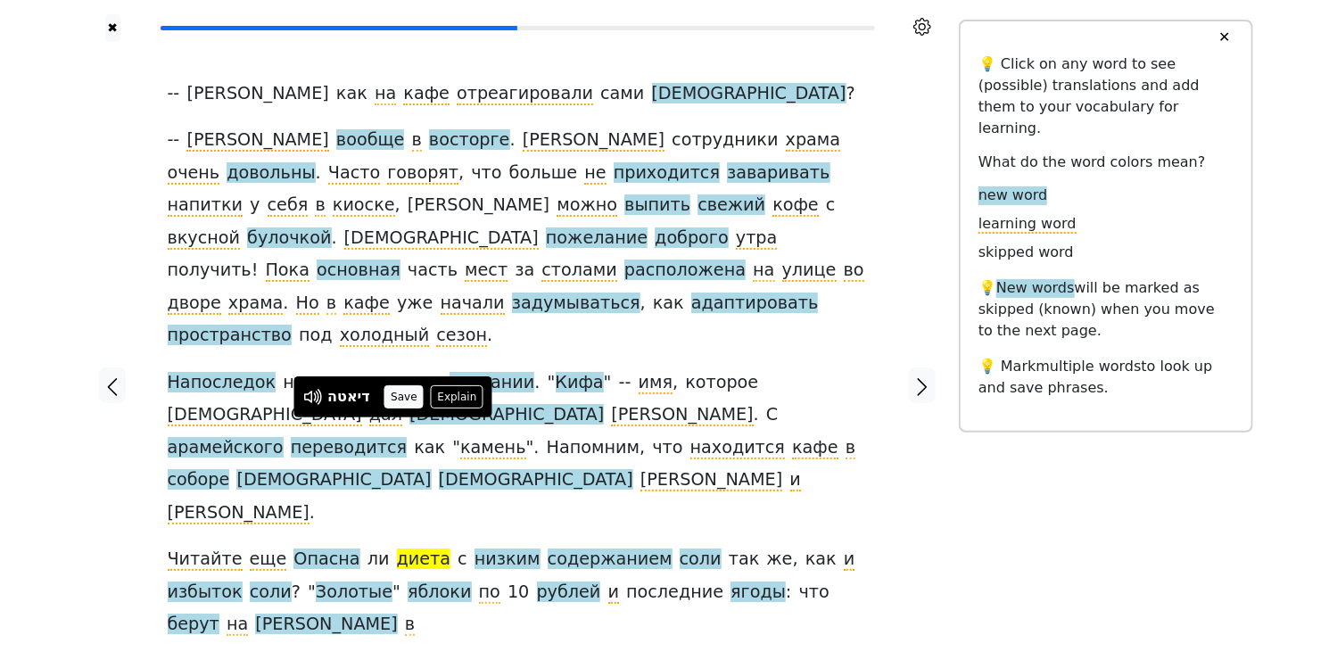
click at [406, 400] on button "Save" at bounding box center [403, 396] width 39 height 23
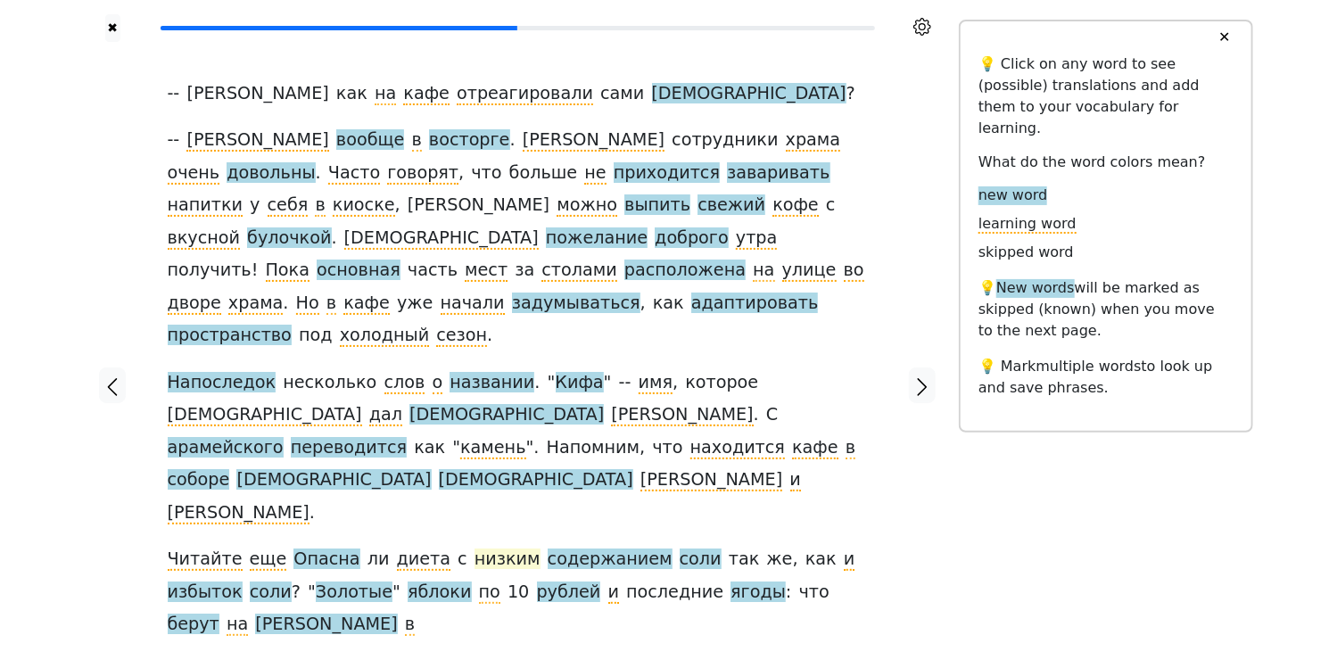
click at [475, 549] on span "низким" at bounding box center [508, 560] width 66 height 22
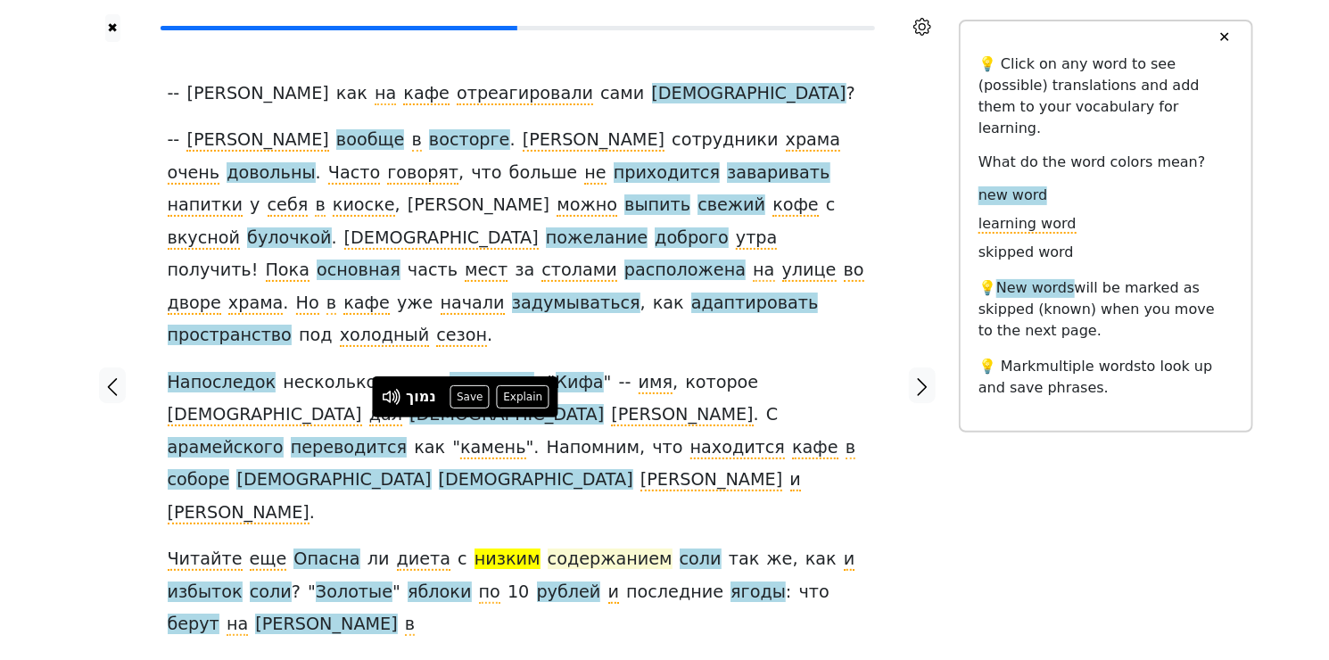
click at [556, 549] on span "содержанием" at bounding box center [610, 560] width 125 height 22
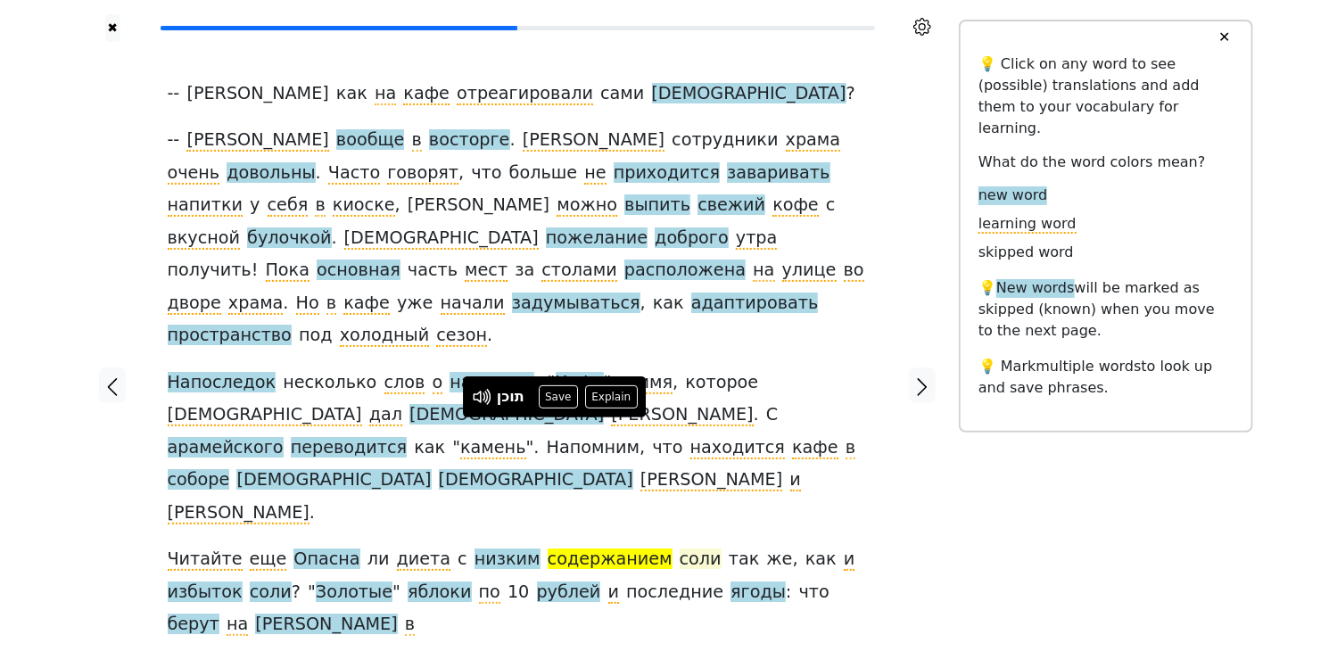
click at [680, 549] on span "соли" at bounding box center [701, 560] width 42 height 22
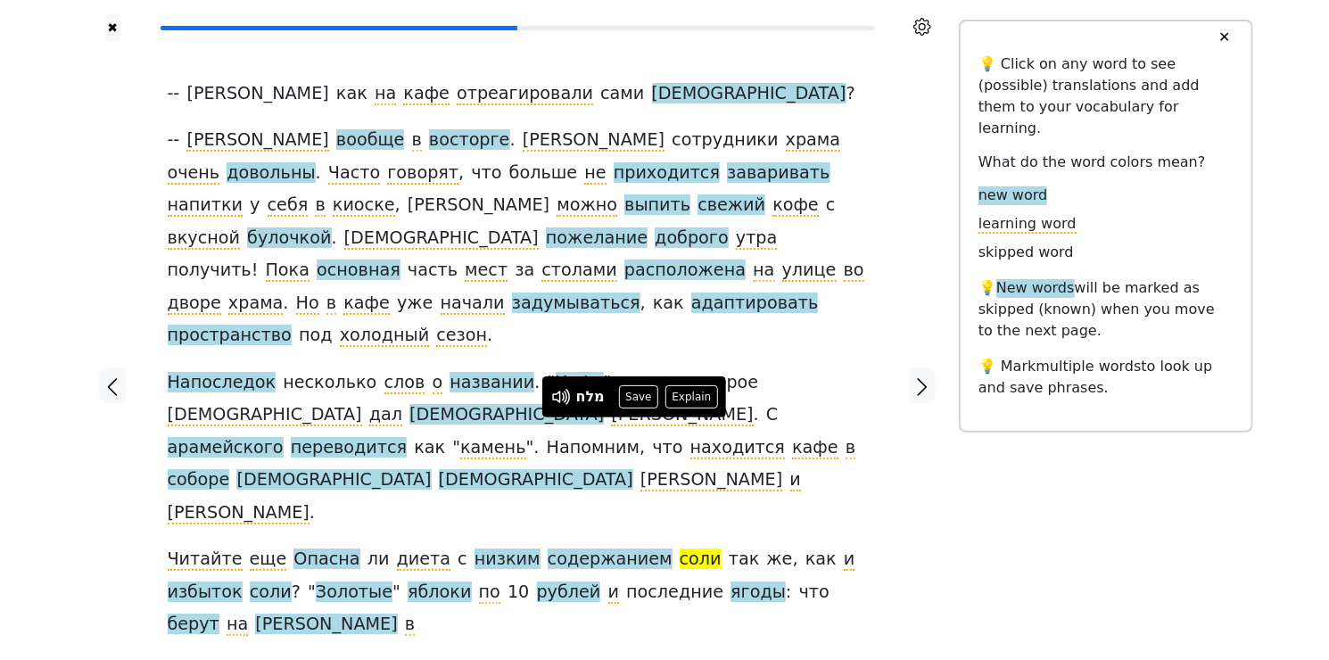
click at [598, 402] on div "מלח" at bounding box center [590, 396] width 29 height 21
click at [640, 396] on button "Save" at bounding box center [638, 396] width 39 height 23
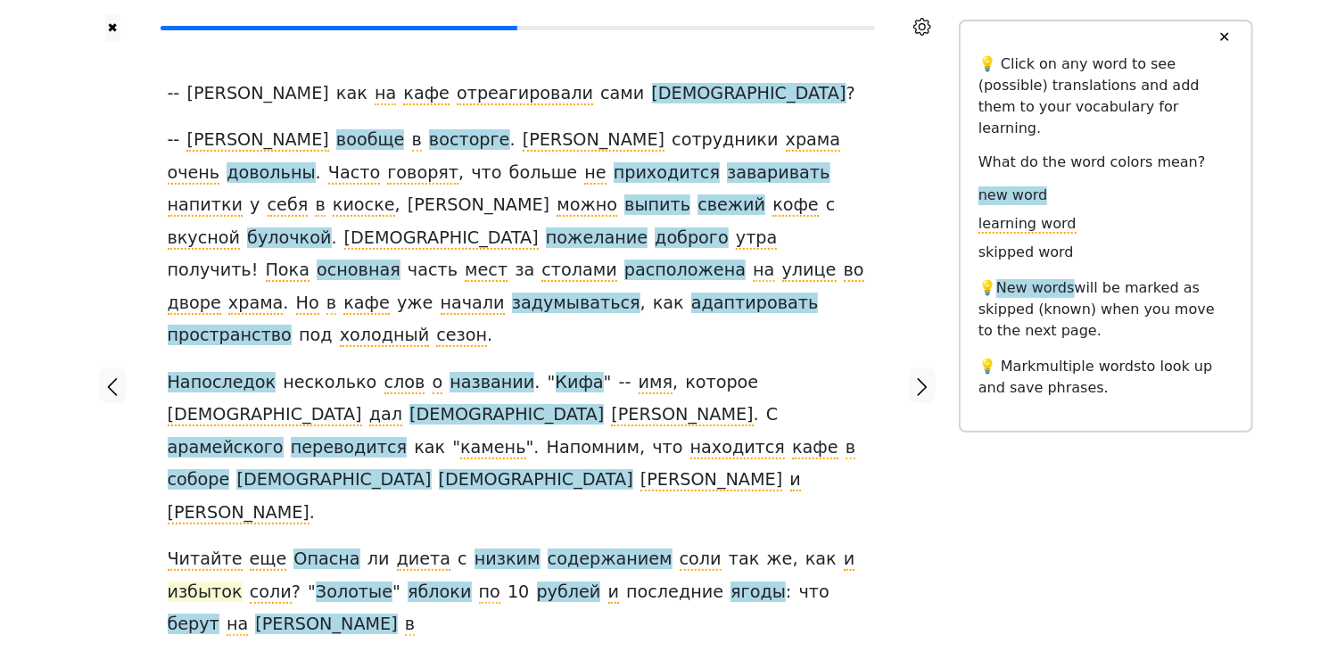
click at [243, 582] on span "избыток" at bounding box center [205, 593] width 75 height 22
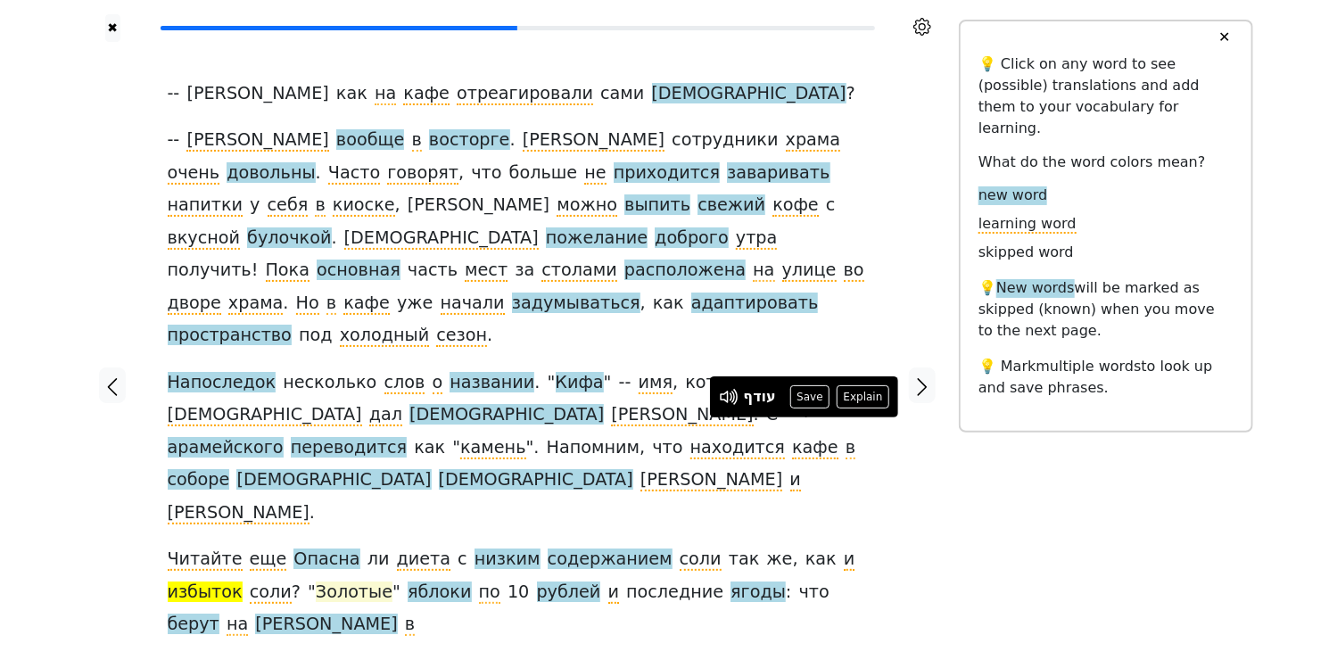
click at [316, 582] on span "Золотые" at bounding box center [354, 593] width 77 height 22
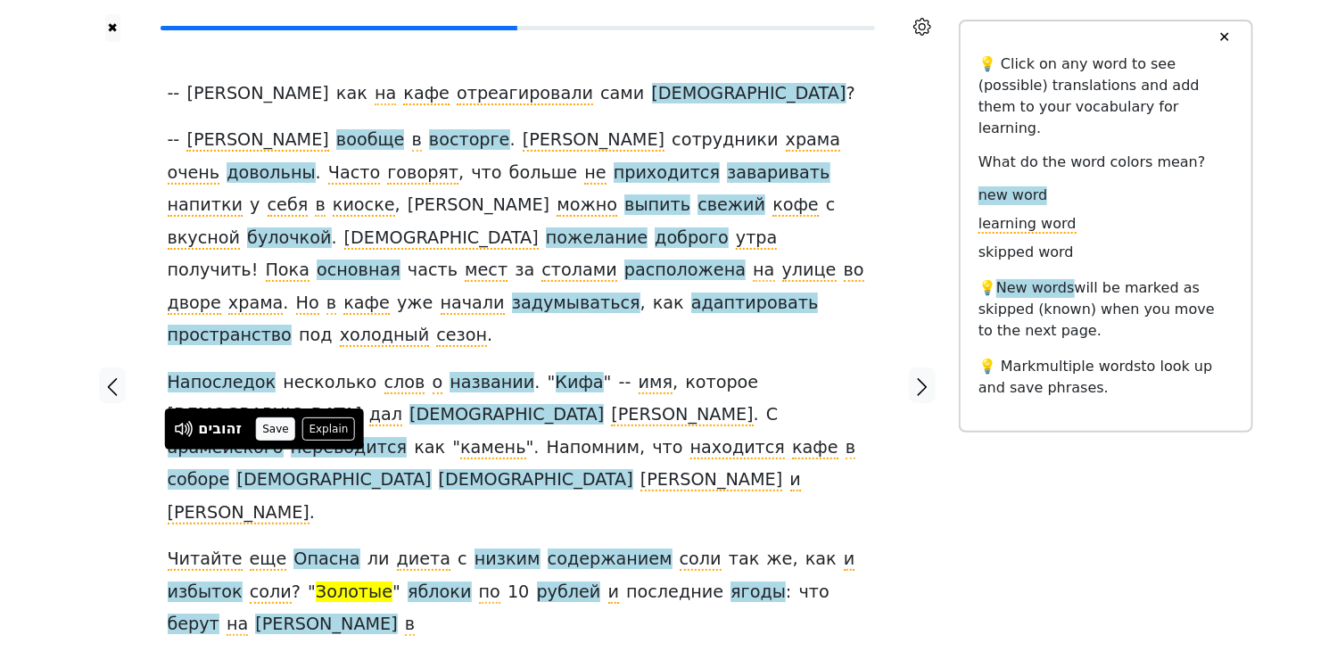
click at [278, 425] on button "Save" at bounding box center [275, 428] width 39 height 23
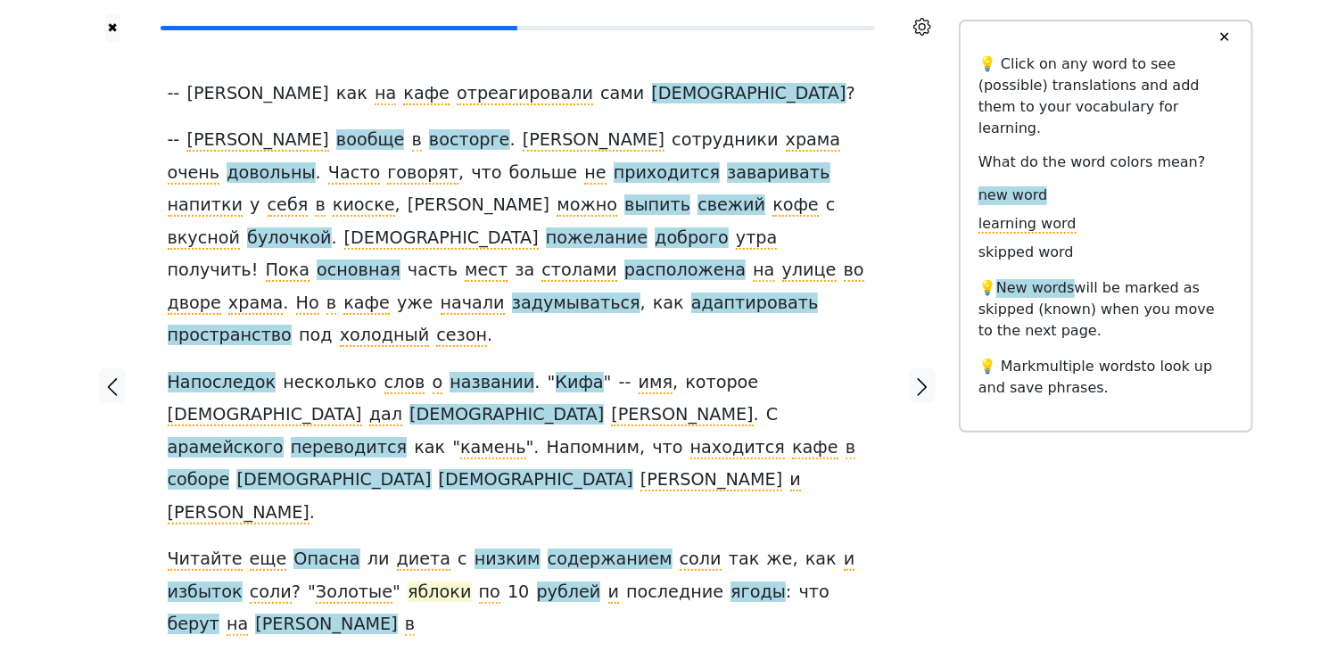
click at [408, 582] on span "яблоки" at bounding box center [439, 593] width 63 height 22
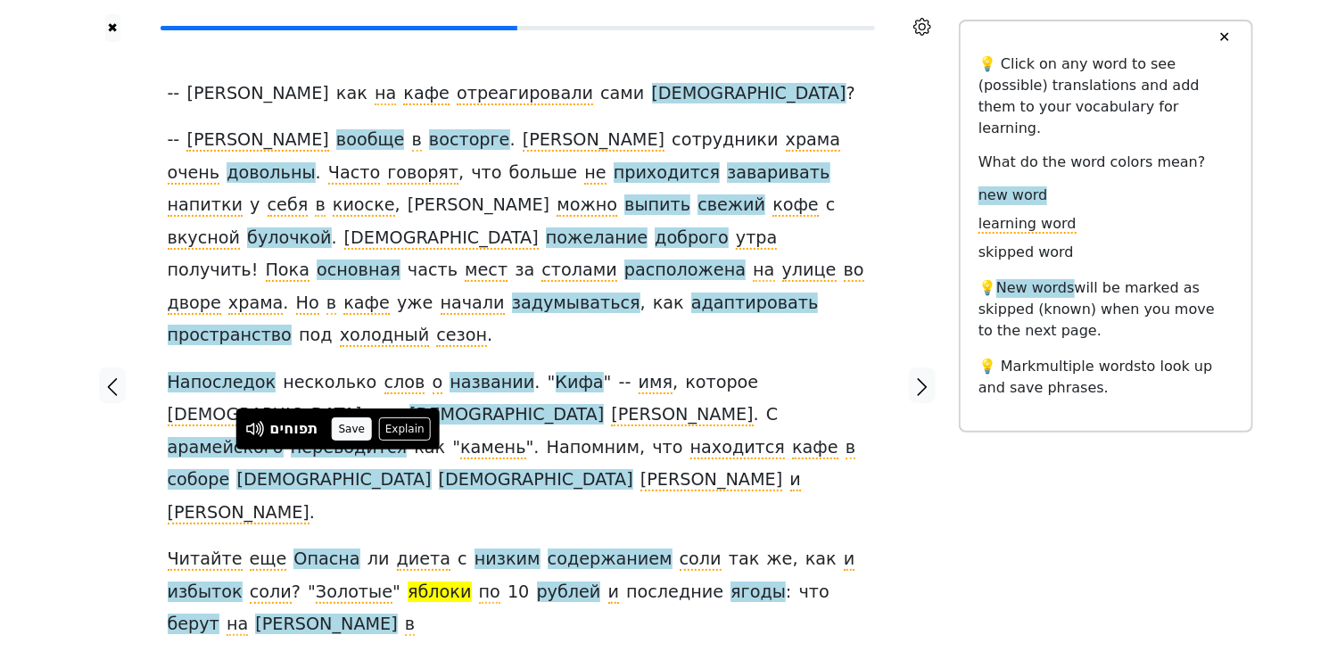
click at [351, 428] on button "Save" at bounding box center [351, 428] width 39 height 23
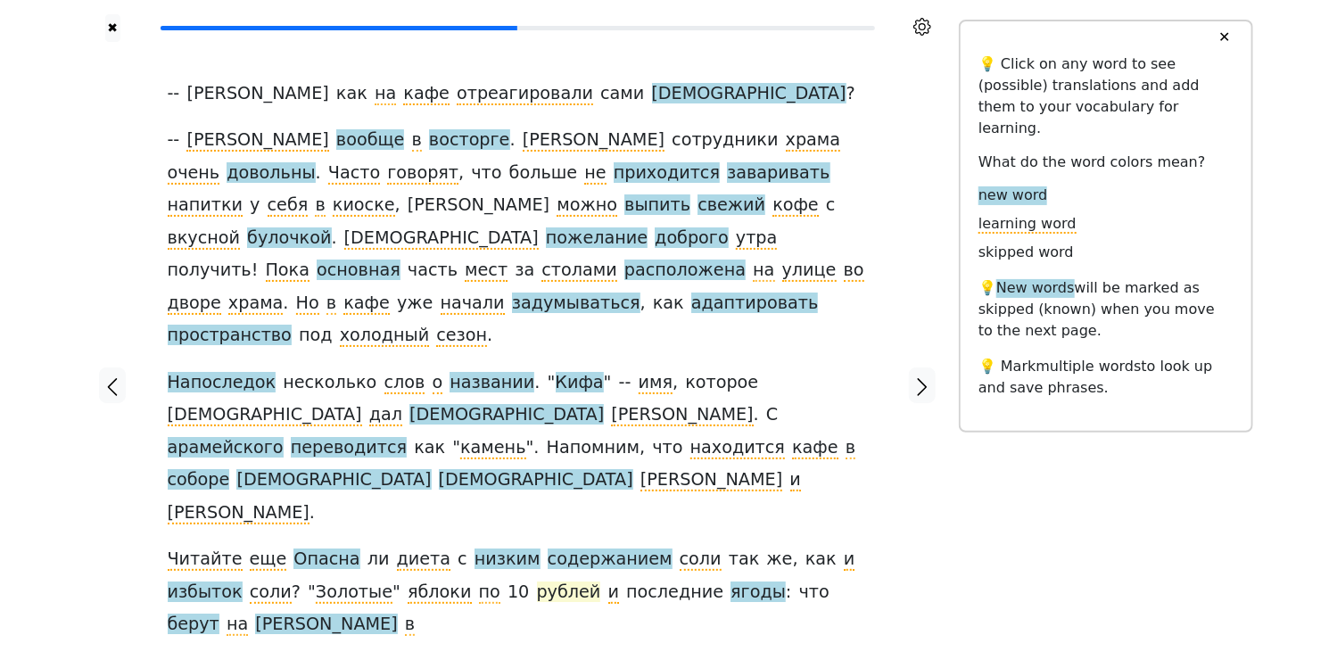
click at [537, 582] on span "рублей" at bounding box center [569, 593] width 64 height 22
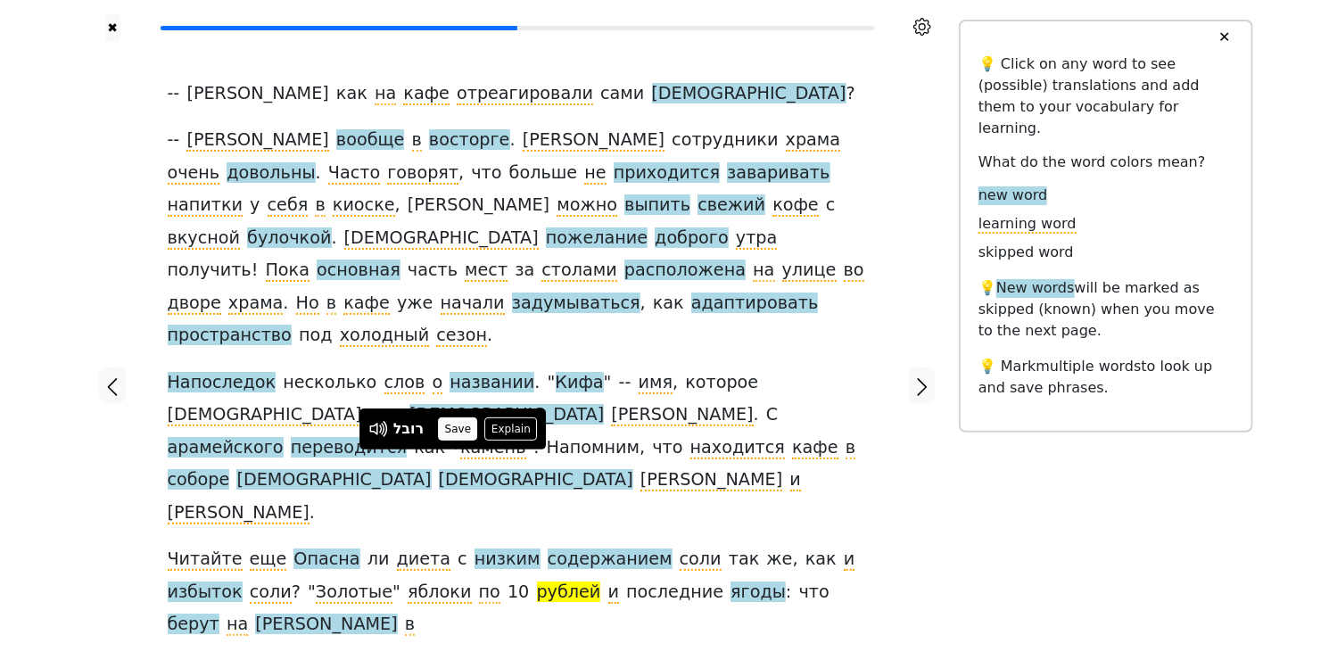
click at [448, 429] on button "Save" at bounding box center [457, 428] width 39 height 23
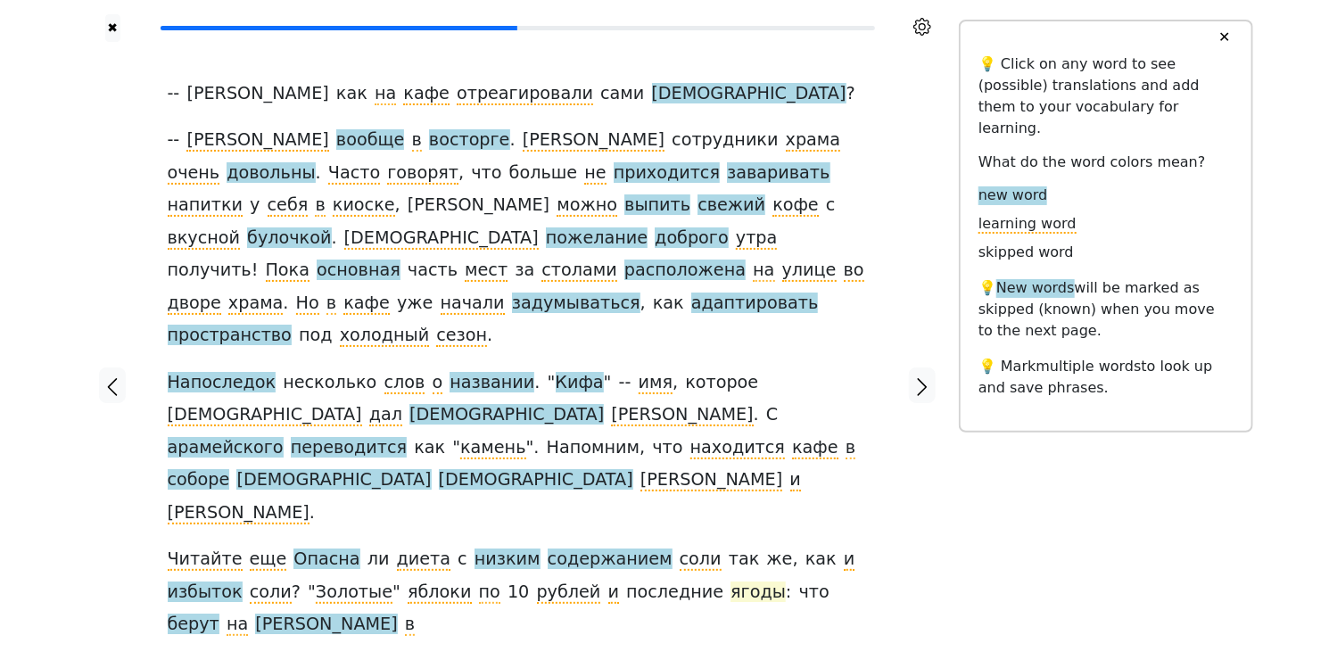
click at [731, 582] on span "ягоды" at bounding box center [758, 593] width 55 height 22
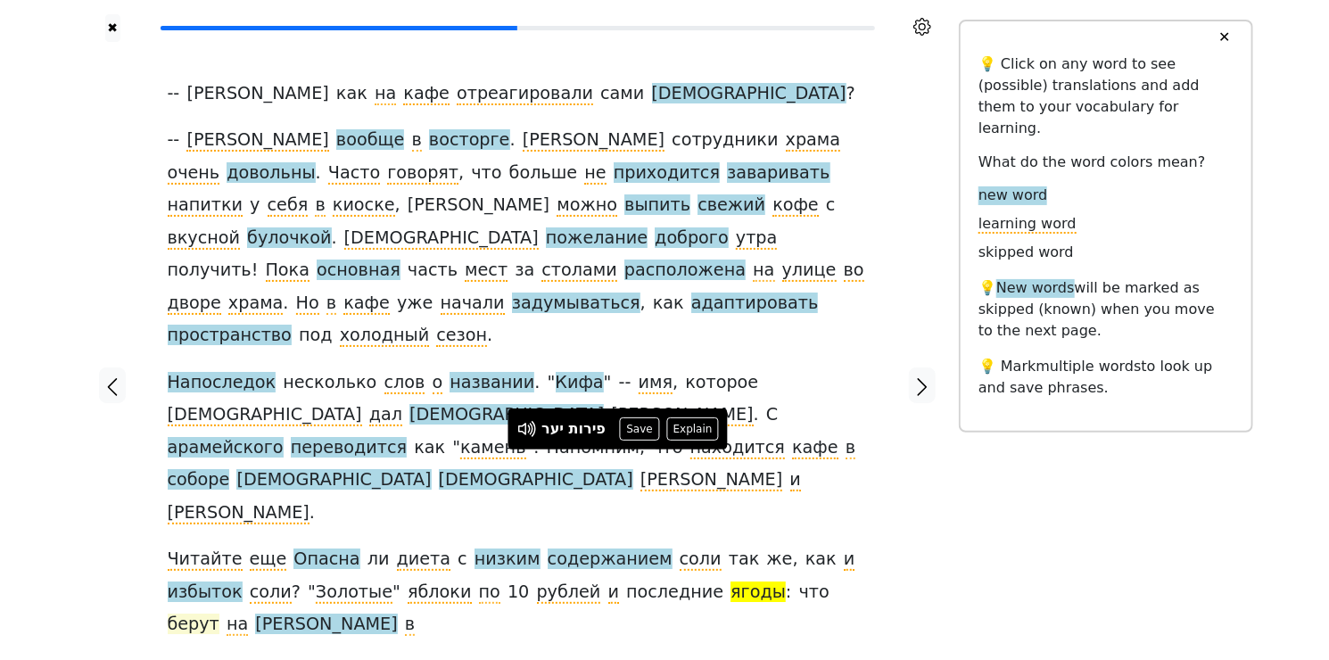
click at [219, 614] on span "берут" at bounding box center [194, 625] width 52 height 22
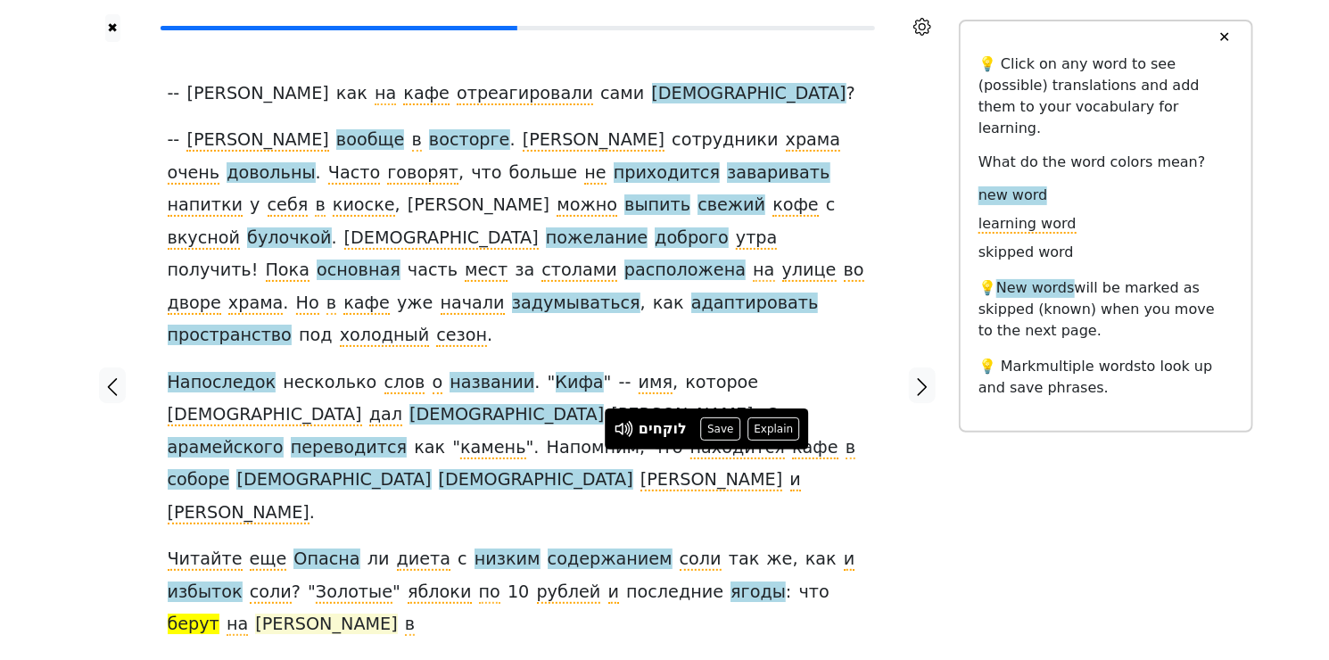
click at [397, 614] on span "[PERSON_NAME]" at bounding box center [326, 625] width 142 height 22
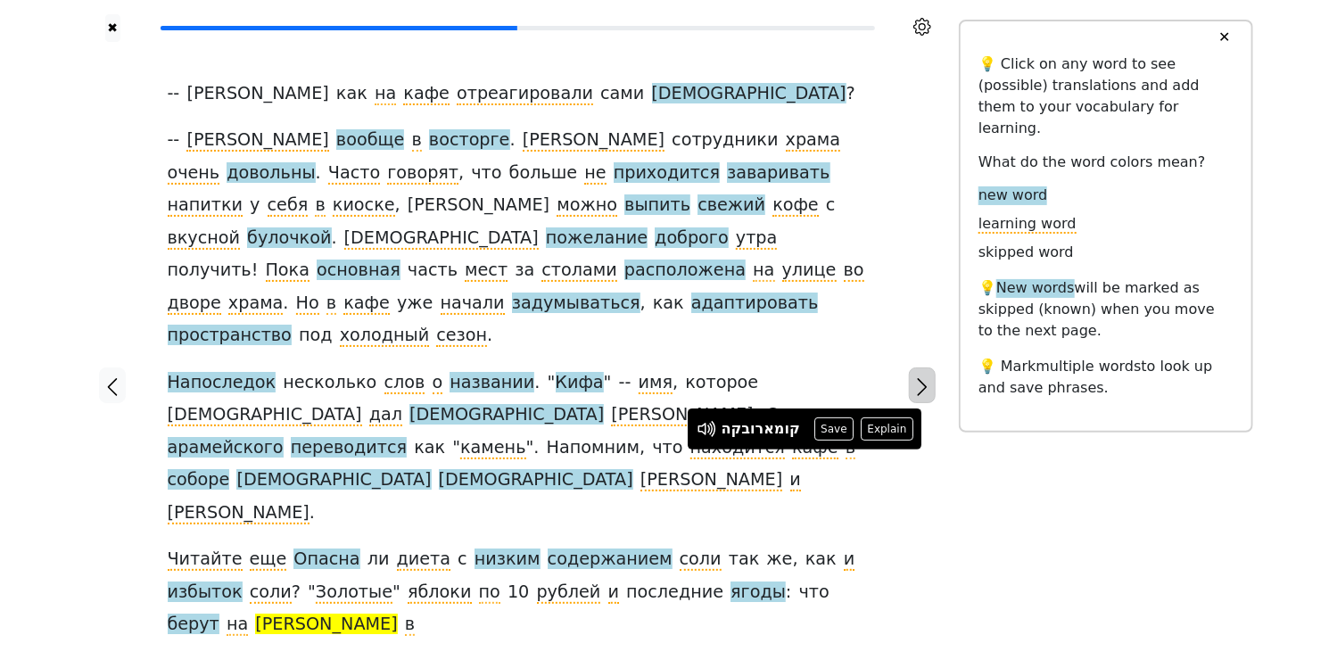
click at [929, 376] on icon "button" at bounding box center [922, 386] width 21 height 21
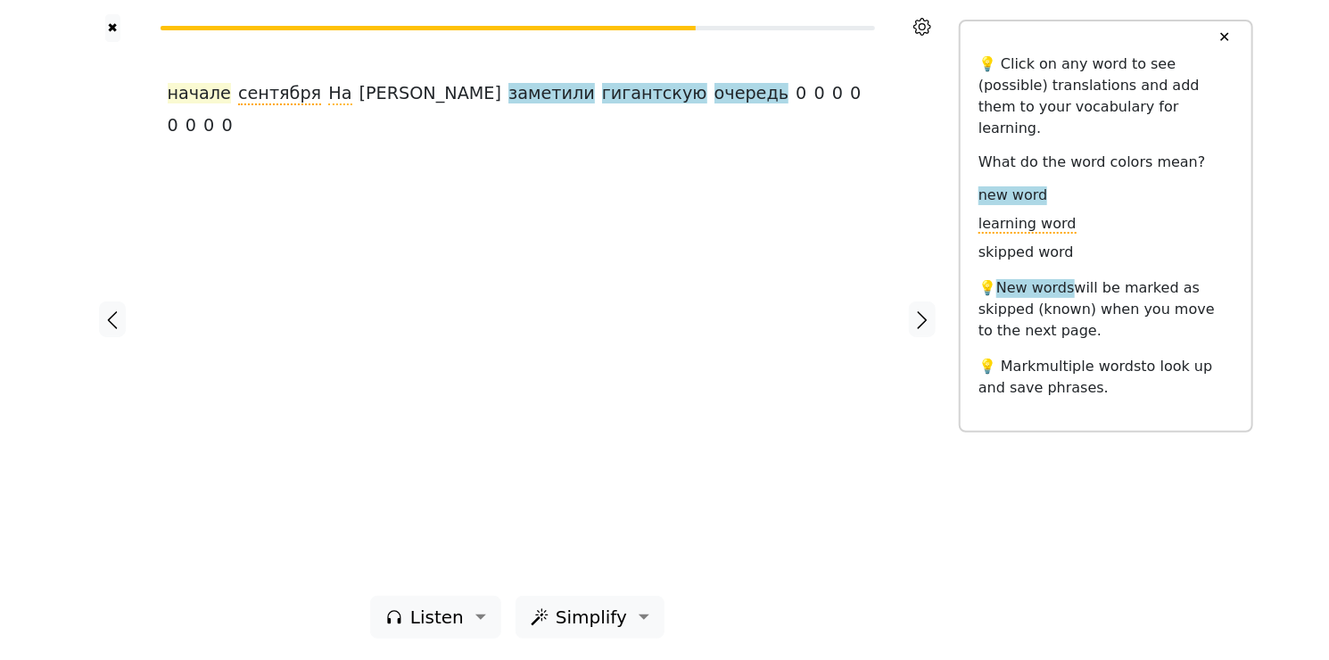
click at [205, 87] on span "начале" at bounding box center [199, 94] width 63 height 22
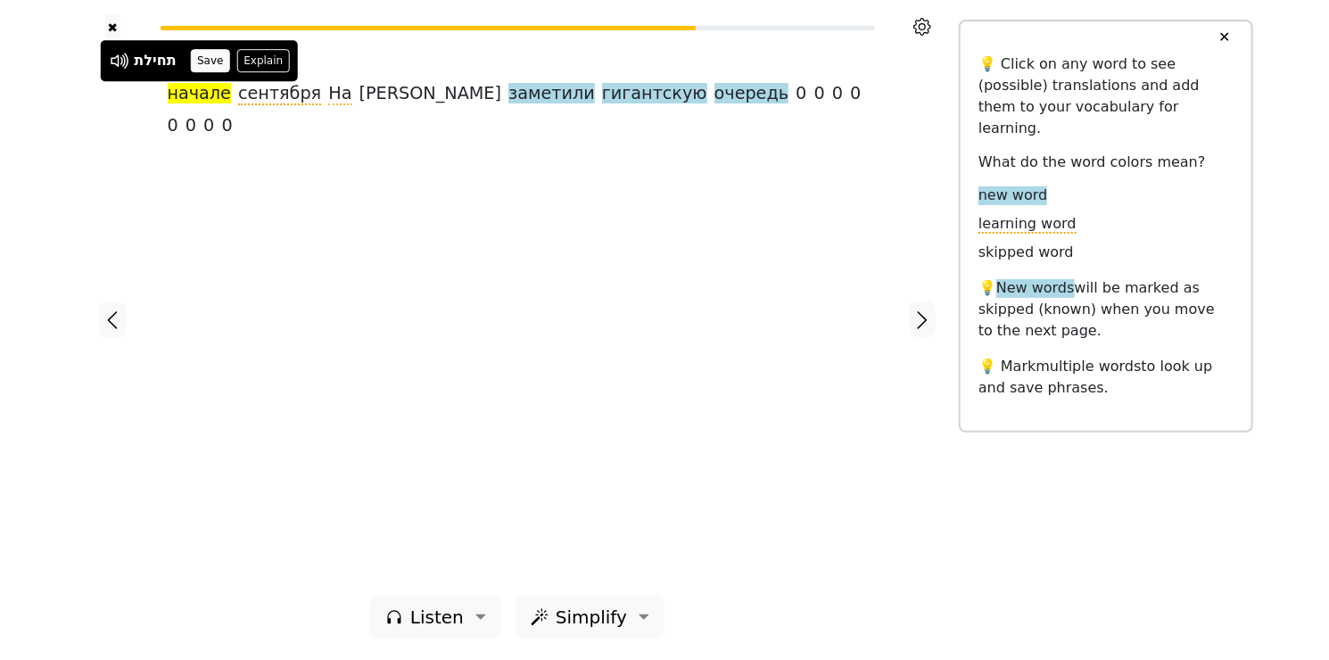
click at [216, 64] on button "Save" at bounding box center [210, 60] width 39 height 23
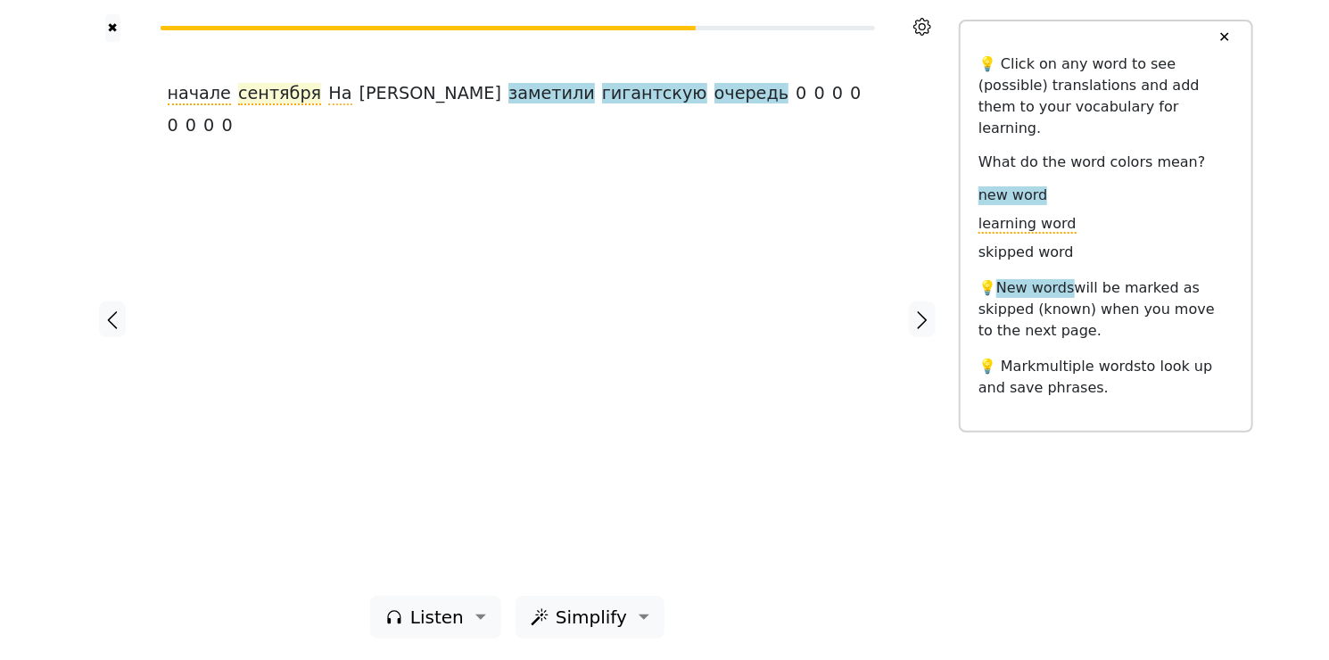
click at [277, 100] on span "сентября" at bounding box center [279, 94] width 83 height 22
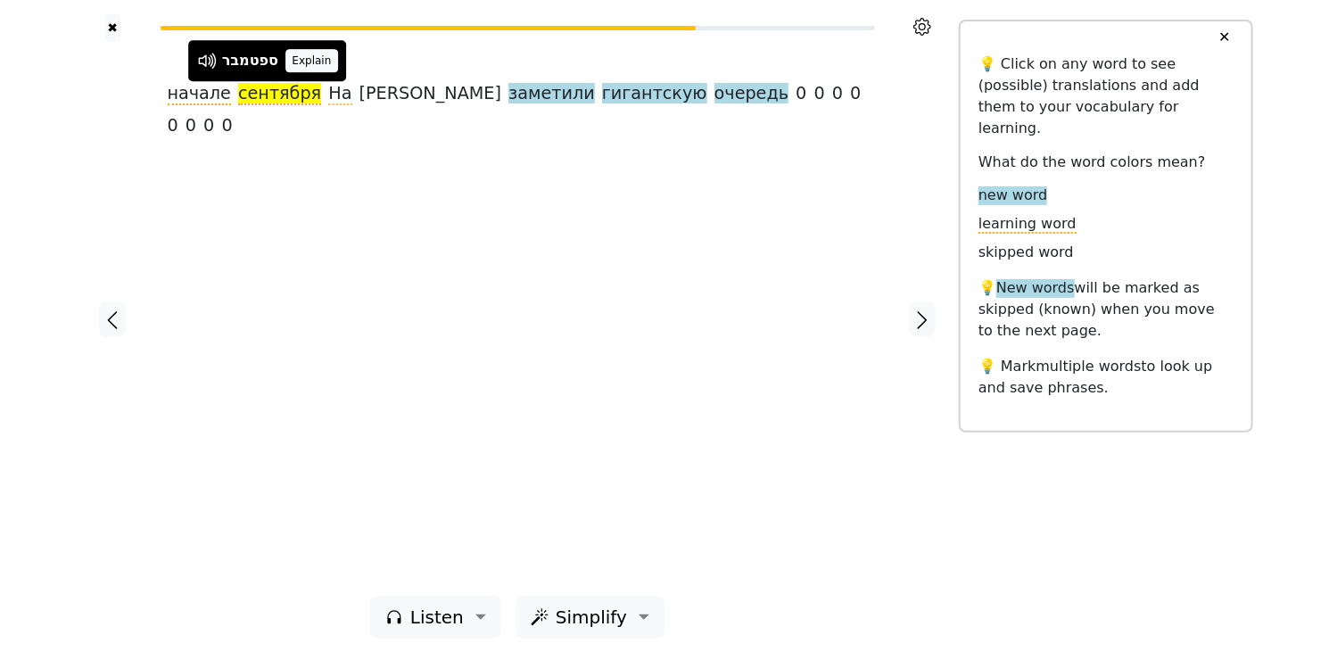
click at [323, 60] on button "Explain" at bounding box center [311, 60] width 53 height 23
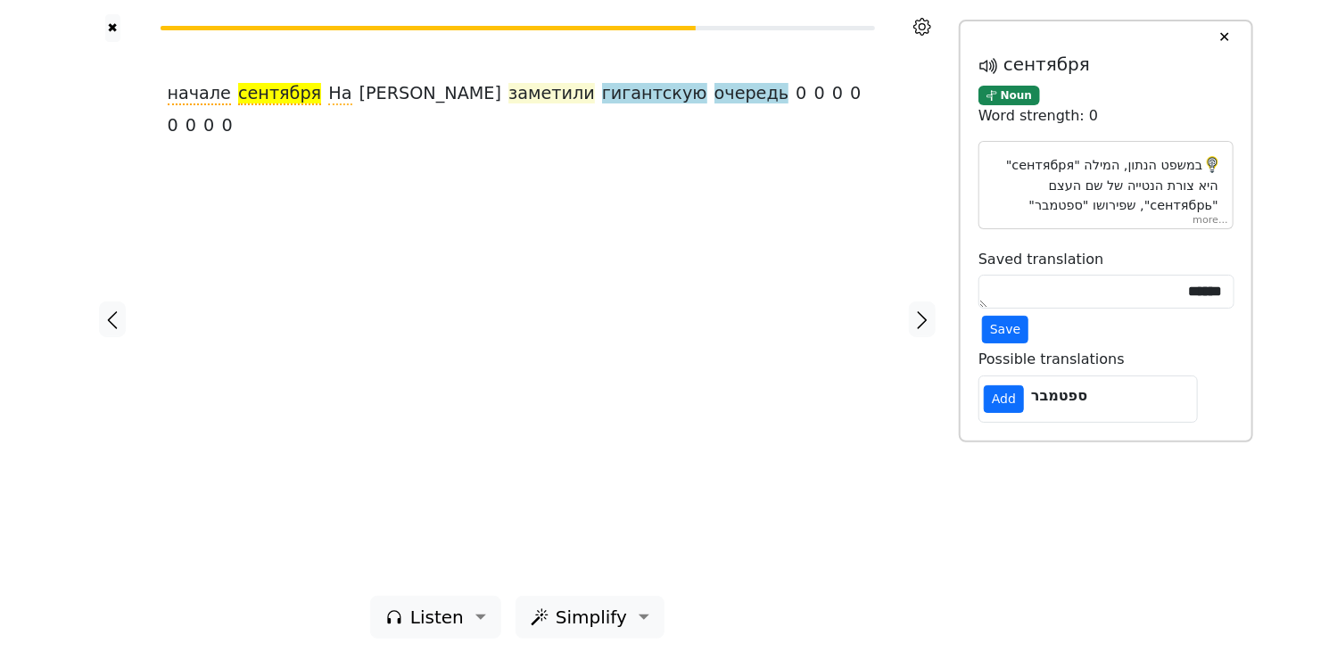
click at [508, 96] on span "заметили" at bounding box center [551, 94] width 87 height 22
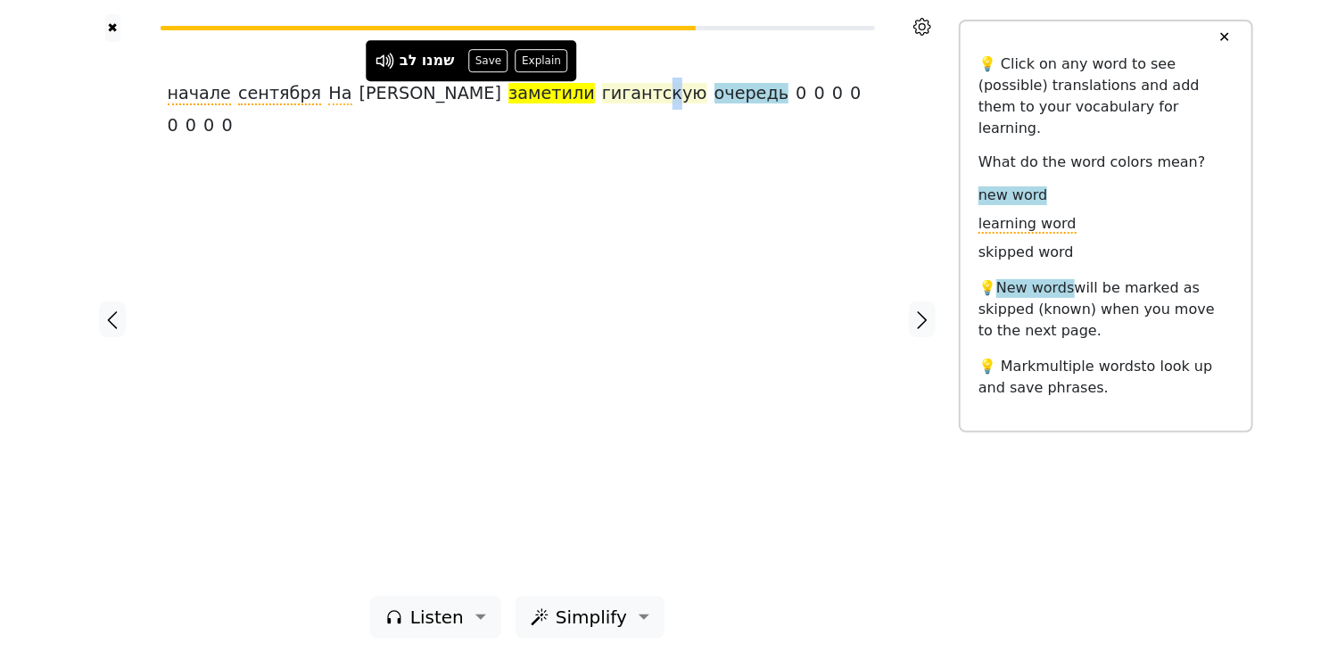
click at [602, 92] on span "гигантскую" at bounding box center [654, 94] width 105 height 22
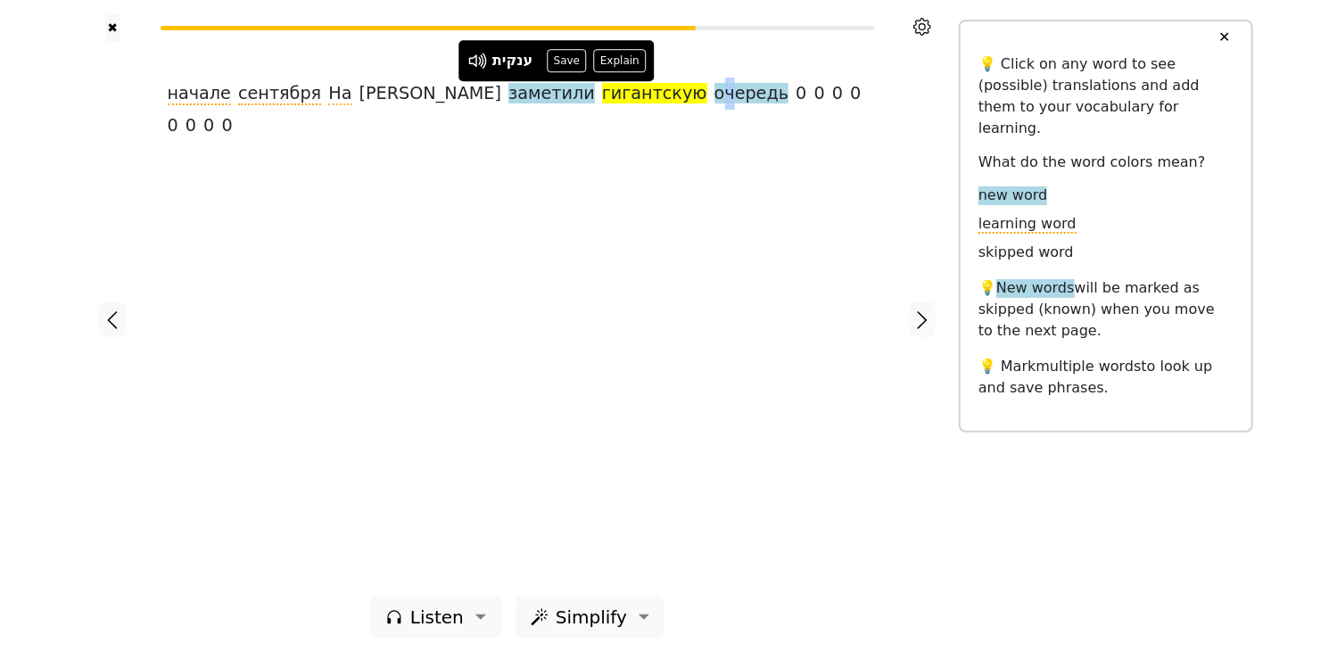
drag, startPoint x: 567, startPoint y: 92, endPoint x: 615, endPoint y: 284, distance: 197.7
click at [615, 284] on div "начале сентября На Комаровке заметили гигантскую очередь 0 0 0 0 0 0 0 0" at bounding box center [518, 319] width 736 height 554
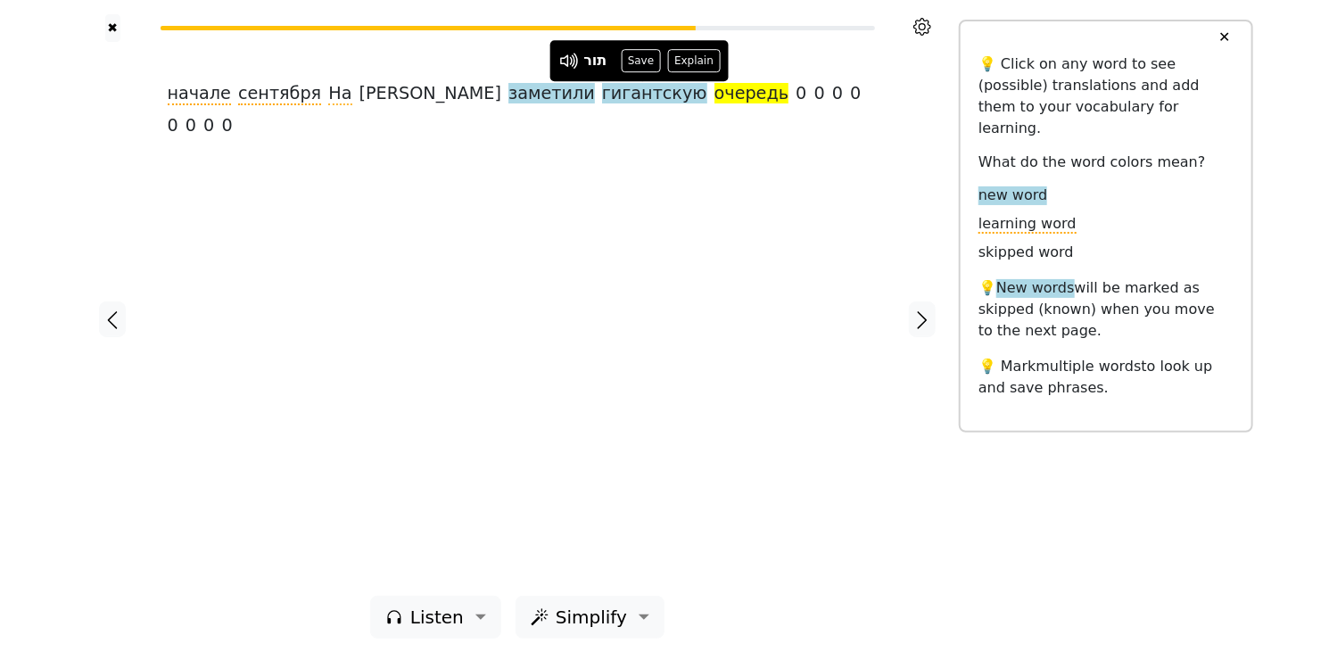
drag, startPoint x: 615, startPoint y: 284, endPoint x: 632, endPoint y: 96, distance: 188.1
click at [715, 96] on span "очередь" at bounding box center [752, 94] width 74 height 22
click at [843, 203] on div "начале сентября На Комаровке заметили гигантскую очередь 0 0 0 0 0 0 0 0" at bounding box center [518, 319] width 736 height 554
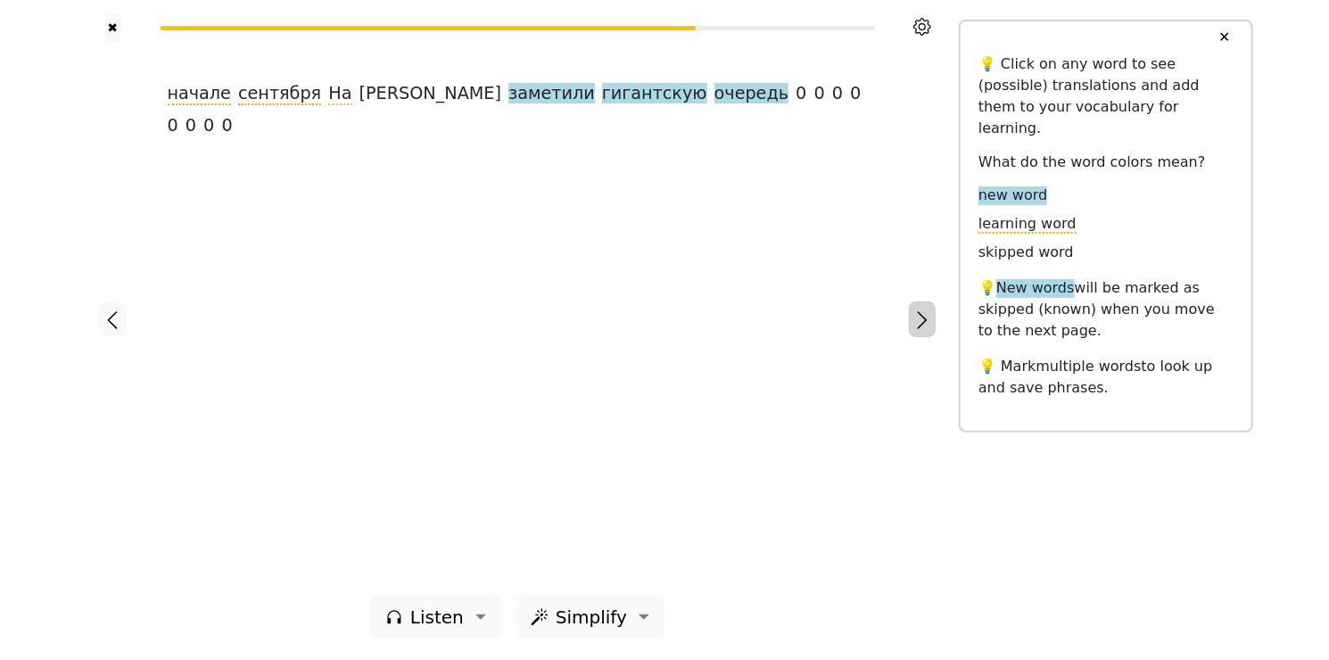
click at [929, 318] on icon "button" at bounding box center [922, 320] width 21 height 21
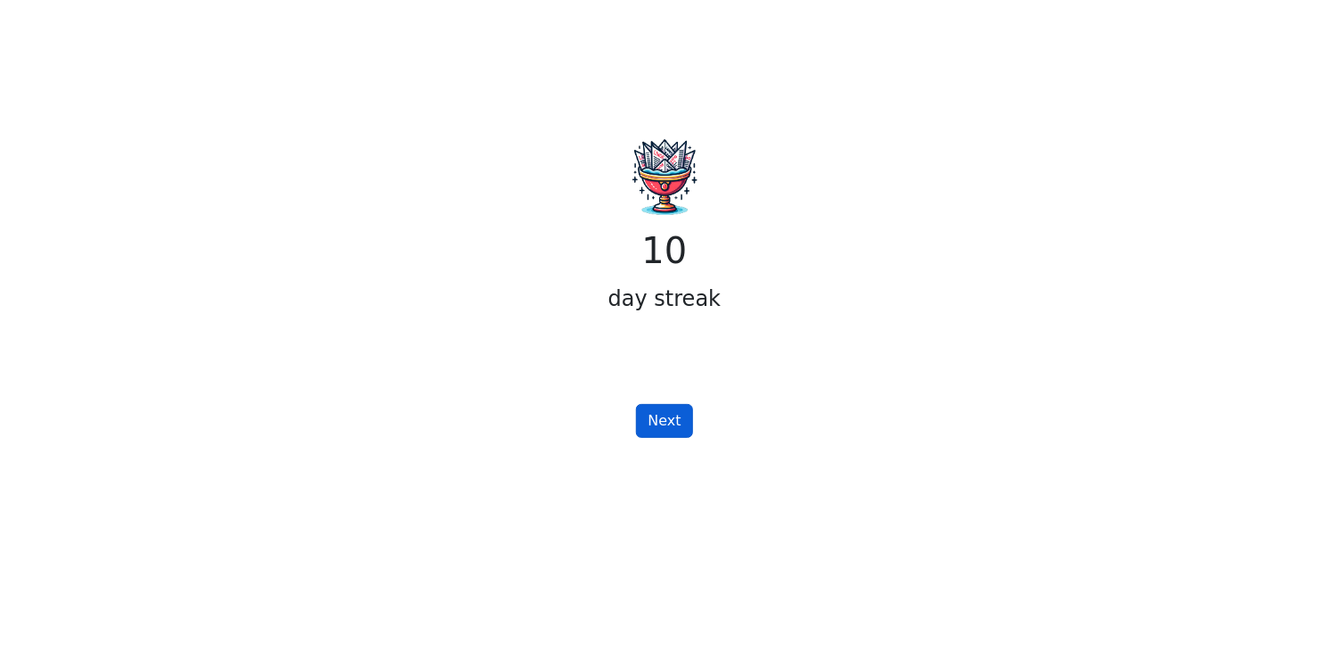
click at [678, 416] on button "Next" at bounding box center [664, 421] width 56 height 34
